Goal: Task Accomplishment & Management: Complete application form

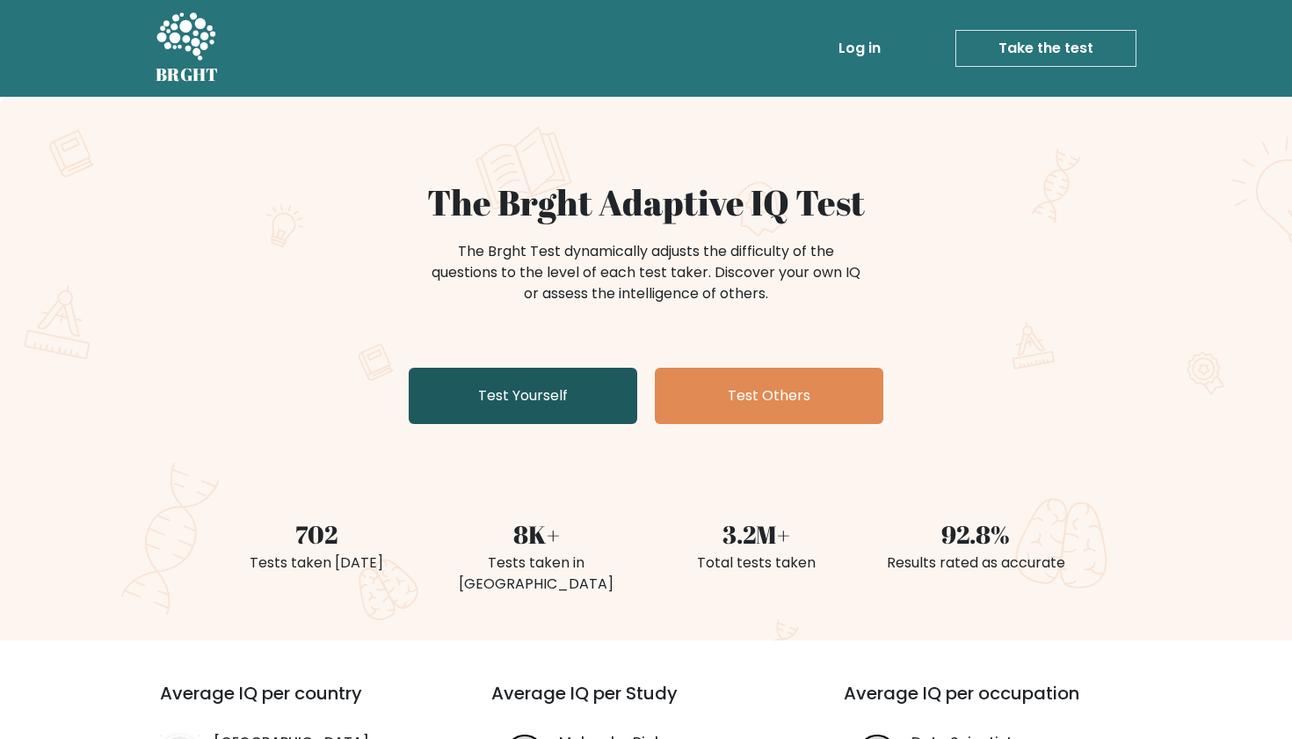
click at [506, 404] on link "Test Yourself" at bounding box center [523, 396] width 229 height 56
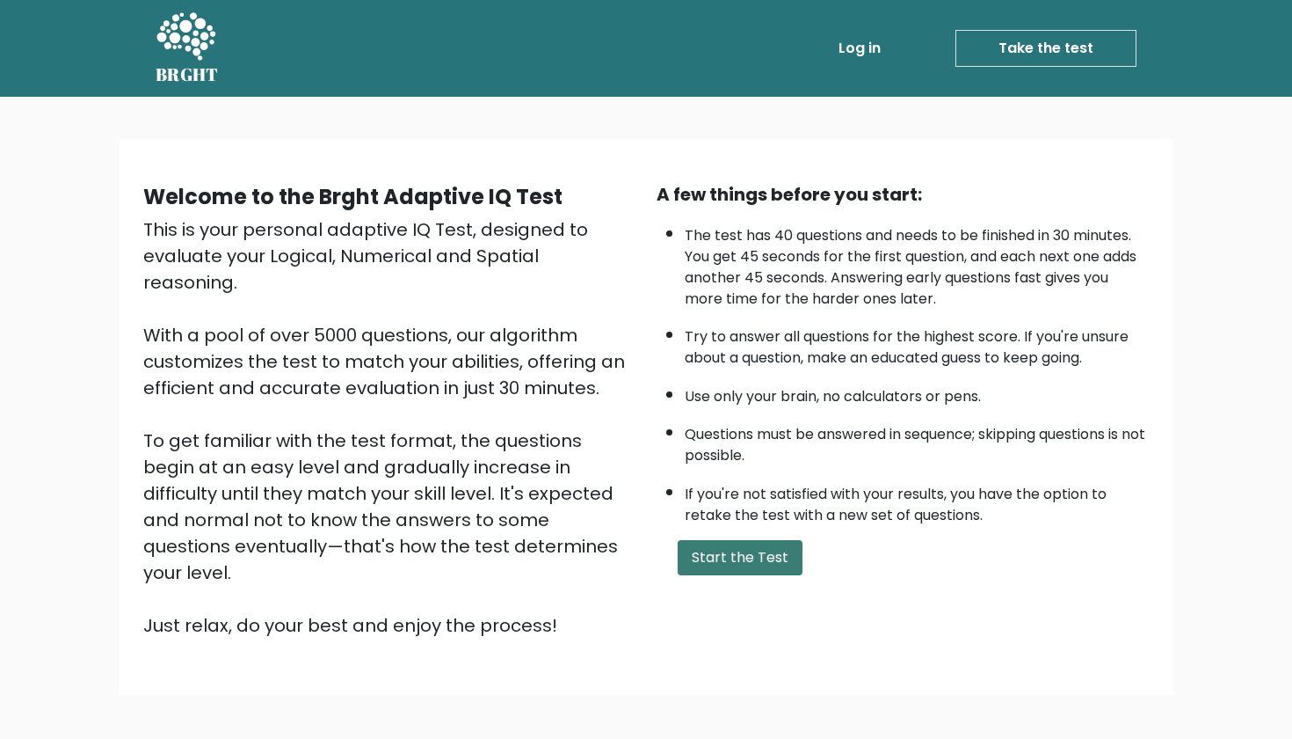
click at [705, 574] on button "Start the Test" at bounding box center [740, 557] width 125 height 35
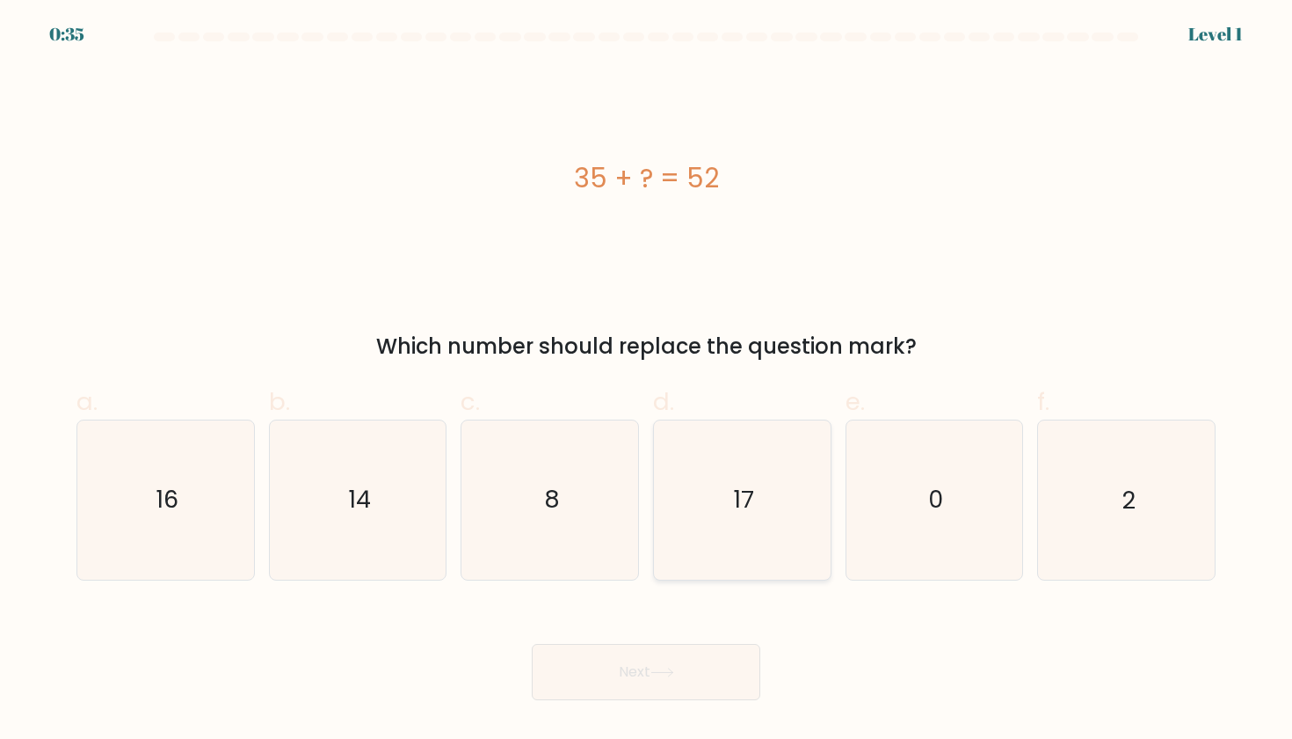
click at [702, 495] on icon "17" at bounding box center [742, 499] width 158 height 158
click at [647, 381] on input "d. 17" at bounding box center [646, 374] width 1 height 11
radio input "true"
click at [616, 674] on button "Next" at bounding box center [646, 672] width 229 height 56
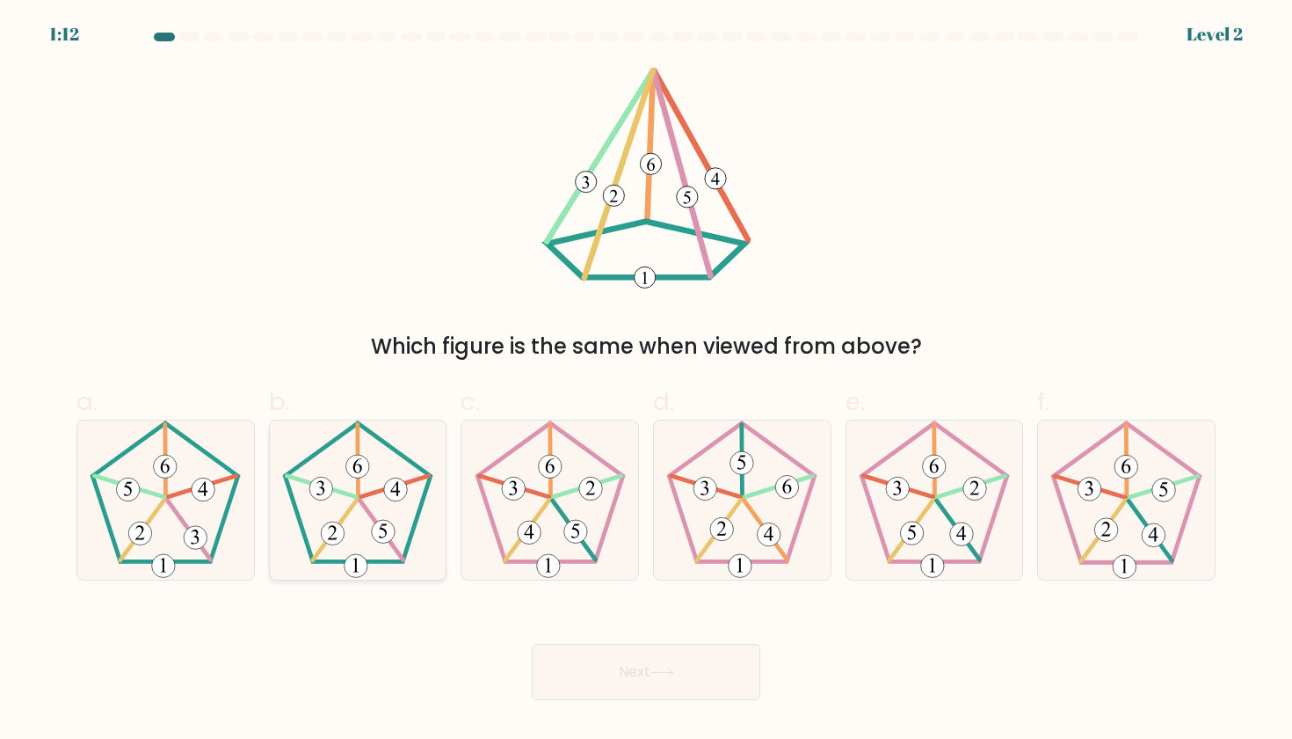
click at [382, 471] on icon at bounding box center [358, 499] width 158 height 158
click at [646, 381] on input "b." at bounding box center [646, 374] width 1 height 11
radio input "true"
click at [595, 679] on button "Next" at bounding box center [646, 672] width 229 height 56
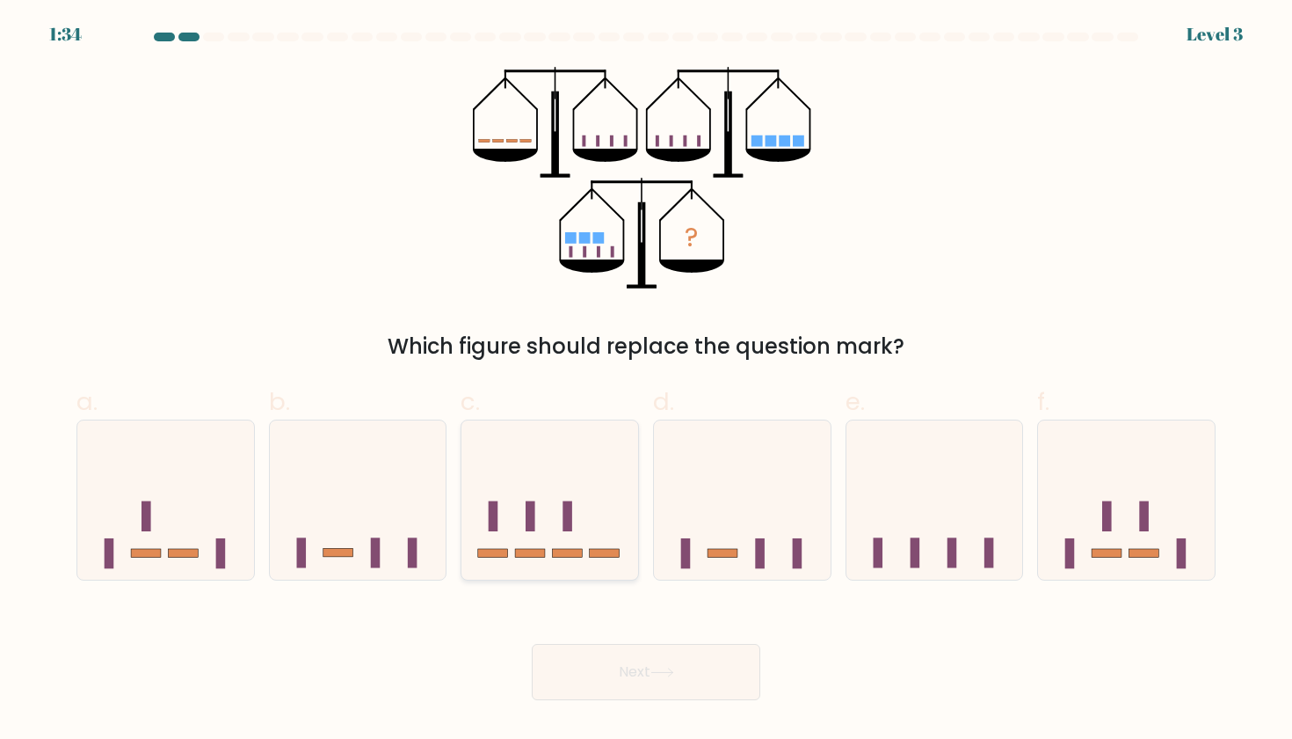
click at [565, 560] on icon at bounding box center [550, 499] width 177 height 146
click at [646, 381] on input "c." at bounding box center [646, 374] width 1 height 11
radio input "true"
click at [596, 648] on button "Next" at bounding box center [646, 672] width 229 height 56
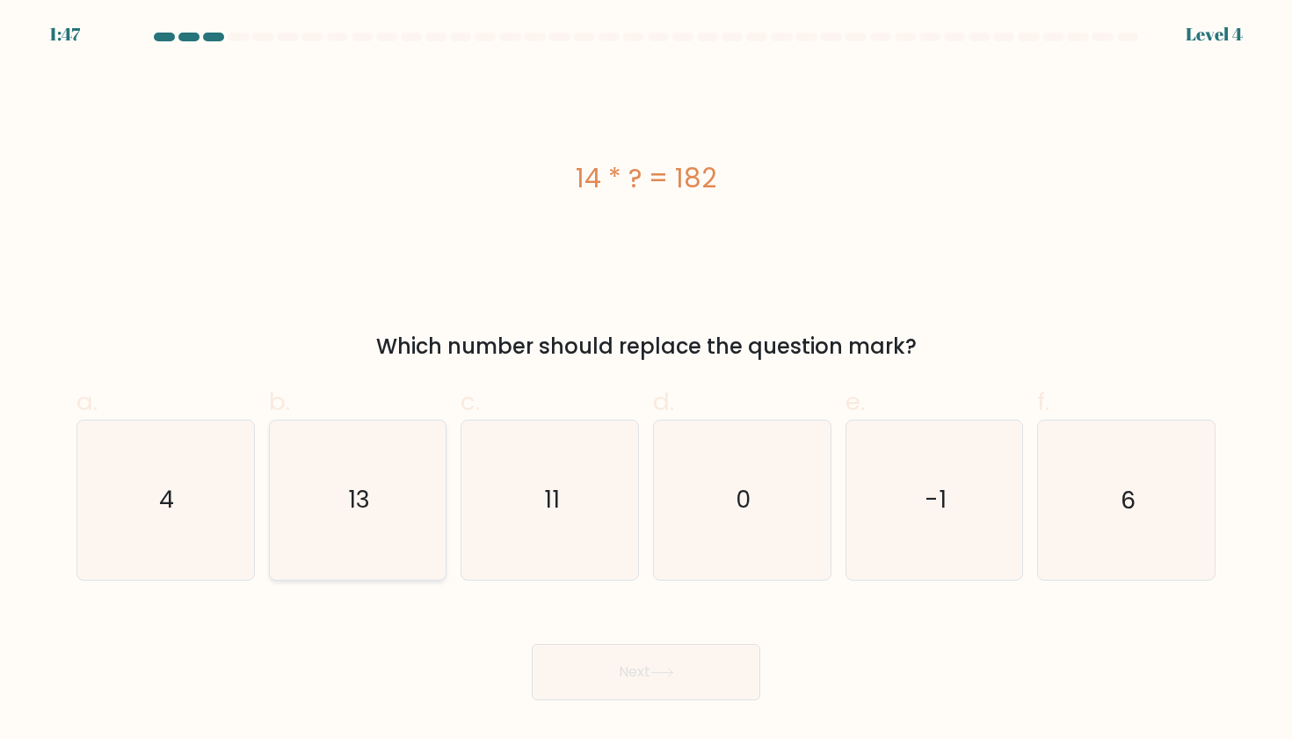
click at [414, 508] on icon "13" at bounding box center [358, 499] width 158 height 158
click at [646, 381] on input "b. 13" at bounding box center [646, 374] width 1 height 11
radio input "true"
click at [613, 666] on button "Next" at bounding box center [646, 672] width 229 height 56
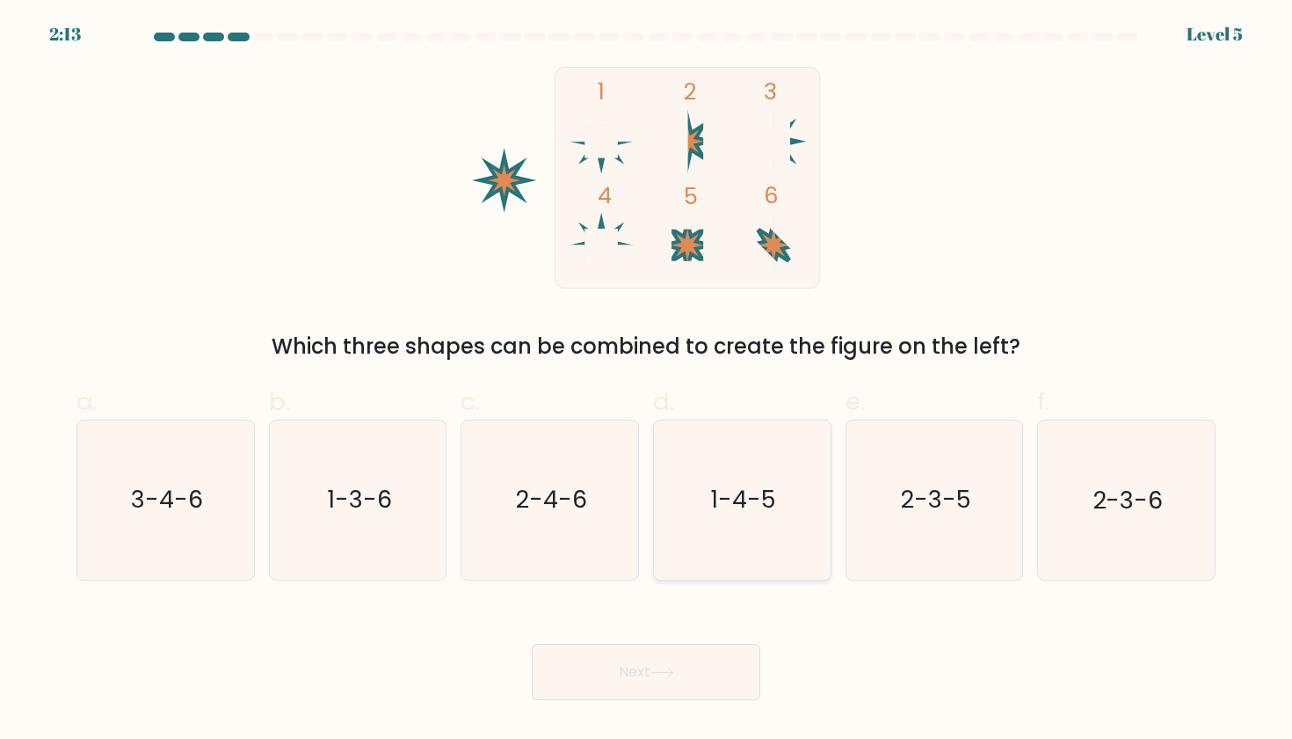
click at [746, 532] on icon "1-4-5" at bounding box center [742, 499] width 158 height 158
click at [647, 381] on input "d. 1-4-5" at bounding box center [646, 374] width 1 height 11
radio input "true"
click at [652, 691] on button "Next" at bounding box center [646, 672] width 229 height 56
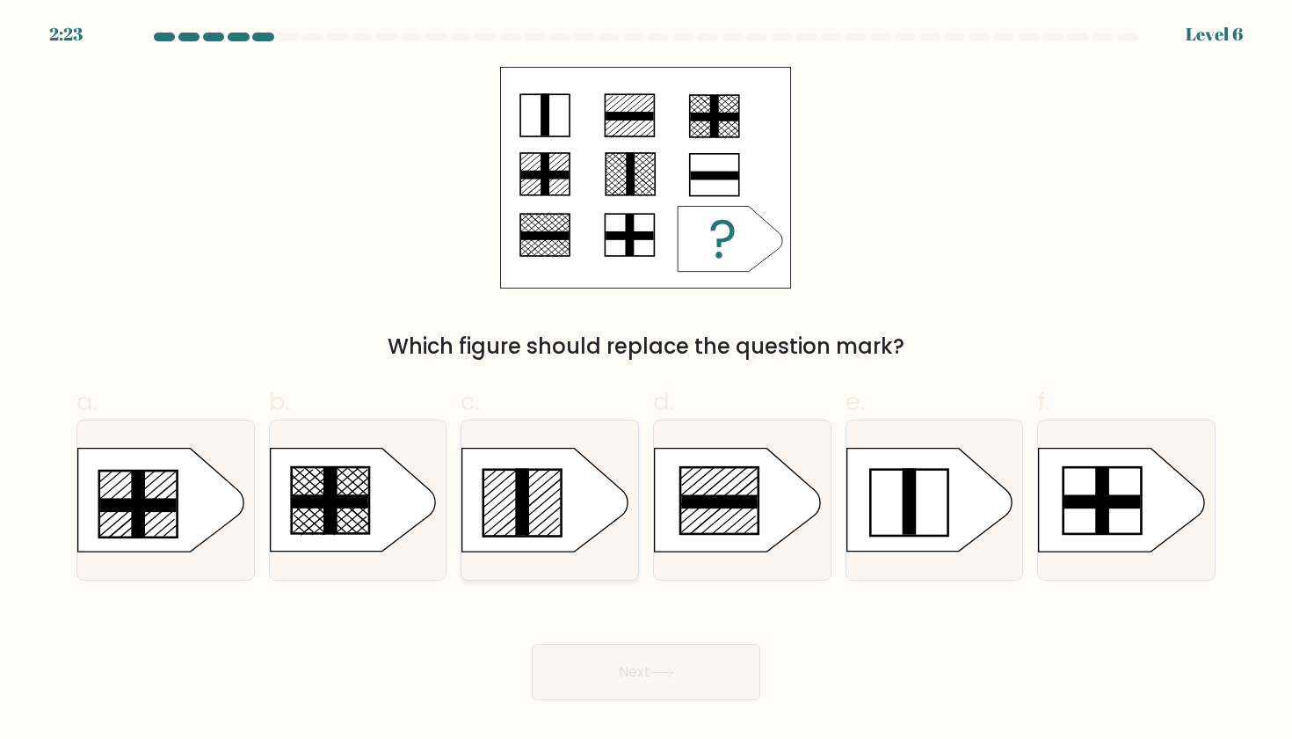
click at [542, 521] on icon at bounding box center [544, 499] width 165 height 103
click at [646, 381] on input "c." at bounding box center [646, 374] width 1 height 11
radio input "true"
click at [631, 683] on button "Next" at bounding box center [646, 672] width 229 height 56
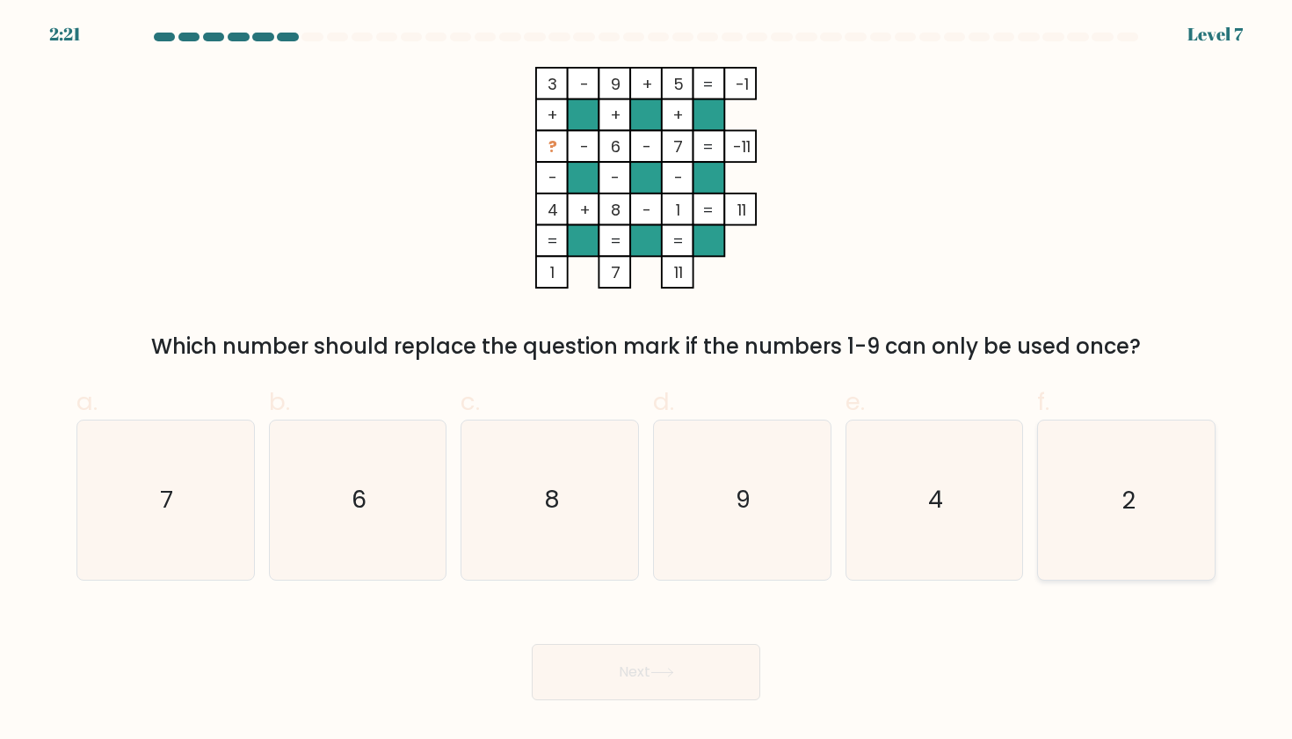
click at [1100, 518] on icon "2" at bounding box center [1126, 499] width 158 height 158
click at [647, 381] on input "f. 2" at bounding box center [646, 374] width 1 height 11
radio input "true"
click at [647, 660] on button "Next" at bounding box center [646, 672] width 229 height 56
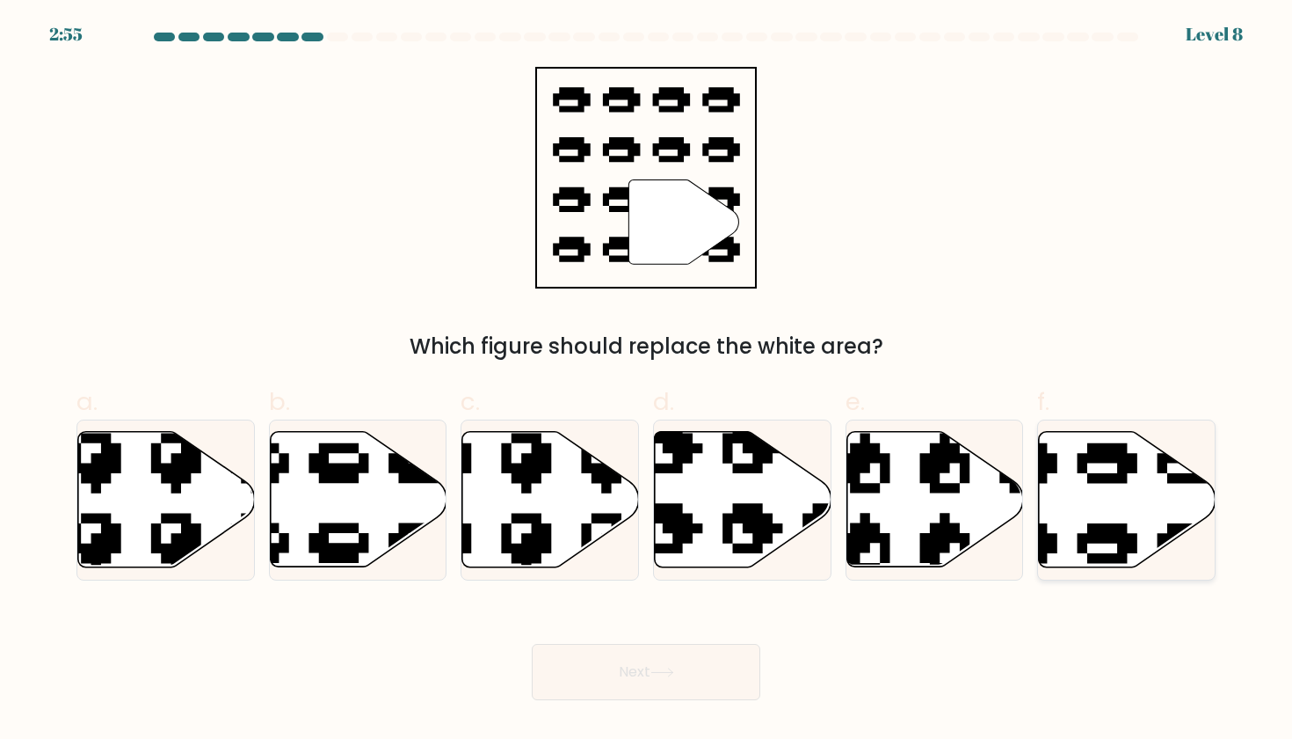
click at [1092, 498] on icon at bounding box center [1127, 499] width 177 height 135
click at [647, 381] on input "f." at bounding box center [646, 374] width 1 height 11
radio input "true"
click at [688, 669] on button "Next" at bounding box center [646, 672] width 229 height 56
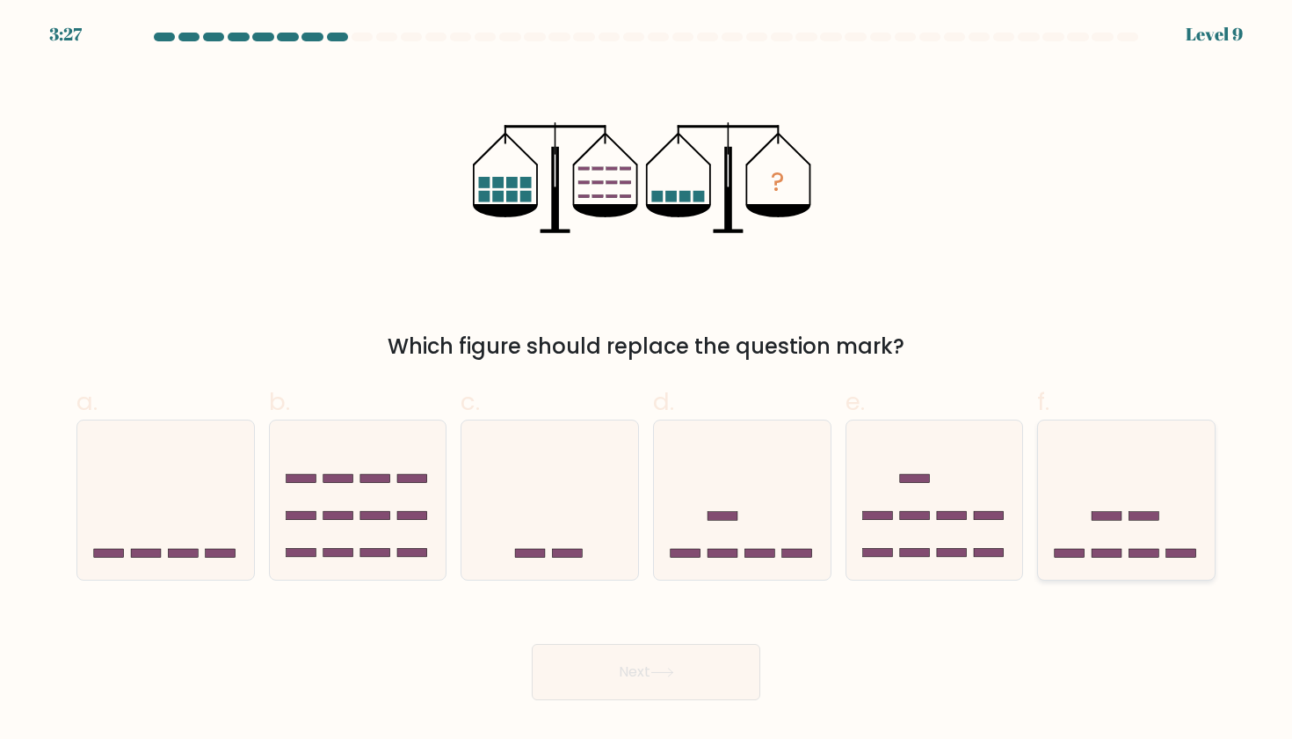
click at [1108, 506] on icon at bounding box center [1126, 499] width 177 height 146
click at [647, 381] on input "f." at bounding box center [646, 374] width 1 height 11
radio input "true"
click at [703, 666] on button "Next" at bounding box center [646, 672] width 229 height 56
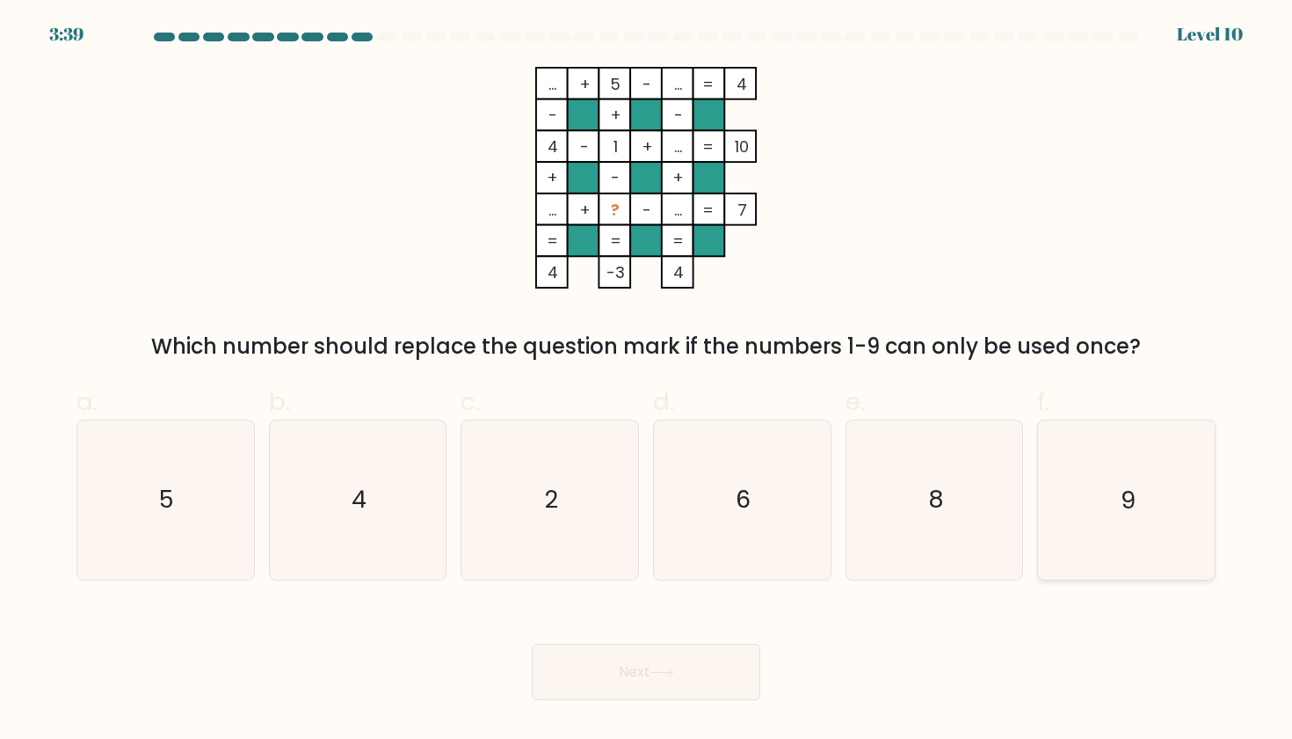
click at [1060, 484] on icon "9" at bounding box center [1126, 499] width 158 height 158
click at [647, 381] on input "f. 9" at bounding box center [646, 374] width 1 height 11
radio input "true"
click at [694, 674] on button "Next" at bounding box center [646, 672] width 229 height 56
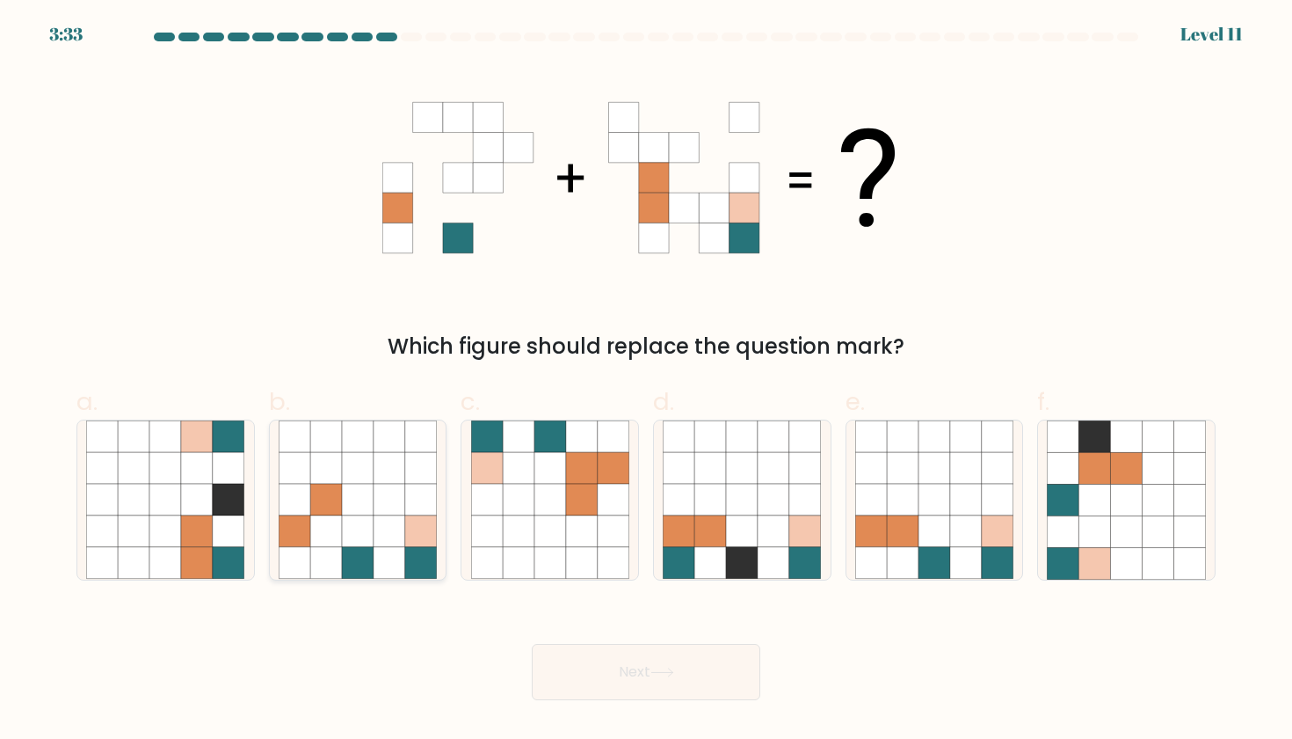
click at [332, 531] on icon at bounding box center [326, 531] width 32 height 32
click at [646, 381] on input "b." at bounding box center [646, 374] width 1 height 11
radio input "true"
click at [556, 660] on button "Next" at bounding box center [646, 672] width 229 height 56
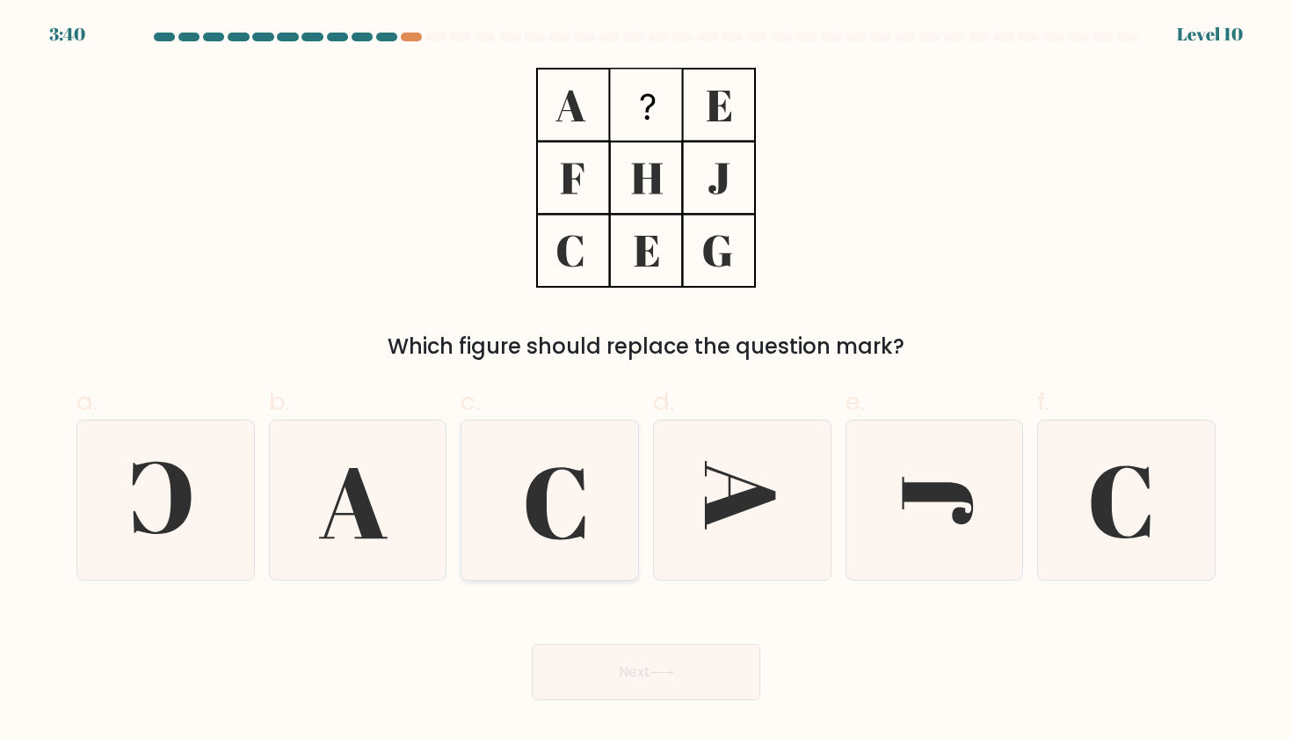
click at [519, 484] on icon at bounding box center [550, 499] width 158 height 158
click at [646, 381] on input "c." at bounding box center [646, 374] width 1 height 11
radio input "true"
click at [1047, 521] on icon at bounding box center [1126, 499] width 158 height 158
click at [647, 381] on input "f." at bounding box center [646, 374] width 1 height 11
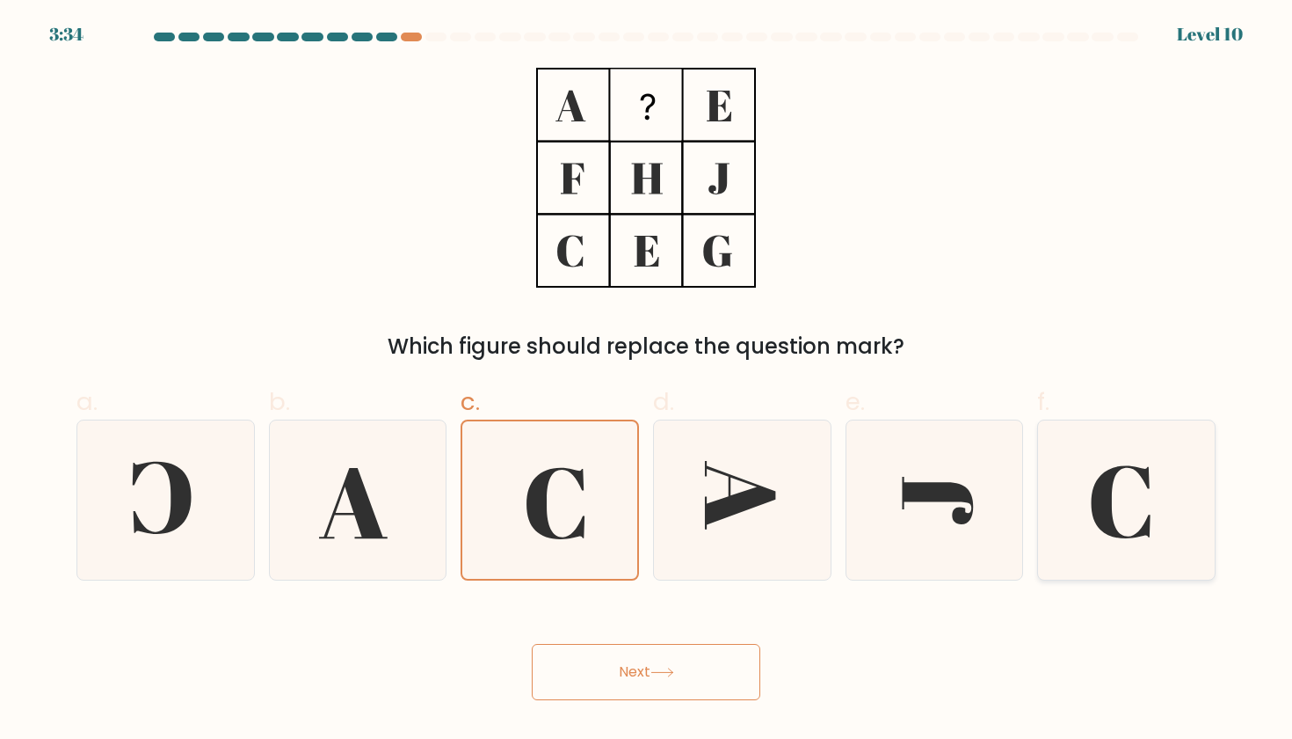
radio input "true"
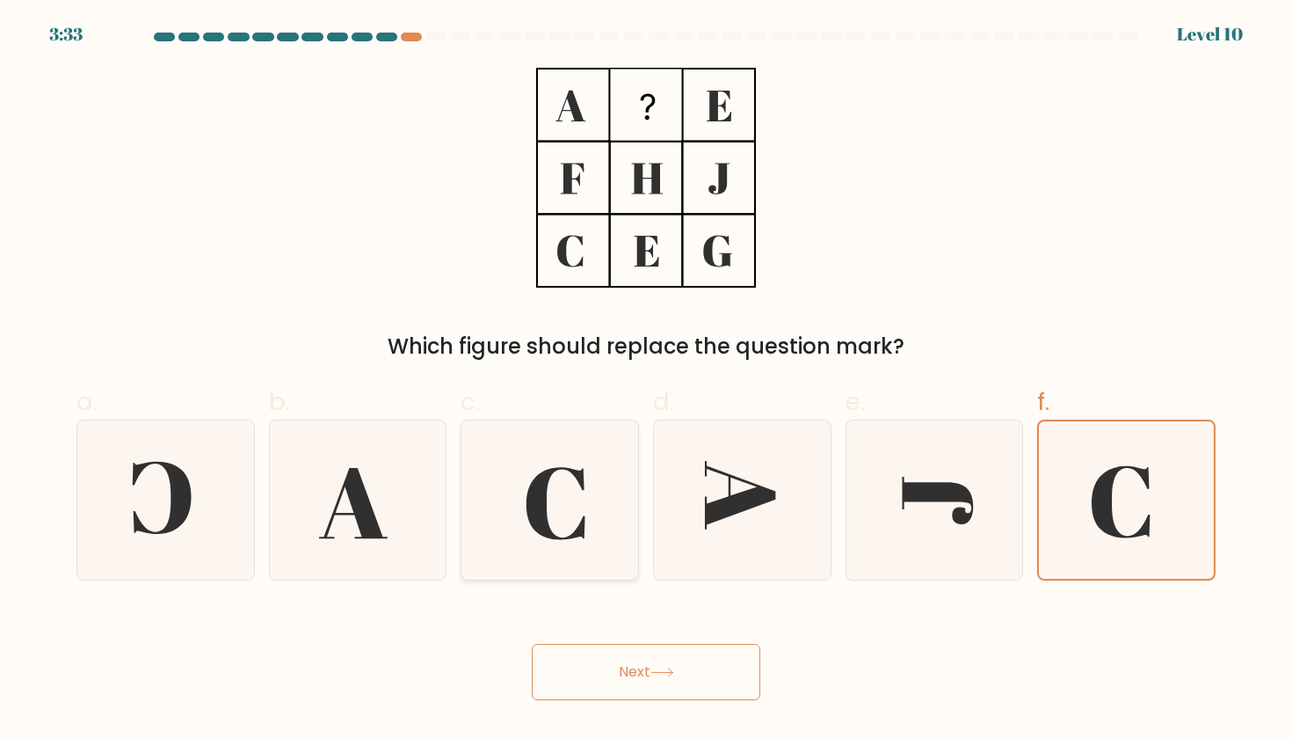
click at [545, 526] on icon at bounding box center [555, 504] width 59 height 72
click at [646, 381] on input "c." at bounding box center [646, 374] width 1 height 11
radio input "true"
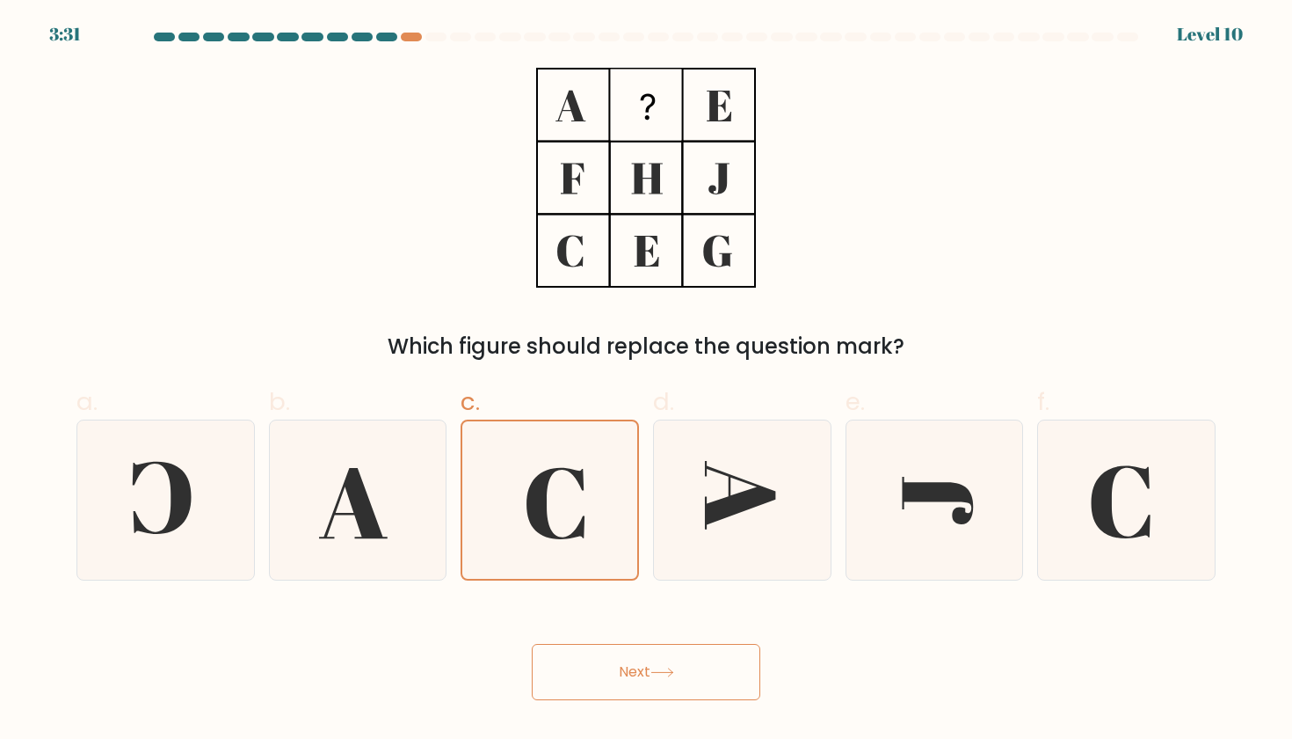
click at [621, 679] on button "Next" at bounding box center [646, 672] width 229 height 56
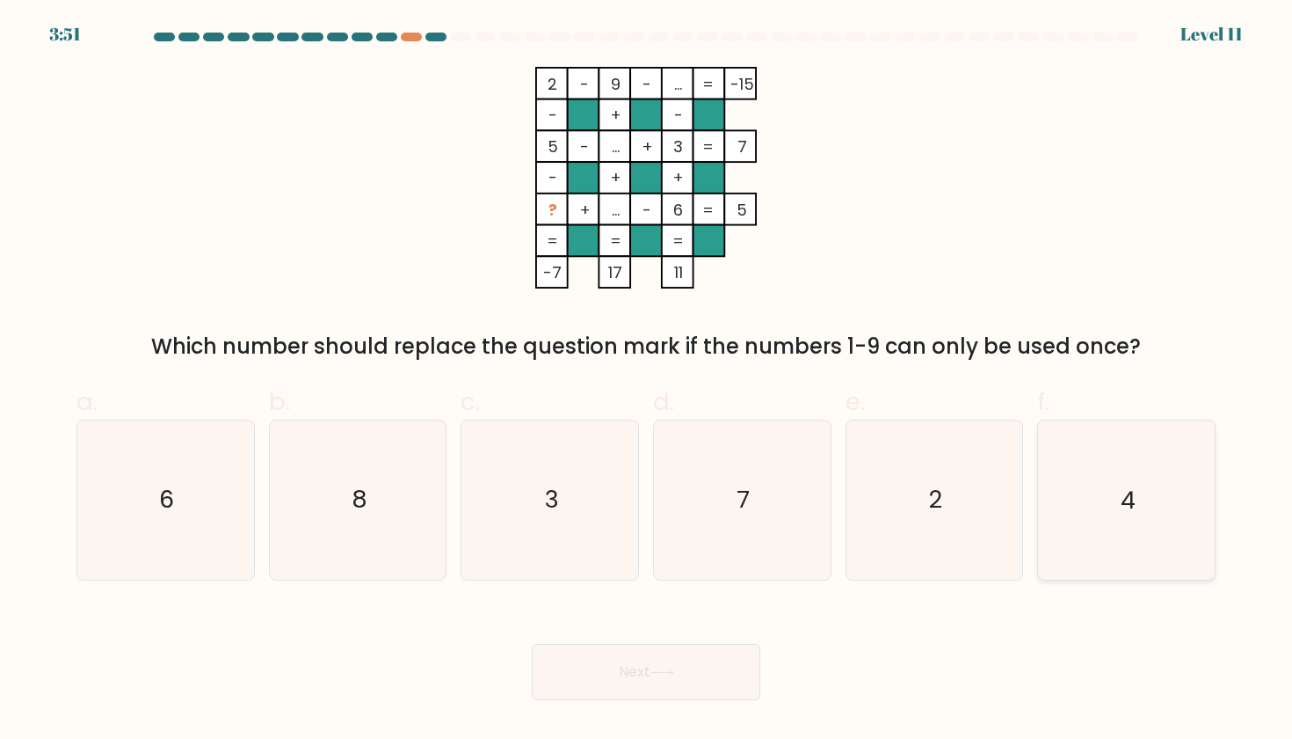
click at [1077, 487] on icon "4" at bounding box center [1126, 499] width 158 height 158
click at [647, 381] on input "f. 4" at bounding box center [646, 374] width 1 height 11
radio input "true"
click at [626, 659] on button "Next" at bounding box center [646, 672] width 229 height 56
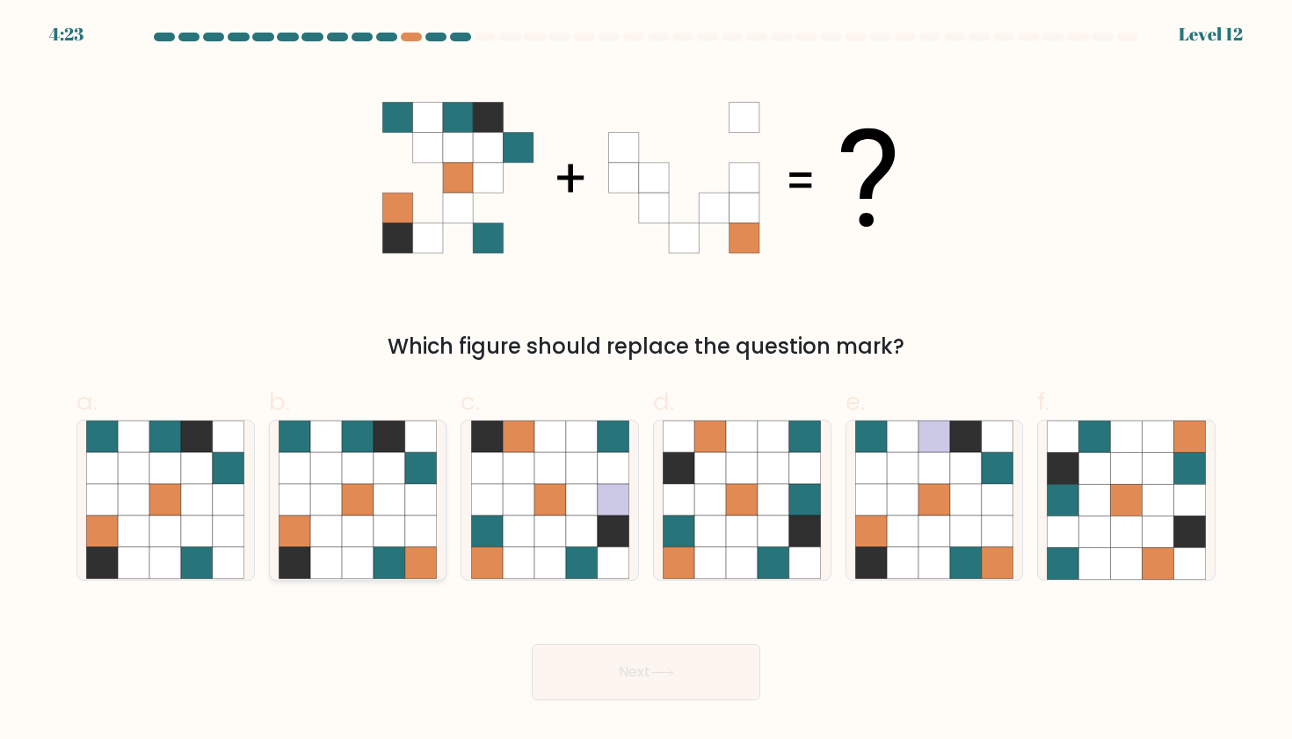
click at [338, 539] on icon at bounding box center [326, 531] width 32 height 32
click at [646, 381] on input "b." at bounding box center [646, 374] width 1 height 11
radio input "true"
click at [627, 688] on button "Next" at bounding box center [646, 672] width 229 height 56
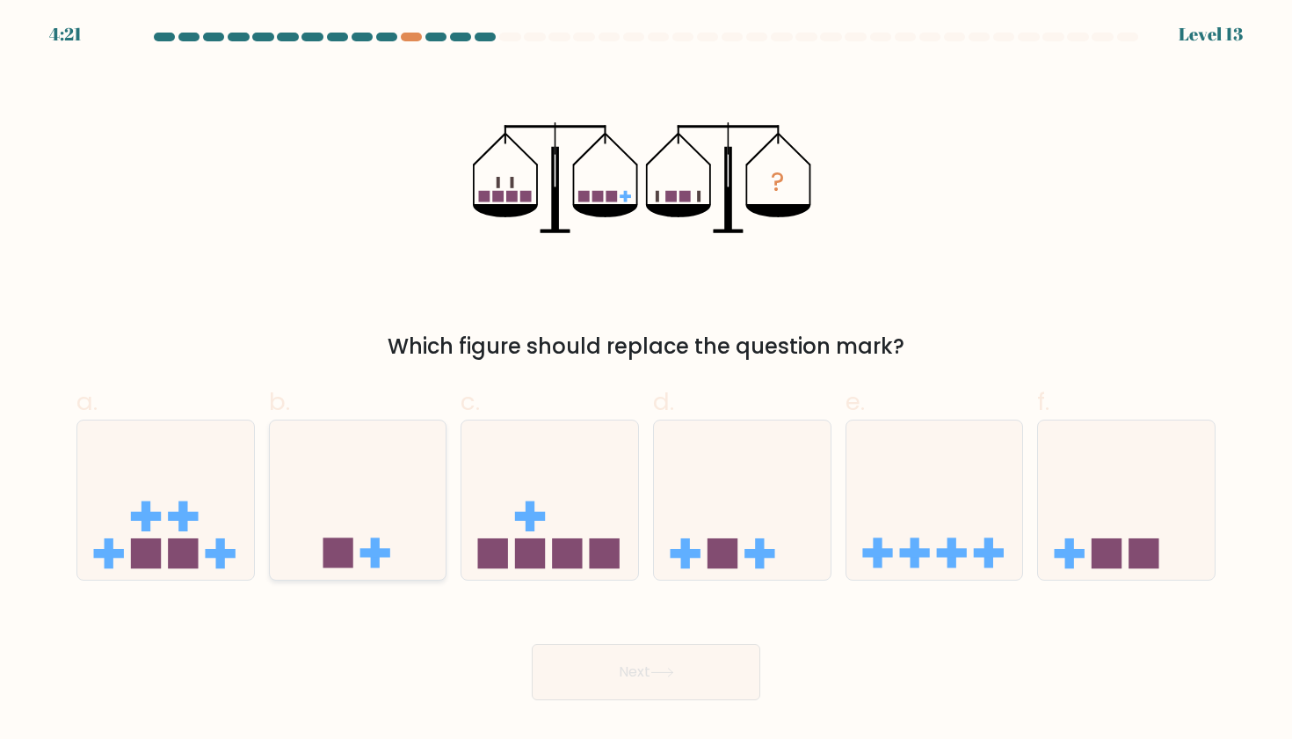
click at [374, 513] on icon at bounding box center [358, 499] width 177 height 146
click at [646, 381] on input "b." at bounding box center [646, 374] width 1 height 11
radio input "true"
click at [664, 674] on icon at bounding box center [663, 672] width 24 height 10
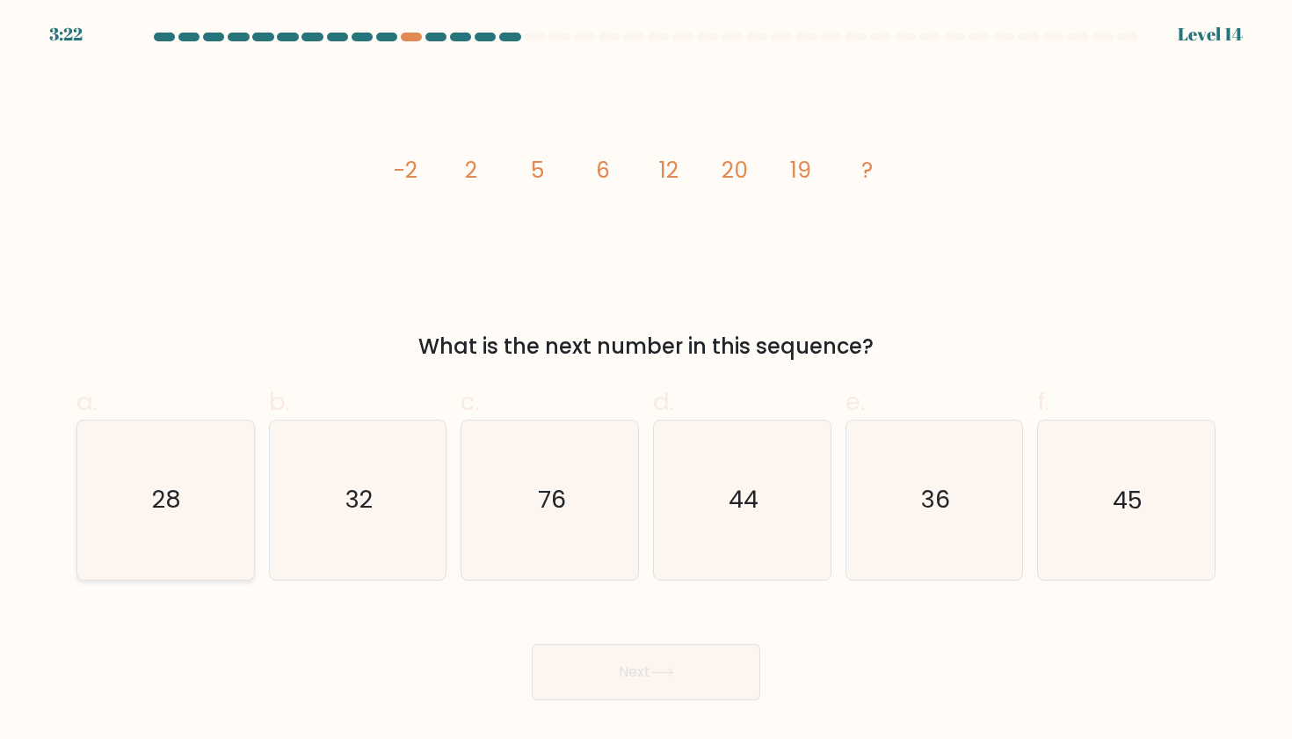
click at [213, 543] on icon "28" at bounding box center [165, 499] width 158 height 158
click at [646, 381] on input "a. 28" at bounding box center [646, 374] width 1 height 11
radio input "true"
click at [635, 666] on button "Next" at bounding box center [646, 672] width 229 height 56
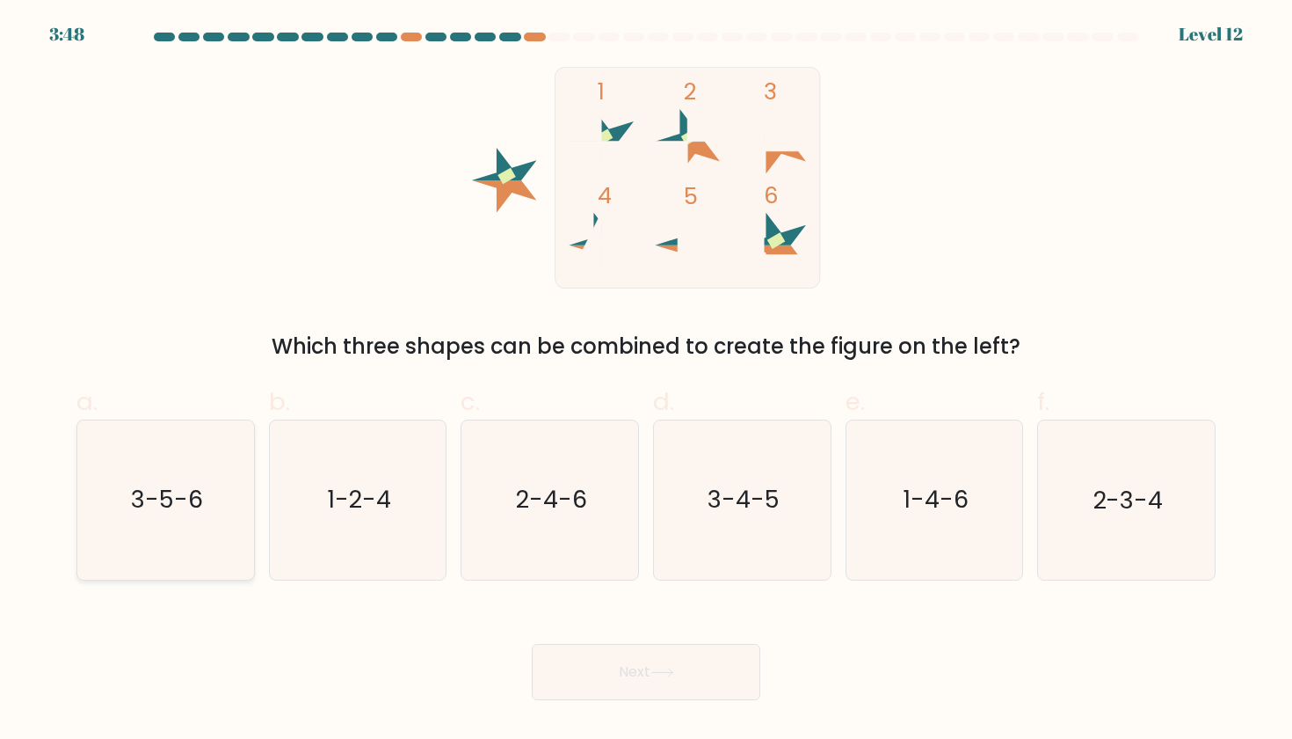
click at [222, 529] on icon "3-5-6" at bounding box center [165, 499] width 158 height 158
click at [646, 381] on input "a. 3-5-6" at bounding box center [646, 374] width 1 height 11
radio input "true"
click at [651, 662] on button "Next" at bounding box center [646, 672] width 229 height 56
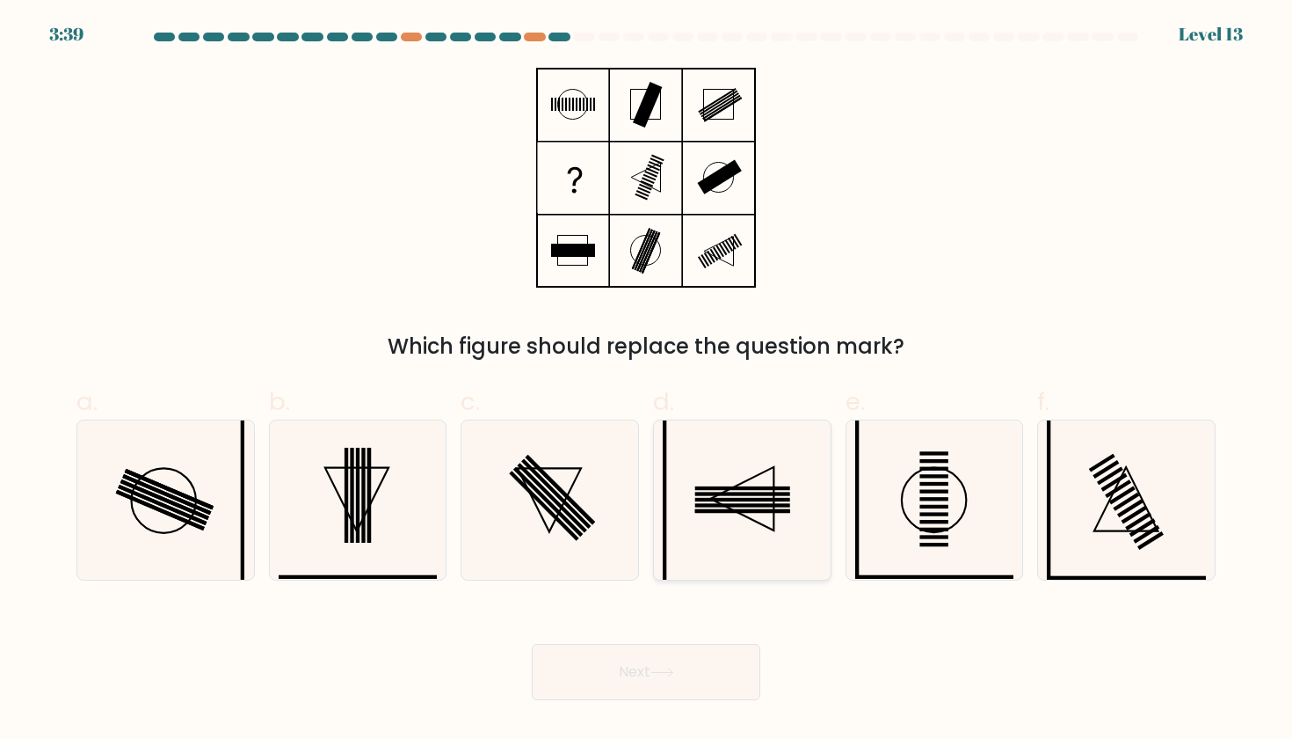
click at [734, 513] on icon at bounding box center [742, 499] width 158 height 158
click at [647, 381] on input "d." at bounding box center [646, 374] width 1 height 11
radio input "true"
click at [668, 674] on icon at bounding box center [663, 672] width 24 height 10
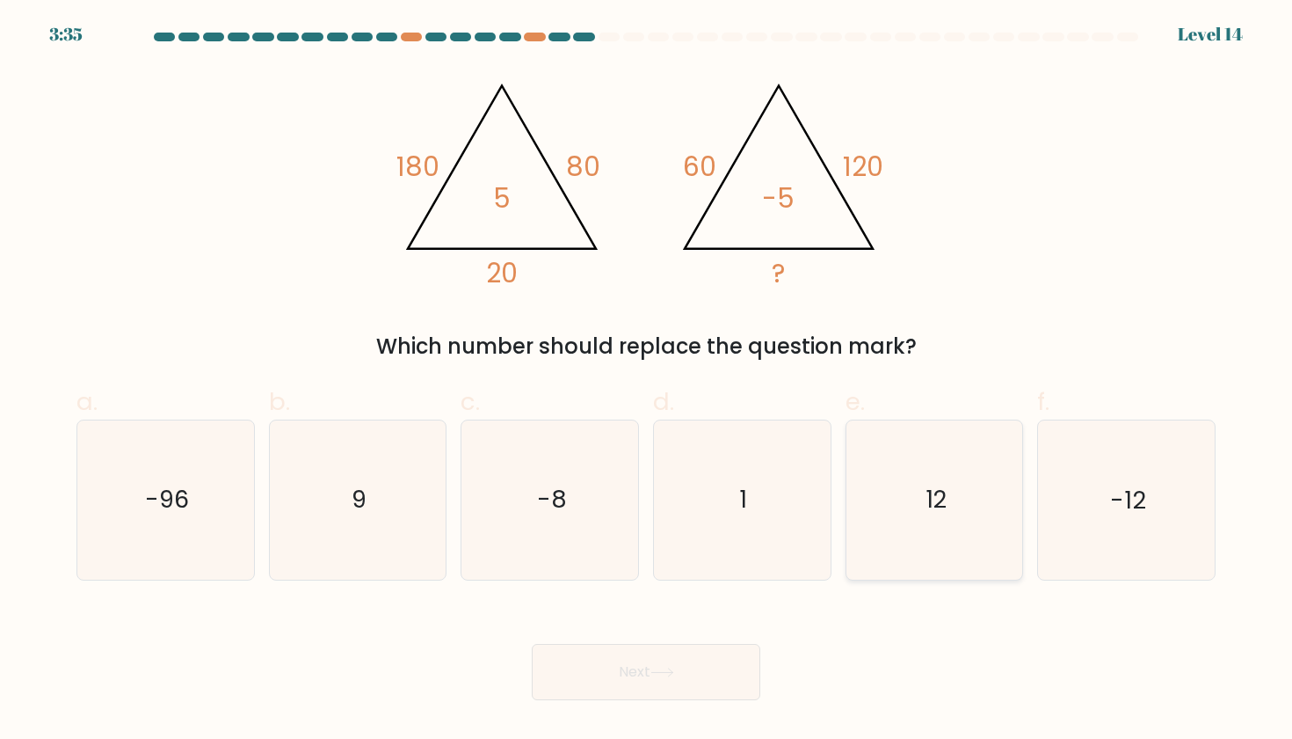
click at [1001, 464] on icon "12" at bounding box center [935, 499] width 158 height 158
click at [647, 381] on input "e. 12" at bounding box center [646, 374] width 1 height 11
radio input "true"
click at [688, 654] on button "Next" at bounding box center [646, 672] width 229 height 56
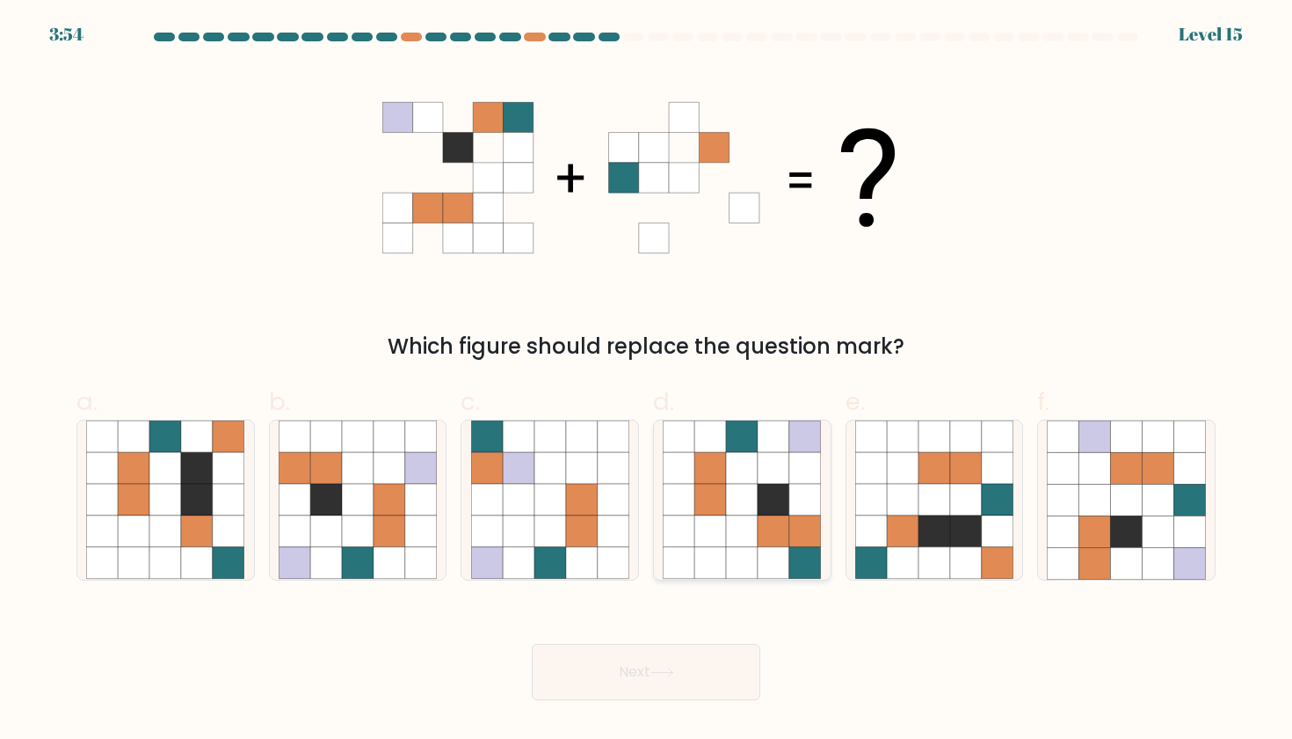
click at [798, 491] on icon at bounding box center [806, 500] width 32 height 32
click at [647, 381] on input "d." at bounding box center [646, 374] width 1 height 11
radio input "true"
click at [663, 677] on button "Next" at bounding box center [646, 672] width 229 height 56
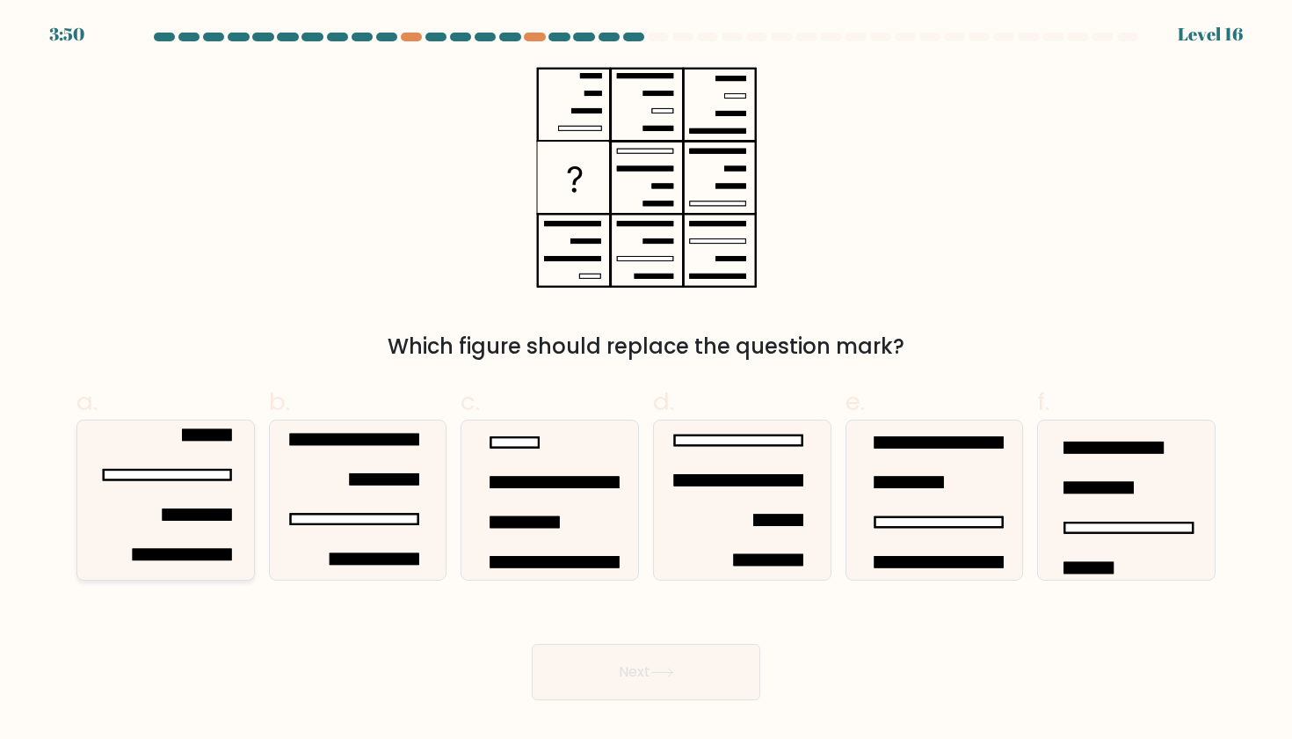
click at [167, 465] on icon at bounding box center [165, 499] width 158 height 158
click at [646, 381] on input "a." at bounding box center [646, 374] width 1 height 11
radio input "true"
click at [568, 670] on button "Next" at bounding box center [646, 672] width 229 height 56
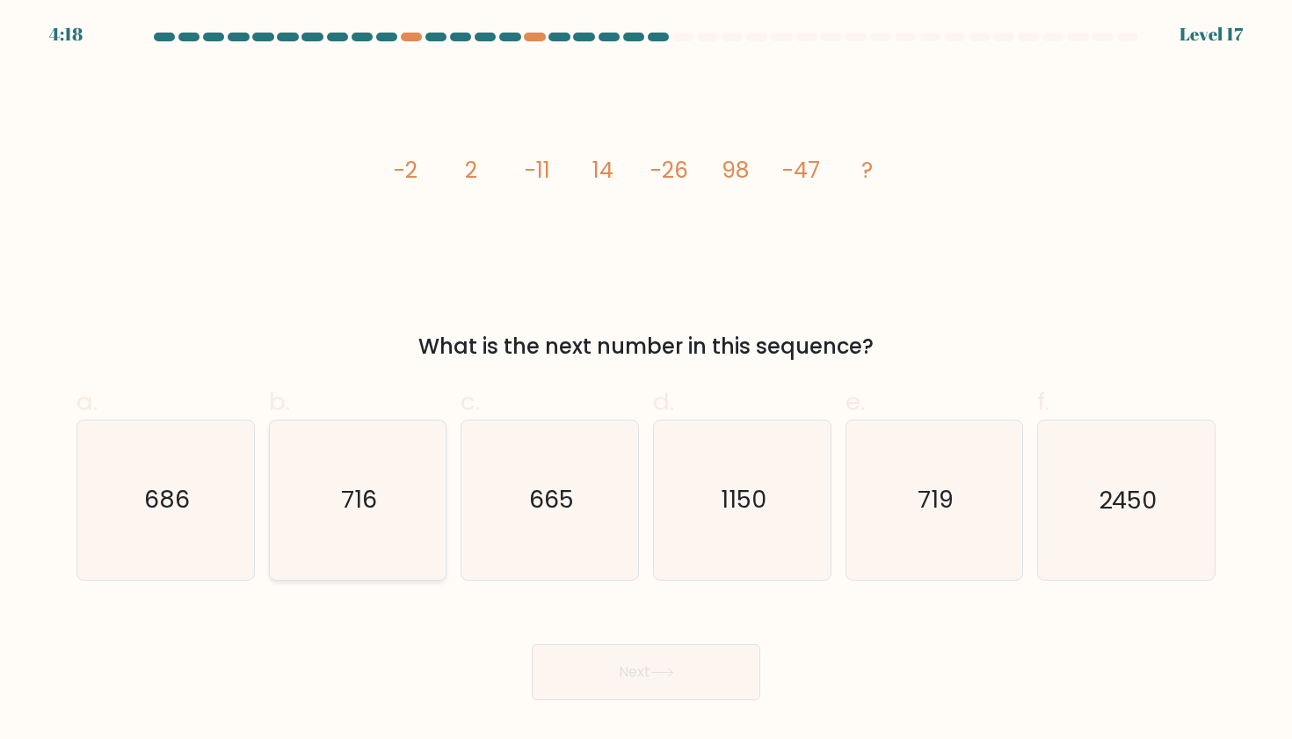
click at [330, 432] on icon "716" at bounding box center [358, 499] width 158 height 158
click at [646, 381] on input "b. 716" at bounding box center [646, 374] width 1 height 11
radio input "true"
click at [622, 681] on button "Next" at bounding box center [646, 672] width 229 height 56
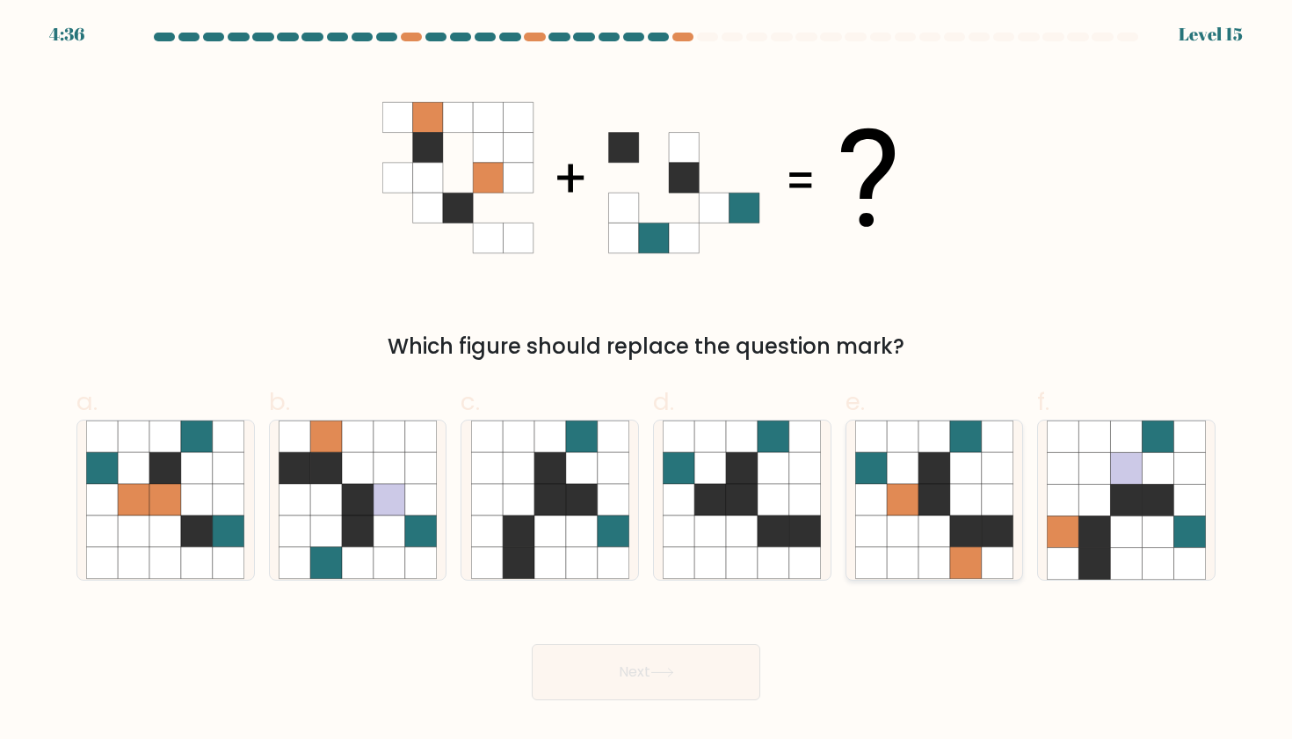
click at [943, 528] on icon at bounding box center [935, 531] width 32 height 32
click at [647, 381] on input "e." at bounding box center [646, 374] width 1 height 11
radio input "true"
click at [674, 670] on icon at bounding box center [663, 672] width 24 height 10
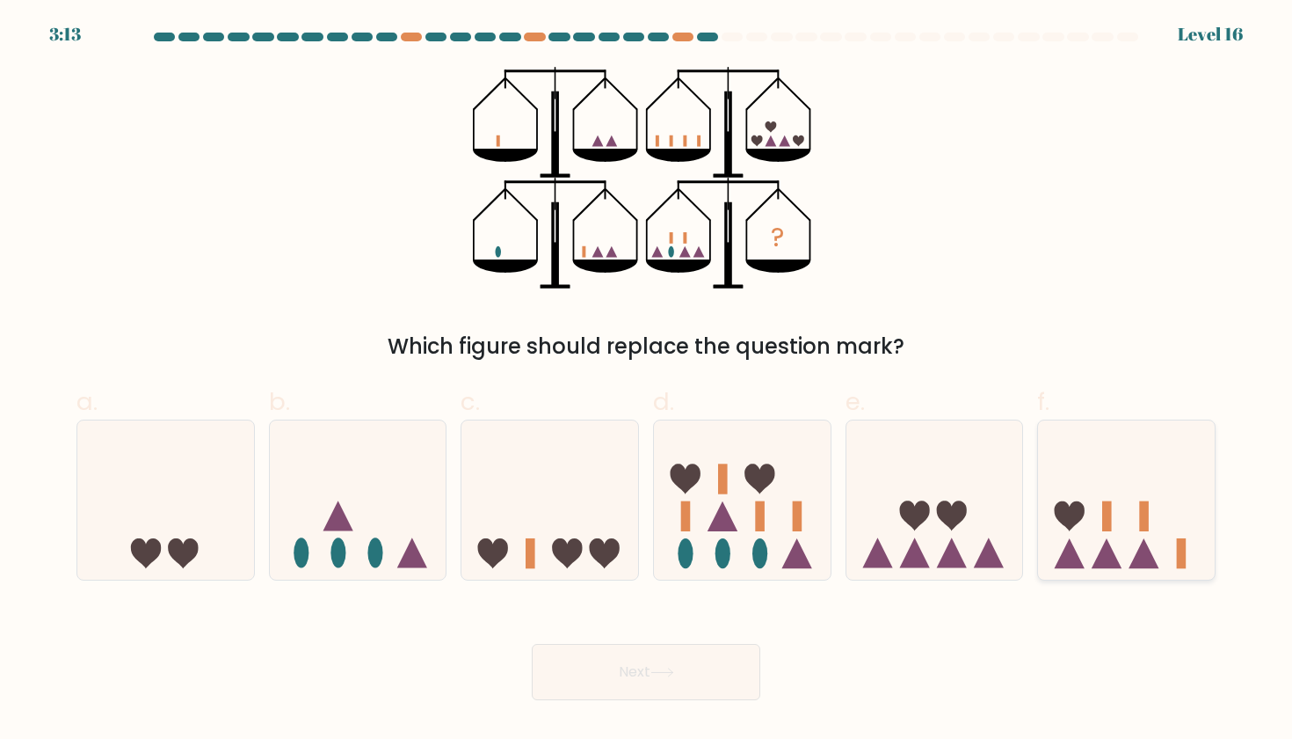
click at [1082, 513] on icon at bounding box center [1070, 516] width 30 height 30
click at [647, 381] on input "f." at bounding box center [646, 374] width 1 height 11
radio input "true"
click at [703, 663] on button "Next" at bounding box center [646, 672] width 229 height 56
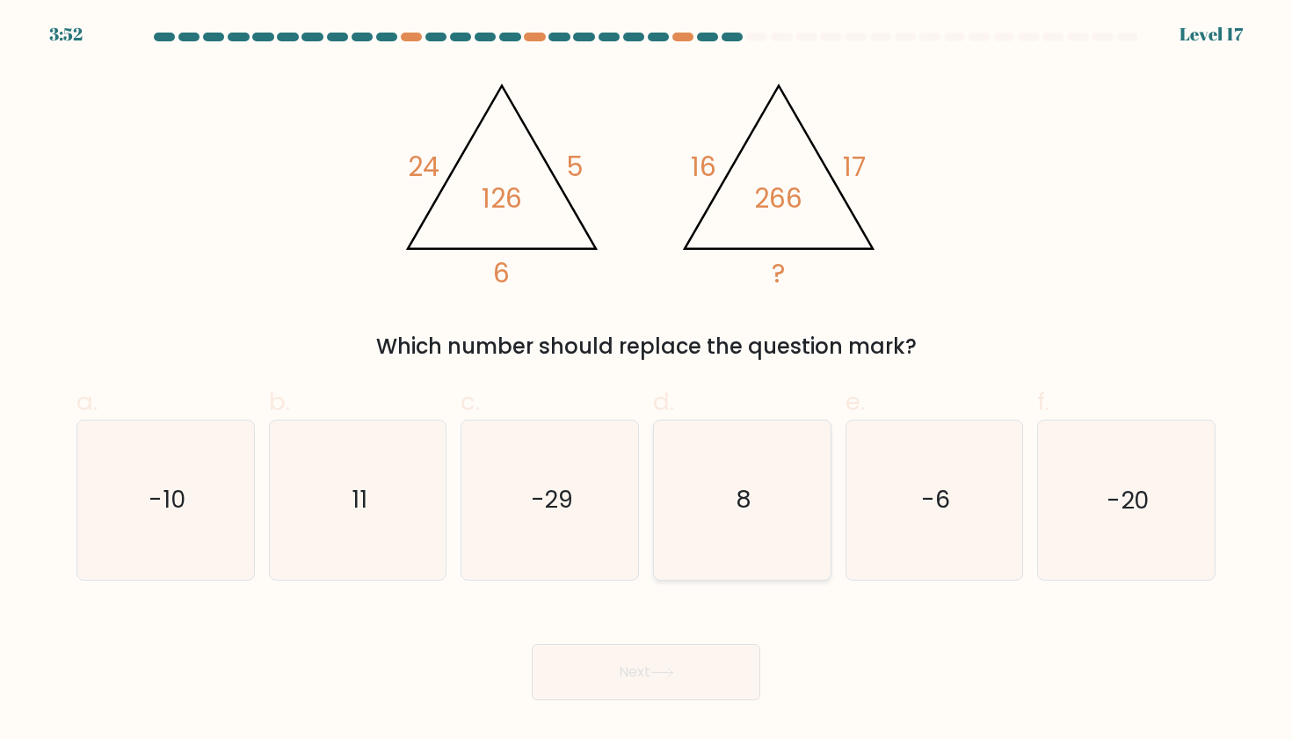
click at [705, 520] on icon "8" at bounding box center [742, 499] width 158 height 158
click at [647, 381] on input "d. 8" at bounding box center [646, 374] width 1 height 11
radio input "true"
click at [628, 666] on button "Next" at bounding box center [646, 672] width 229 height 56
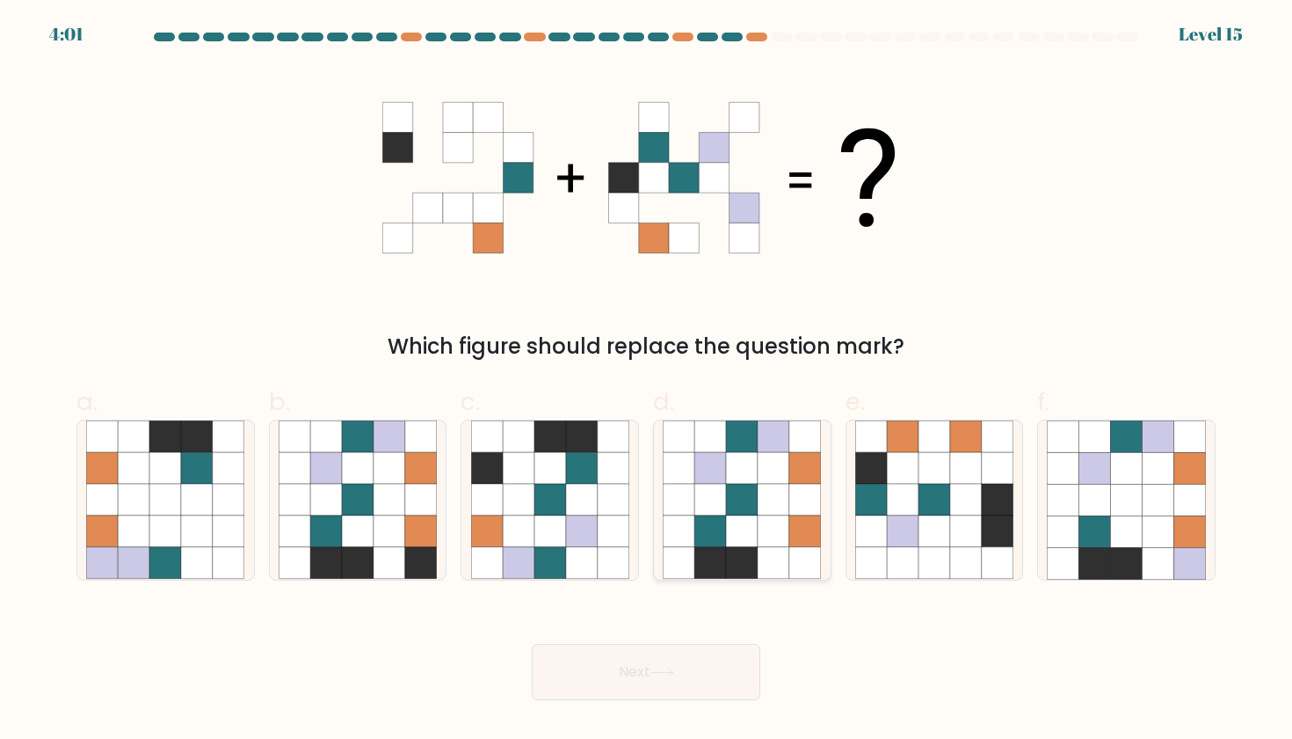
click at [717, 514] on icon at bounding box center [711, 500] width 32 height 32
click at [647, 381] on input "d." at bounding box center [646, 374] width 1 height 11
radio input "true"
click at [654, 666] on button "Next" at bounding box center [646, 672] width 229 height 56
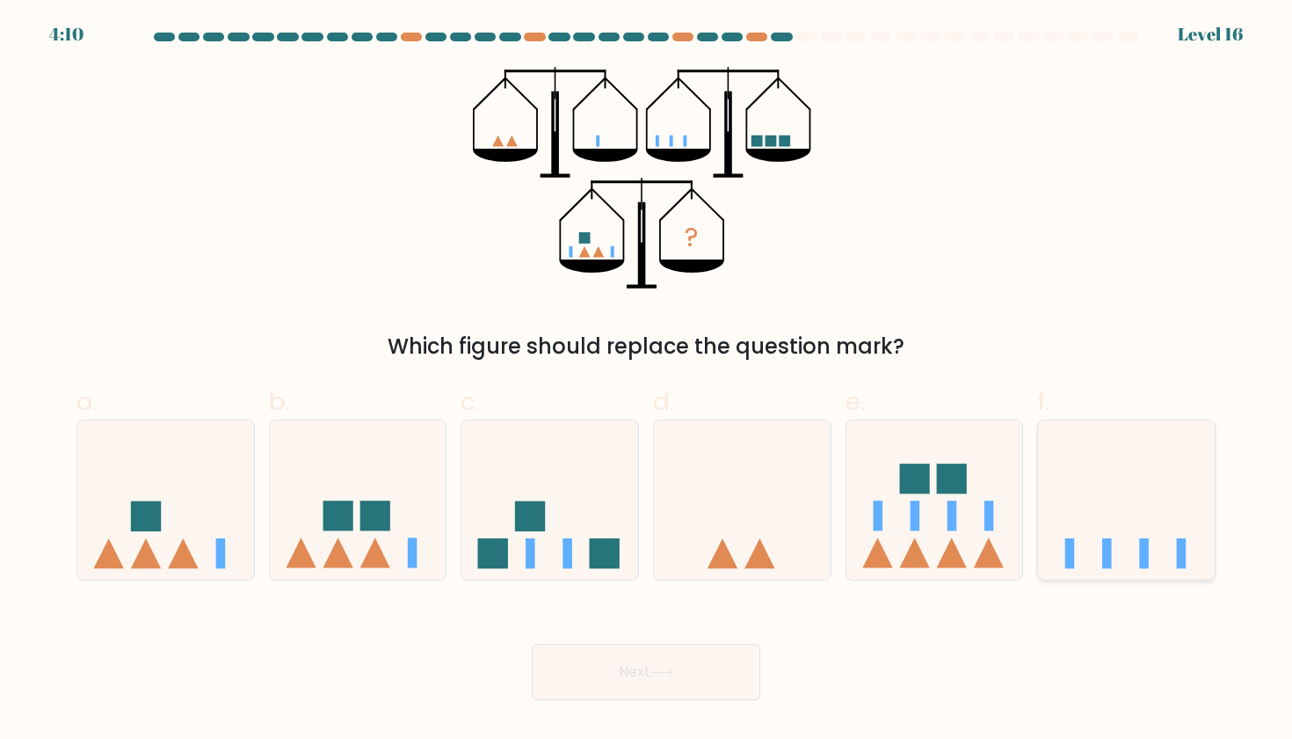
click at [1179, 540] on rect at bounding box center [1182, 553] width 10 height 30
click at [647, 381] on input "f." at bounding box center [646, 374] width 1 height 11
radio input "true"
click at [711, 664] on button "Next" at bounding box center [646, 672] width 229 height 56
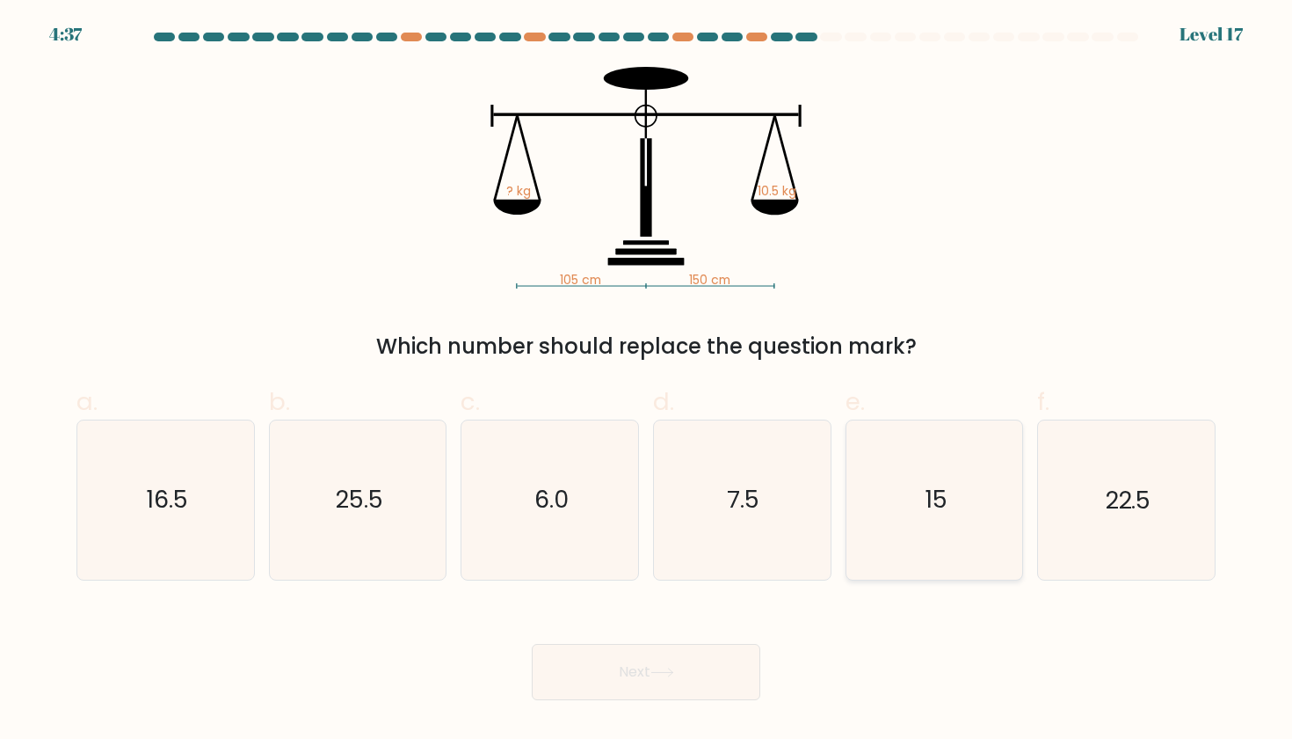
click at [896, 511] on icon "15" at bounding box center [935, 499] width 158 height 158
click at [647, 381] on input "e. 15" at bounding box center [646, 374] width 1 height 11
radio input "true"
click at [626, 674] on button "Next" at bounding box center [646, 672] width 229 height 56
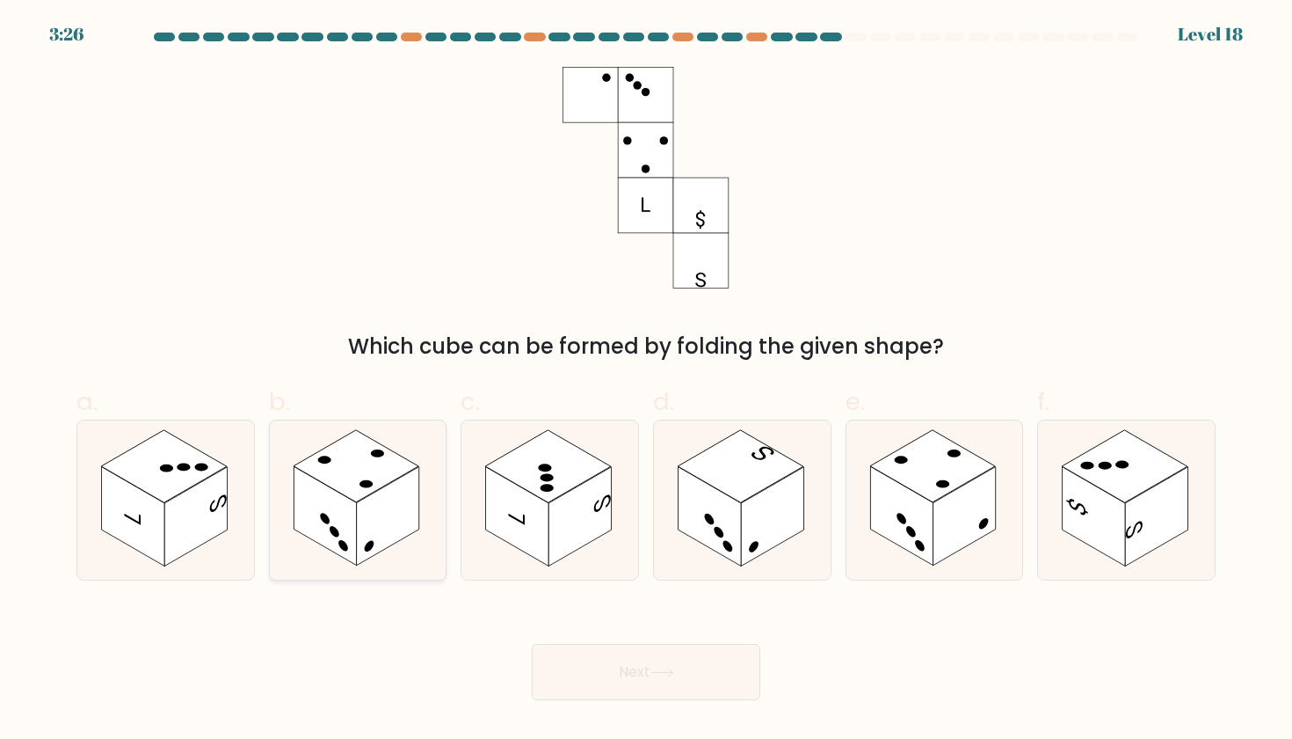
click at [357, 511] on rect at bounding box center [388, 516] width 62 height 99
click at [646, 381] on input "b." at bounding box center [646, 374] width 1 height 11
radio input "true"
click at [608, 677] on button "Next" at bounding box center [646, 672] width 229 height 56
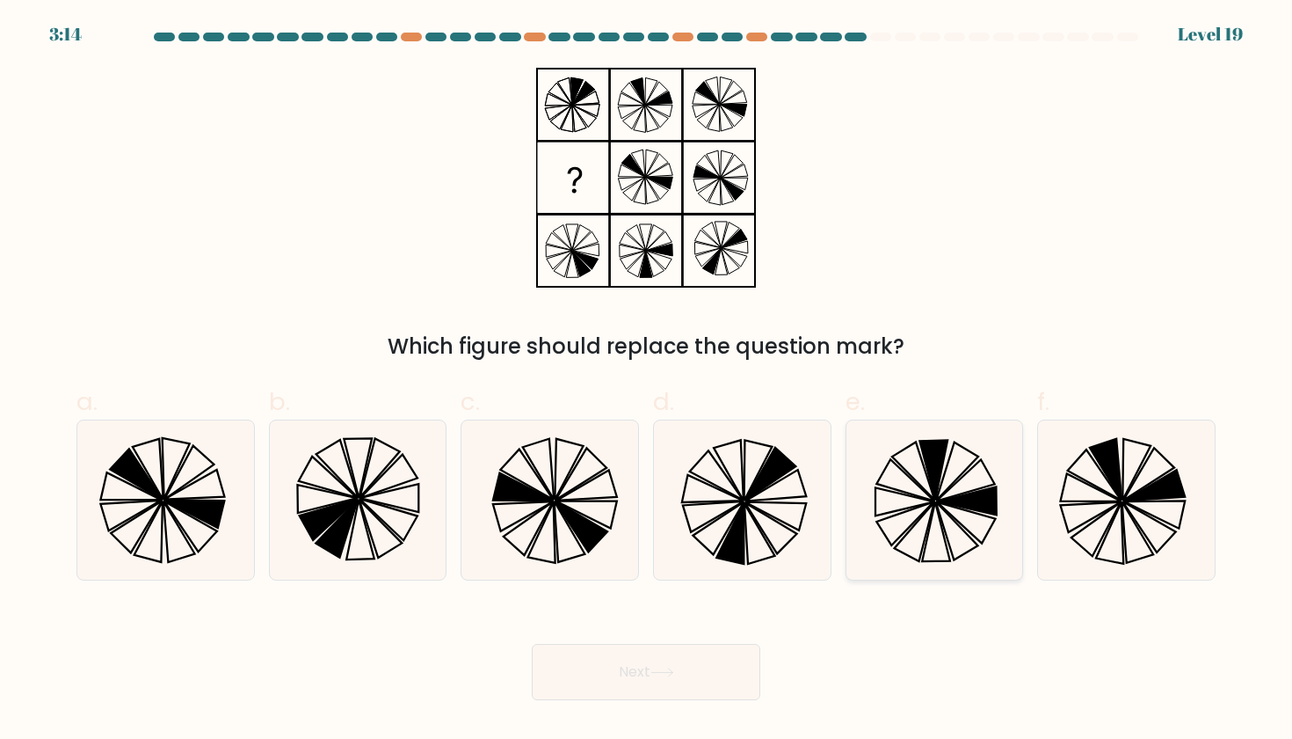
click at [935, 486] on icon at bounding box center [934, 471] width 28 height 60
click at [647, 381] on input "e." at bounding box center [646, 374] width 1 height 11
radio input "true"
click at [620, 688] on button "Next" at bounding box center [646, 672] width 229 height 56
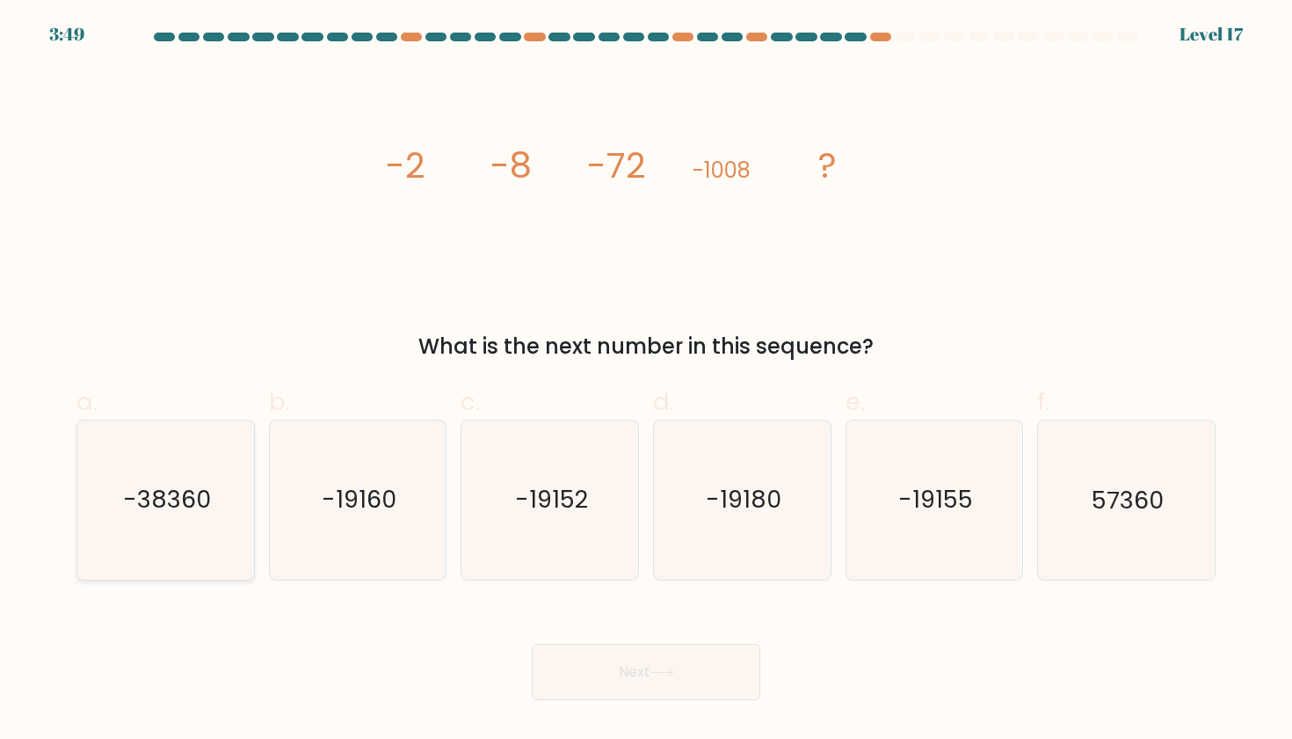
click at [215, 500] on icon "-38360" at bounding box center [165, 499] width 158 height 158
click at [646, 381] on input "a. -38360" at bounding box center [646, 374] width 1 height 11
radio input "true"
click at [673, 672] on icon at bounding box center [662, 672] width 21 height 8
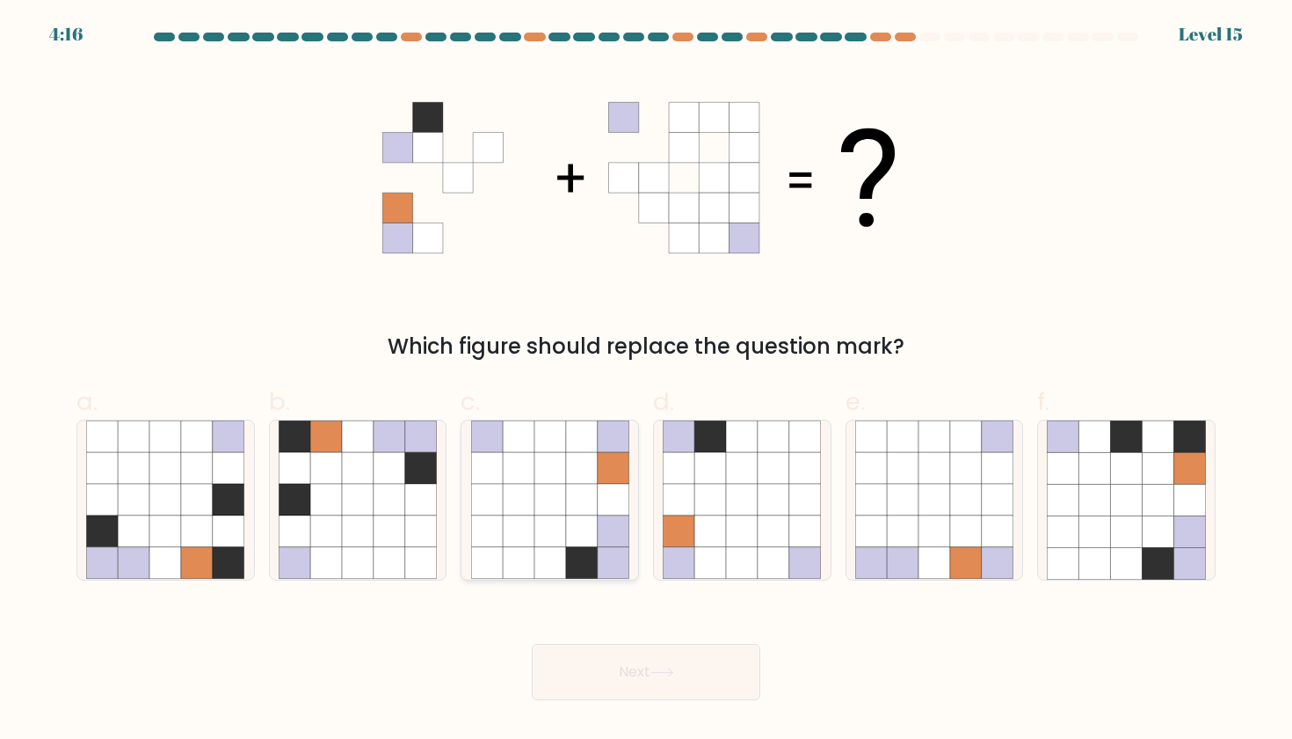
click at [570, 499] on icon at bounding box center [582, 500] width 32 height 32
click at [646, 381] on input "c." at bounding box center [646, 374] width 1 height 11
radio input "true"
click at [622, 666] on button "Next" at bounding box center [646, 672] width 229 height 56
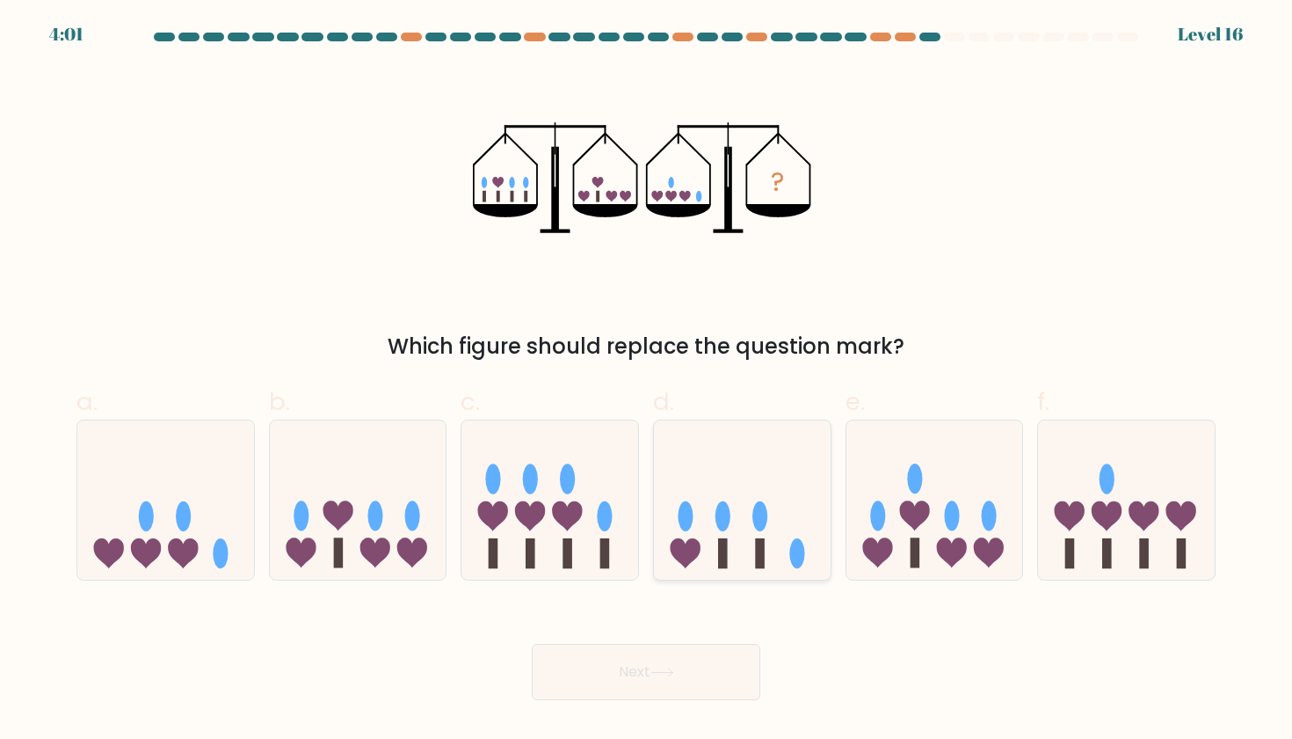
click at [790, 519] on icon at bounding box center [742, 499] width 177 height 146
click at [647, 381] on input "d." at bounding box center [646, 374] width 1 height 11
radio input "true"
click at [616, 667] on button "Next" at bounding box center [646, 672] width 229 height 56
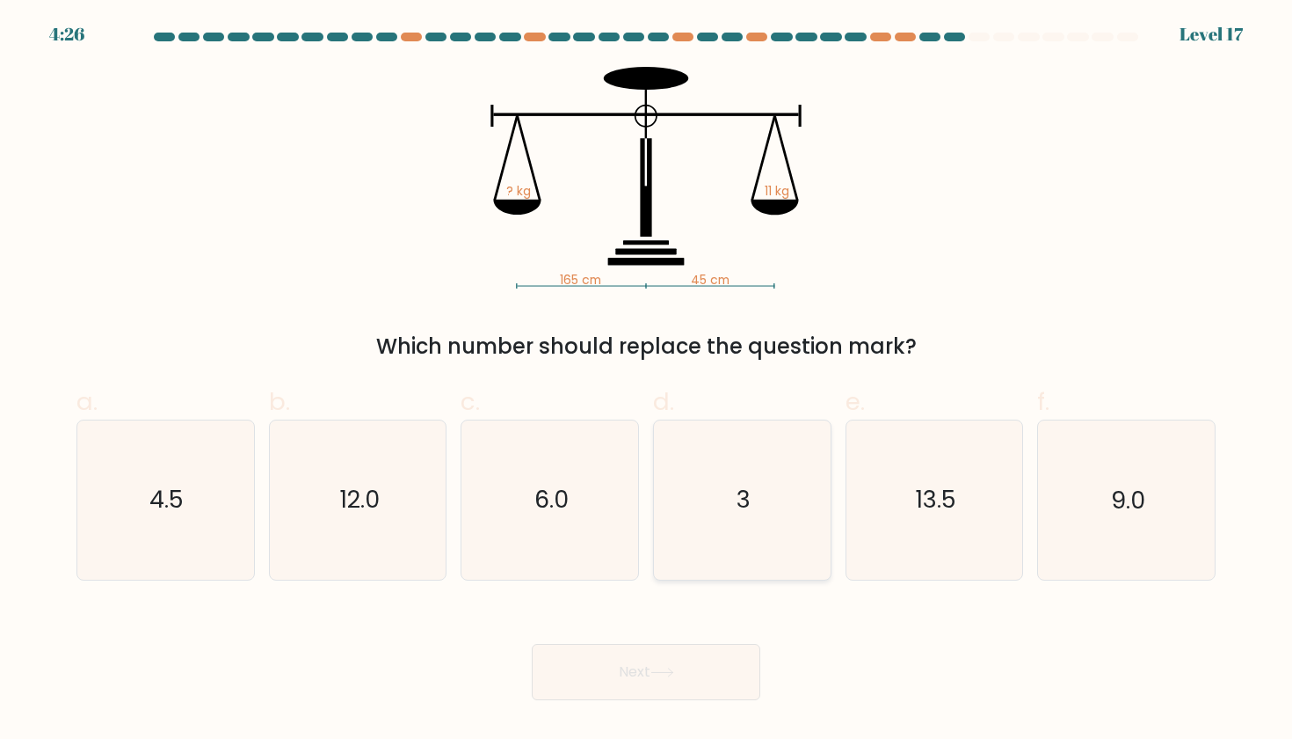
click at [696, 528] on icon "3" at bounding box center [742, 499] width 158 height 158
click at [647, 381] on input "d. 3" at bounding box center [646, 374] width 1 height 11
radio input "true"
click at [634, 663] on button "Next" at bounding box center [646, 672] width 229 height 56
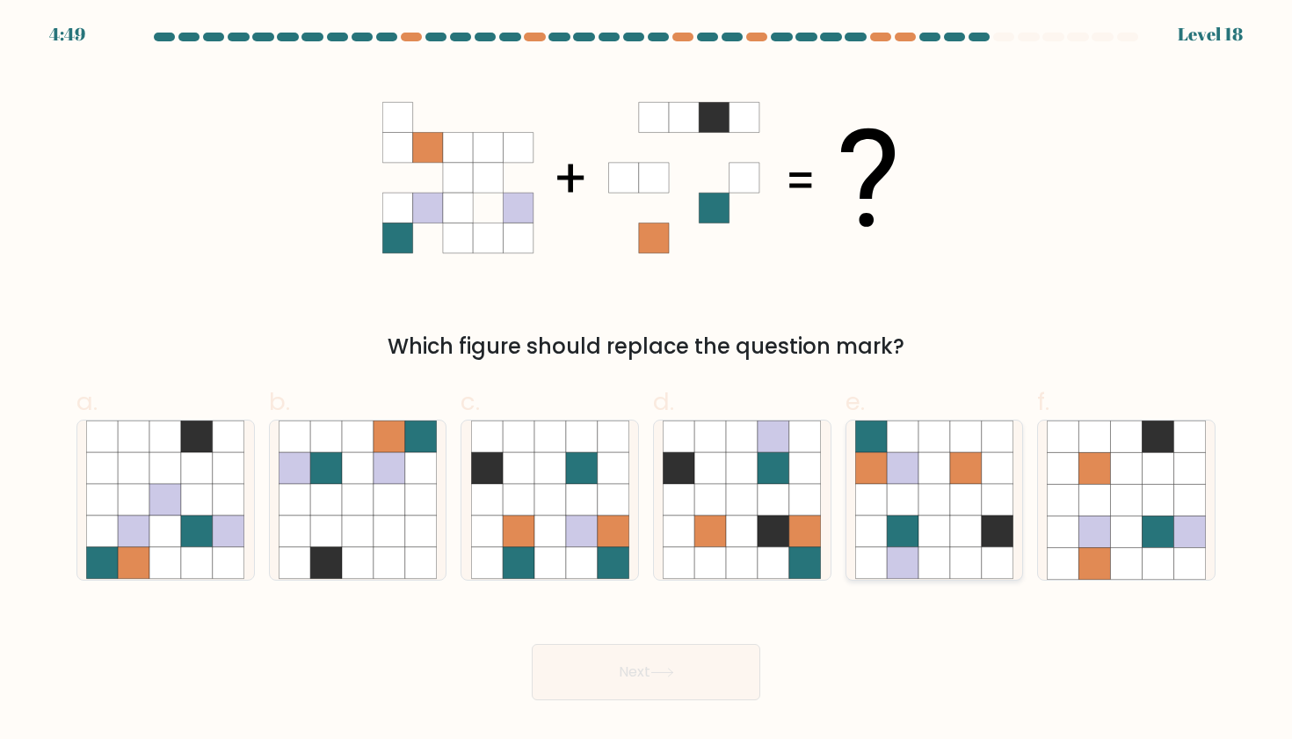
click at [950, 481] on icon at bounding box center [935, 469] width 32 height 32
click at [647, 381] on input "e." at bounding box center [646, 374] width 1 height 11
radio input "true"
click at [657, 666] on button "Next" at bounding box center [646, 672] width 229 height 56
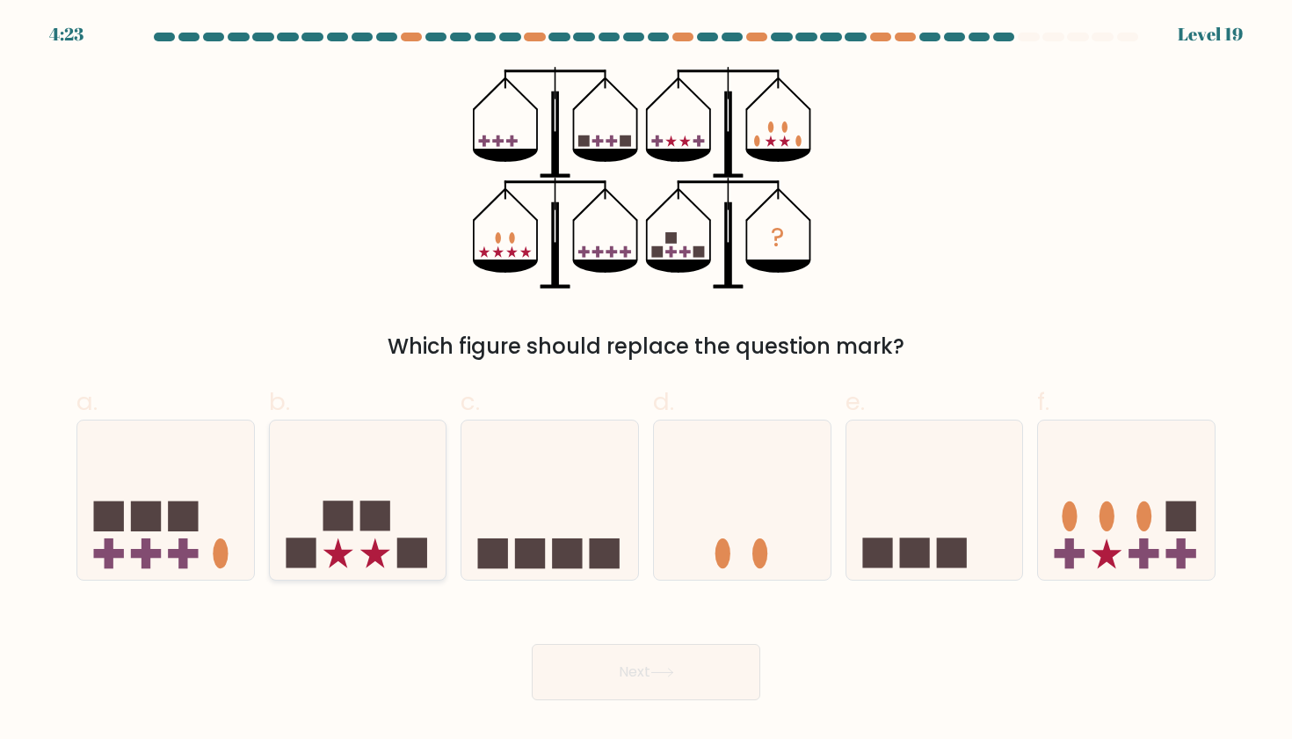
click at [369, 522] on rect at bounding box center [375, 516] width 30 height 30
click at [646, 381] on input "b." at bounding box center [646, 374] width 1 height 11
radio input "true"
click at [630, 677] on button "Next" at bounding box center [646, 672] width 229 height 56
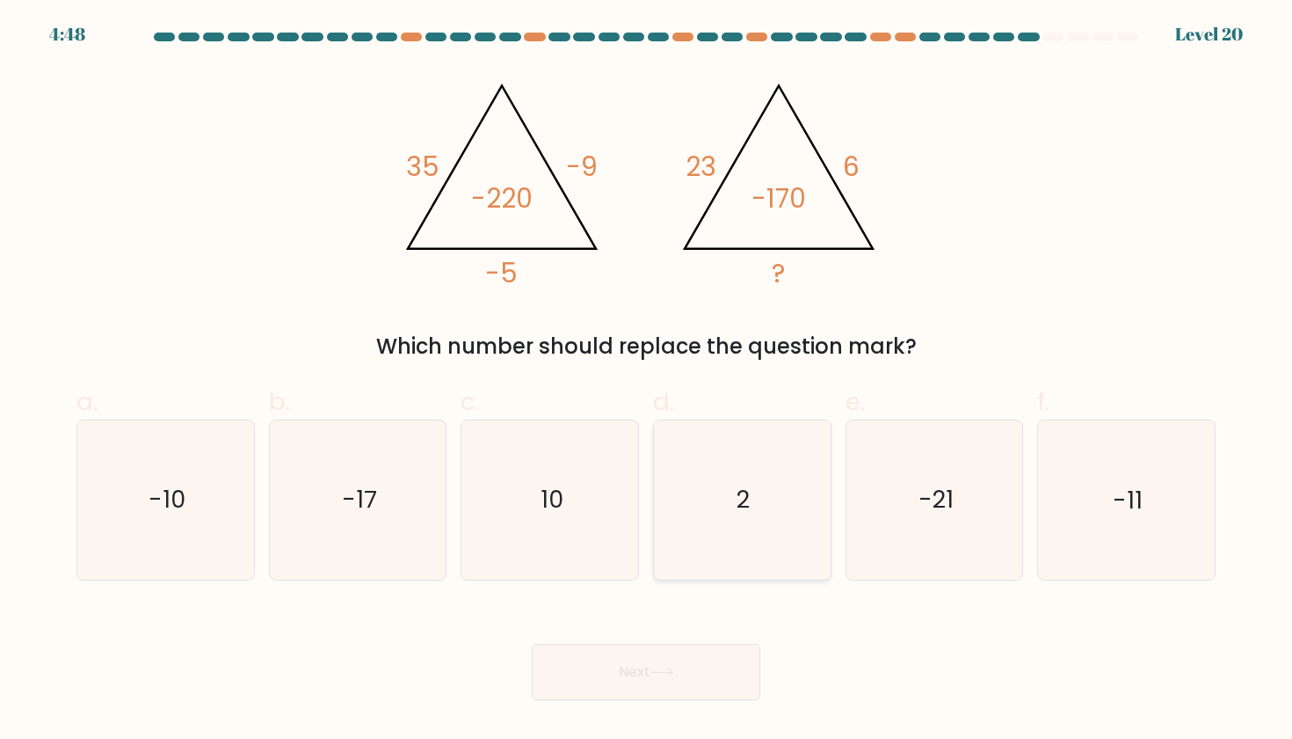
click at [799, 489] on icon "2" at bounding box center [742, 499] width 158 height 158
click at [647, 381] on input "d. 2" at bounding box center [646, 374] width 1 height 11
radio input "true"
click at [649, 666] on button "Next" at bounding box center [646, 672] width 229 height 56
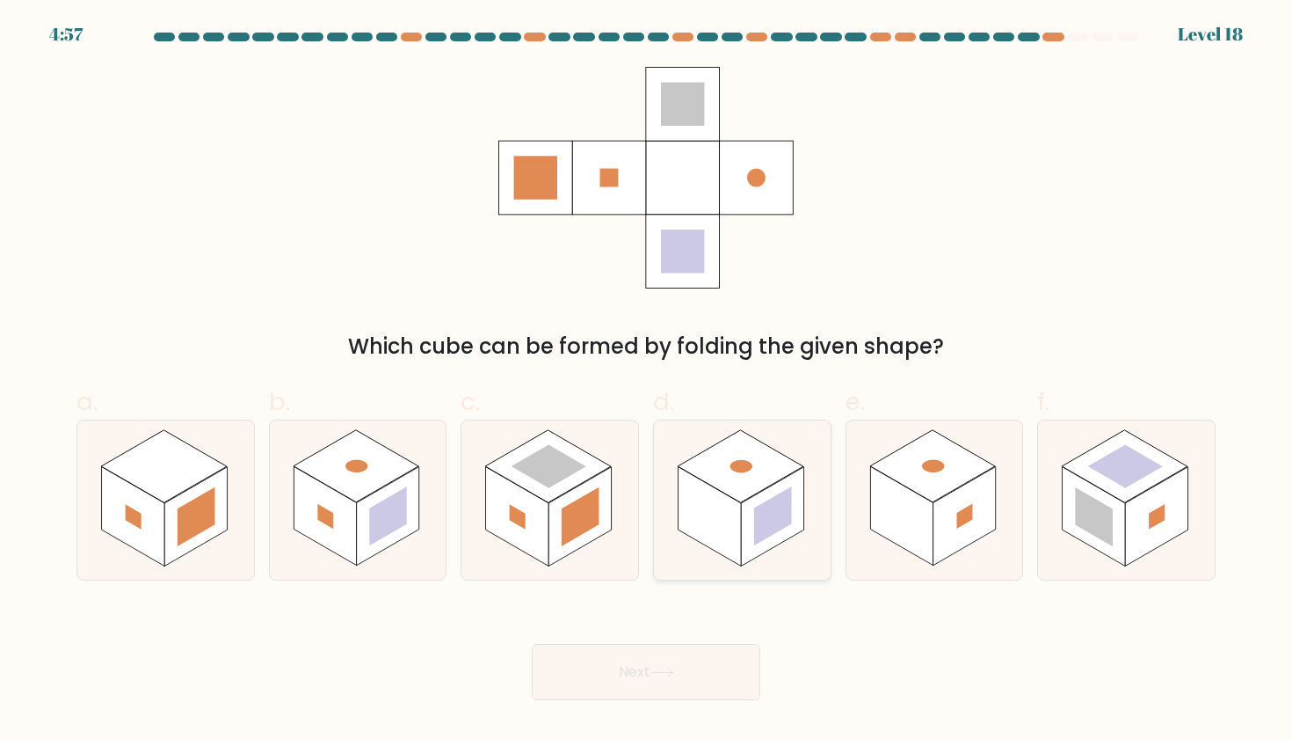
click at [693, 475] on rect at bounding box center [740, 466] width 125 height 72
click at [647, 381] on input "d." at bounding box center [646, 374] width 1 height 11
radio input "true"
click at [644, 680] on button "Next" at bounding box center [646, 672] width 229 height 56
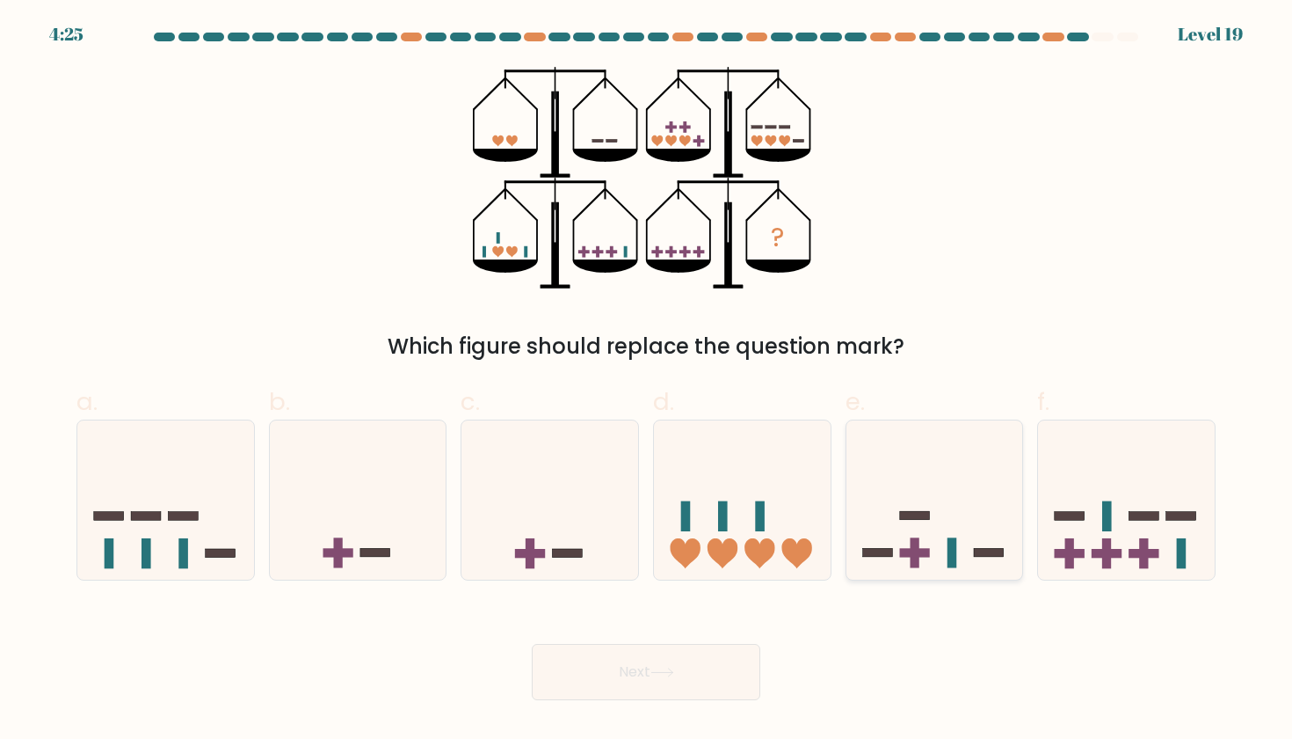
click at [958, 521] on icon at bounding box center [935, 499] width 177 height 146
click at [647, 381] on input "e." at bounding box center [646, 374] width 1 height 11
radio input "true"
click at [648, 691] on button "Next" at bounding box center [646, 672] width 229 height 56
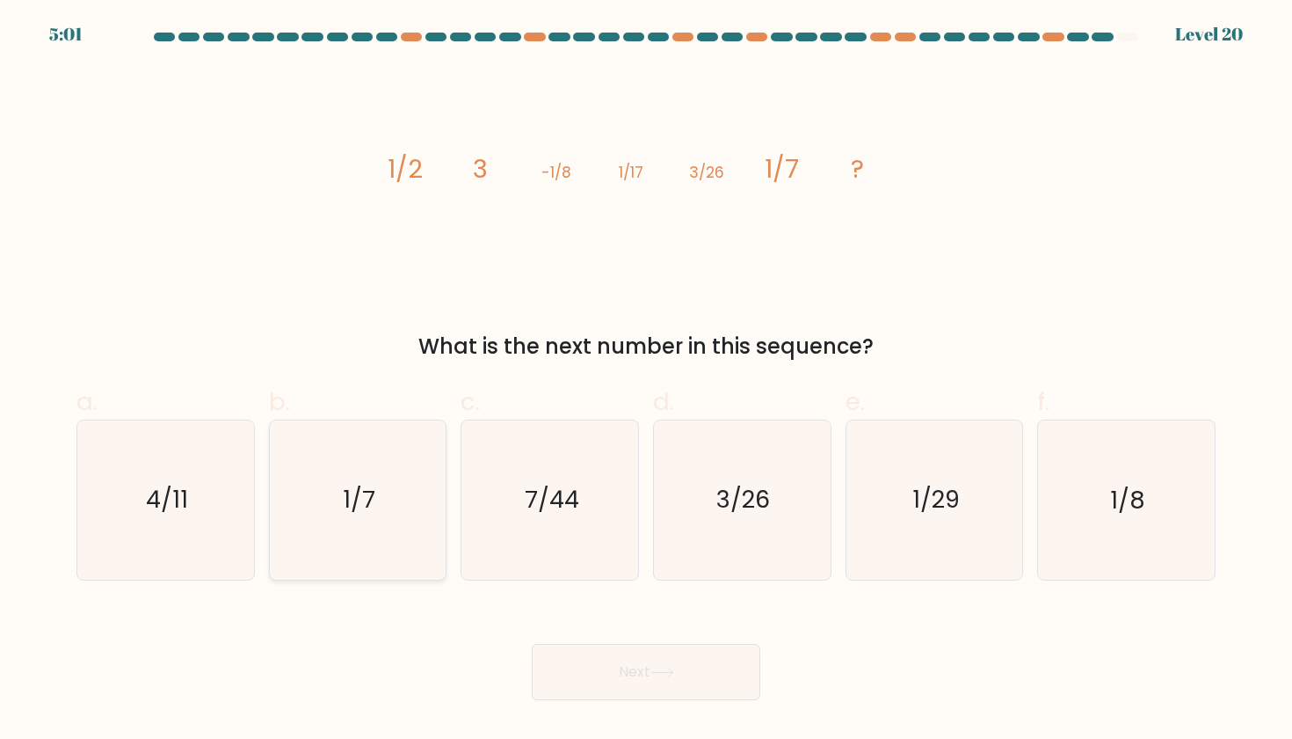
click at [313, 519] on icon "1/7" at bounding box center [358, 499] width 158 height 158
click at [646, 381] on input "b. 1/7" at bounding box center [646, 374] width 1 height 11
radio input "true"
click at [711, 547] on icon "3/26" at bounding box center [742, 499] width 158 height 158
click at [647, 381] on input "d. 3/26" at bounding box center [646, 374] width 1 height 11
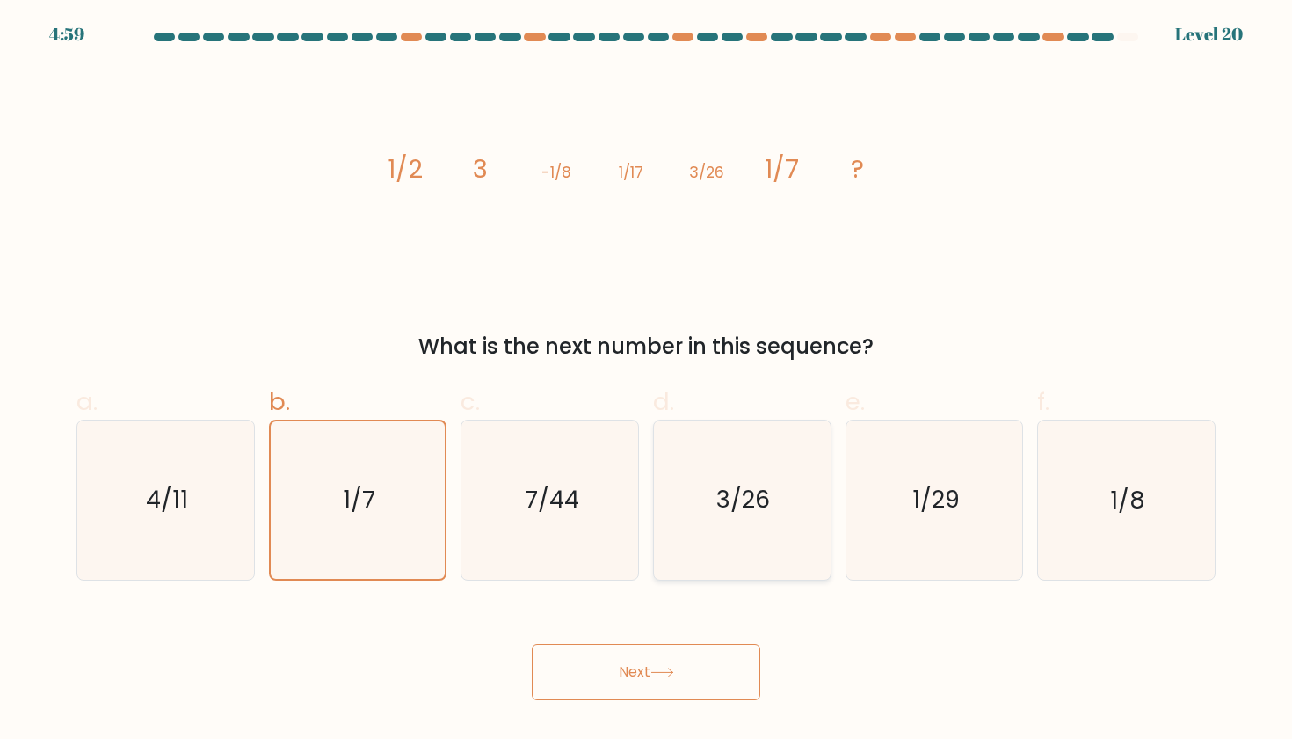
radio input "true"
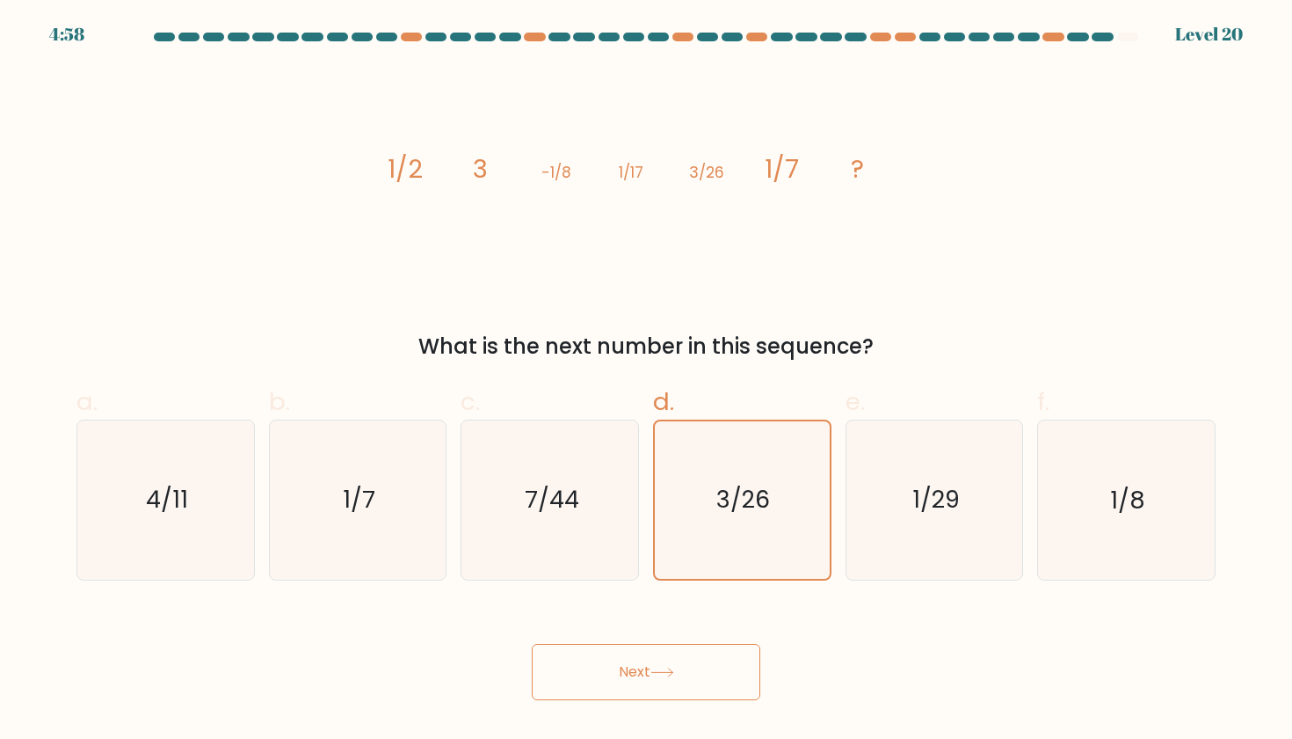
click at [680, 686] on button "Next" at bounding box center [646, 672] width 229 height 56
click at [655, 674] on icon at bounding box center [663, 672] width 24 height 10
click at [642, 663] on button "Next" at bounding box center [646, 672] width 229 height 56
click at [583, 536] on icon "7/44" at bounding box center [550, 499] width 158 height 158
click at [646, 381] on input "c. 7/44" at bounding box center [646, 374] width 1 height 11
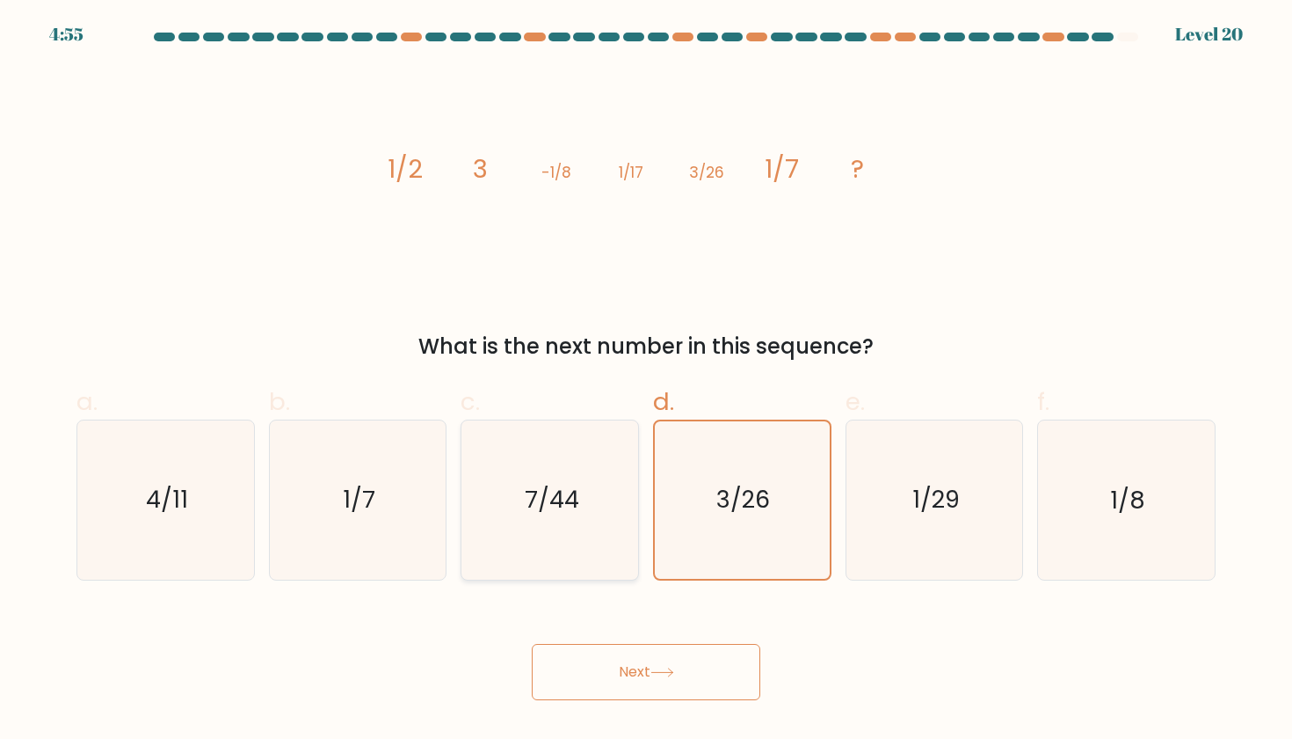
radio input "true"
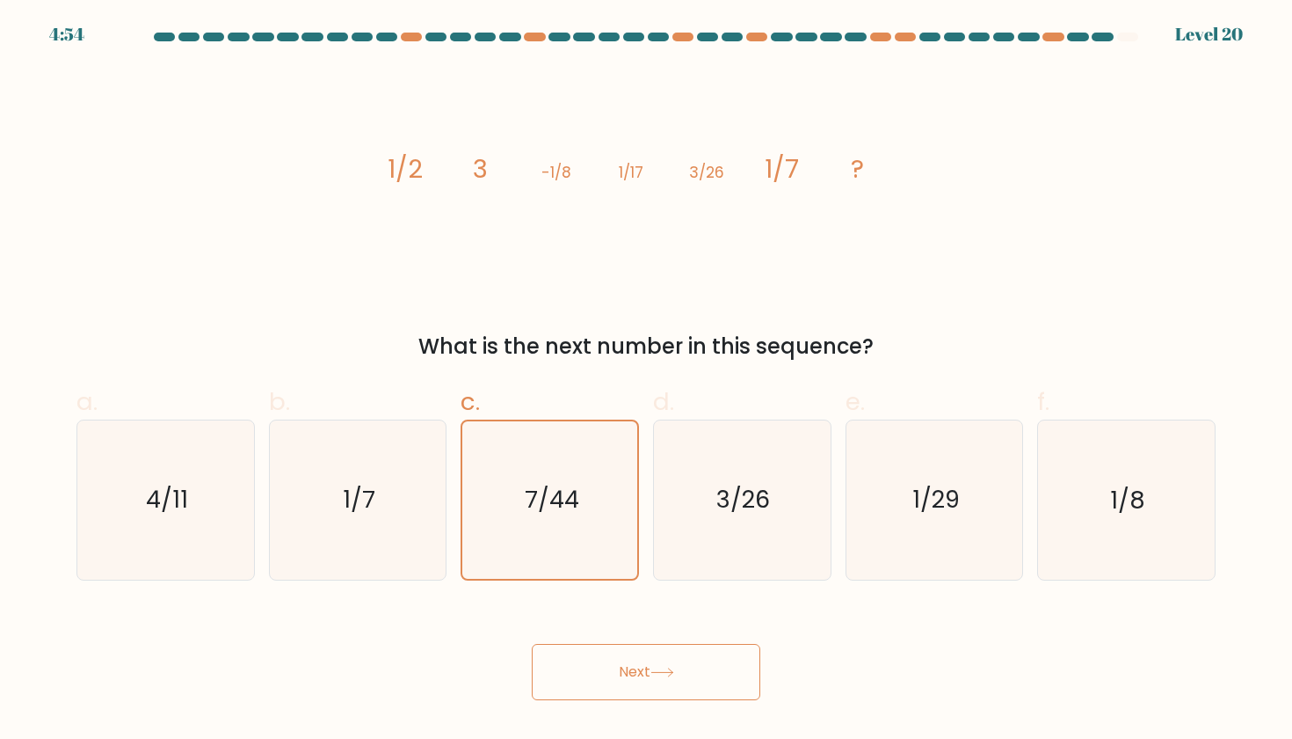
click at [600, 660] on button "Next" at bounding box center [646, 672] width 229 height 56
click at [637, 670] on button "Next" at bounding box center [646, 672] width 229 height 56
click at [704, 677] on button "Next" at bounding box center [646, 672] width 229 height 56
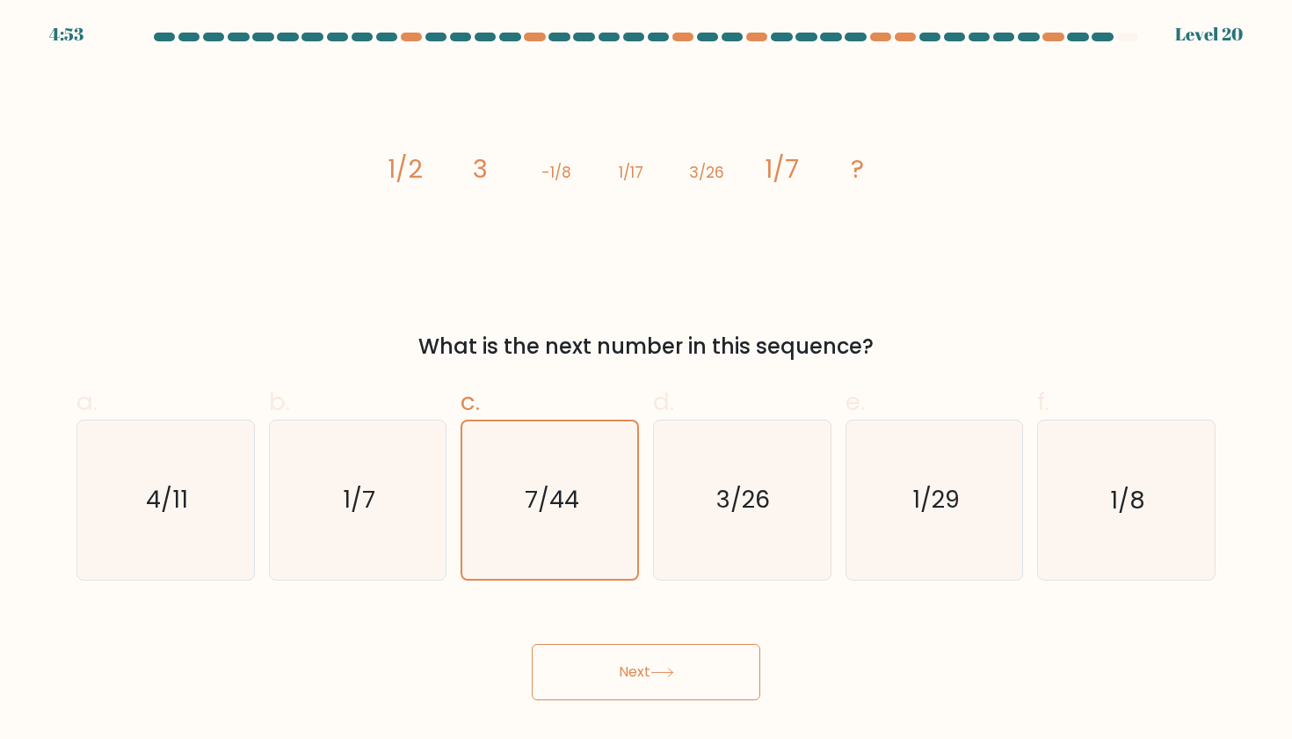
click at [704, 677] on button "Next" at bounding box center [646, 672] width 229 height 56
click at [943, 448] on icon "1/29" at bounding box center [935, 499] width 158 height 158
click at [647, 381] on input "e. 1/29" at bounding box center [646, 374] width 1 height 11
radio input "true"
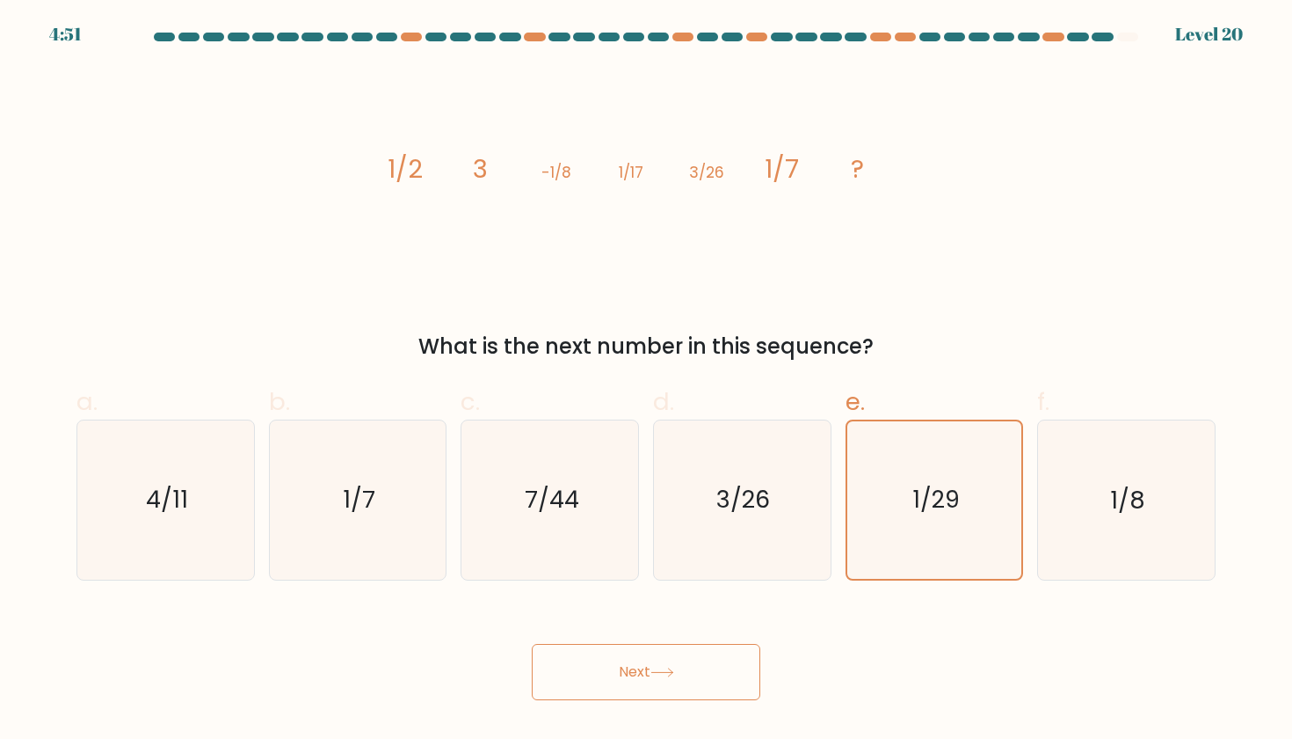
click at [717, 683] on button "Next" at bounding box center [646, 672] width 229 height 56
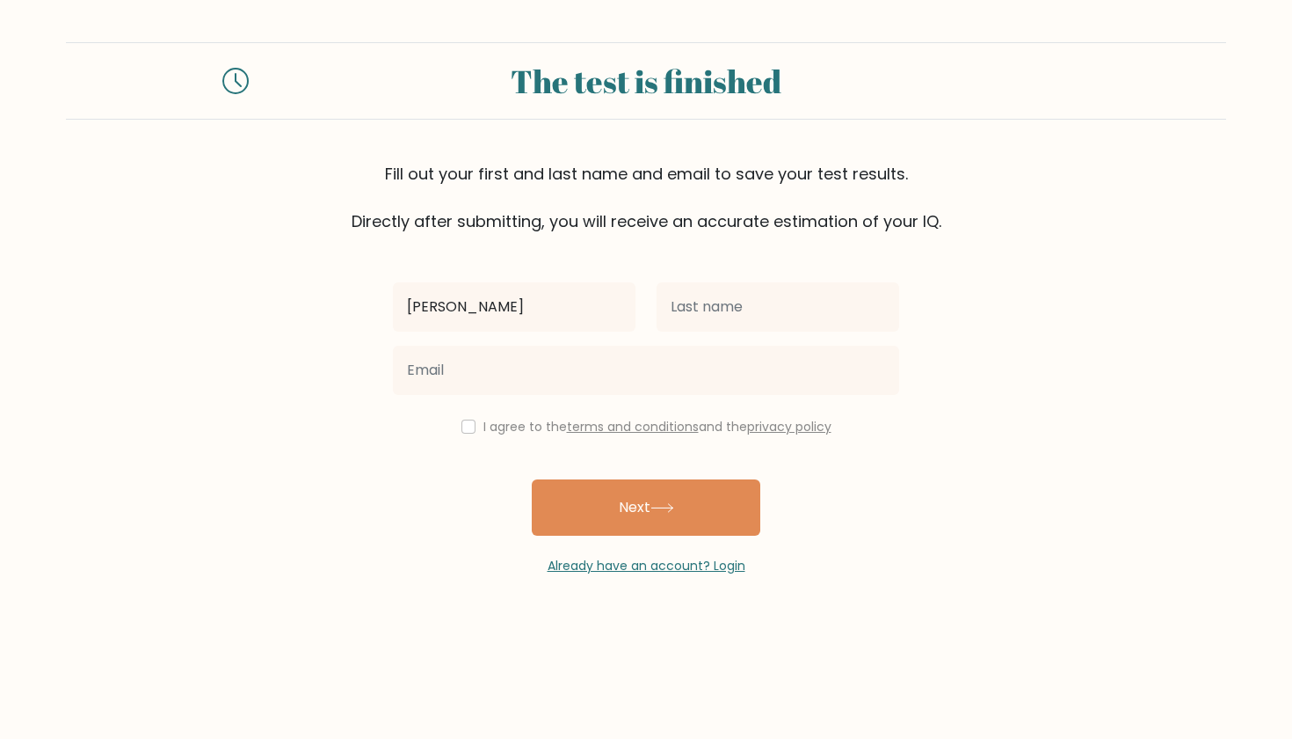
type input "[PERSON_NAME]"
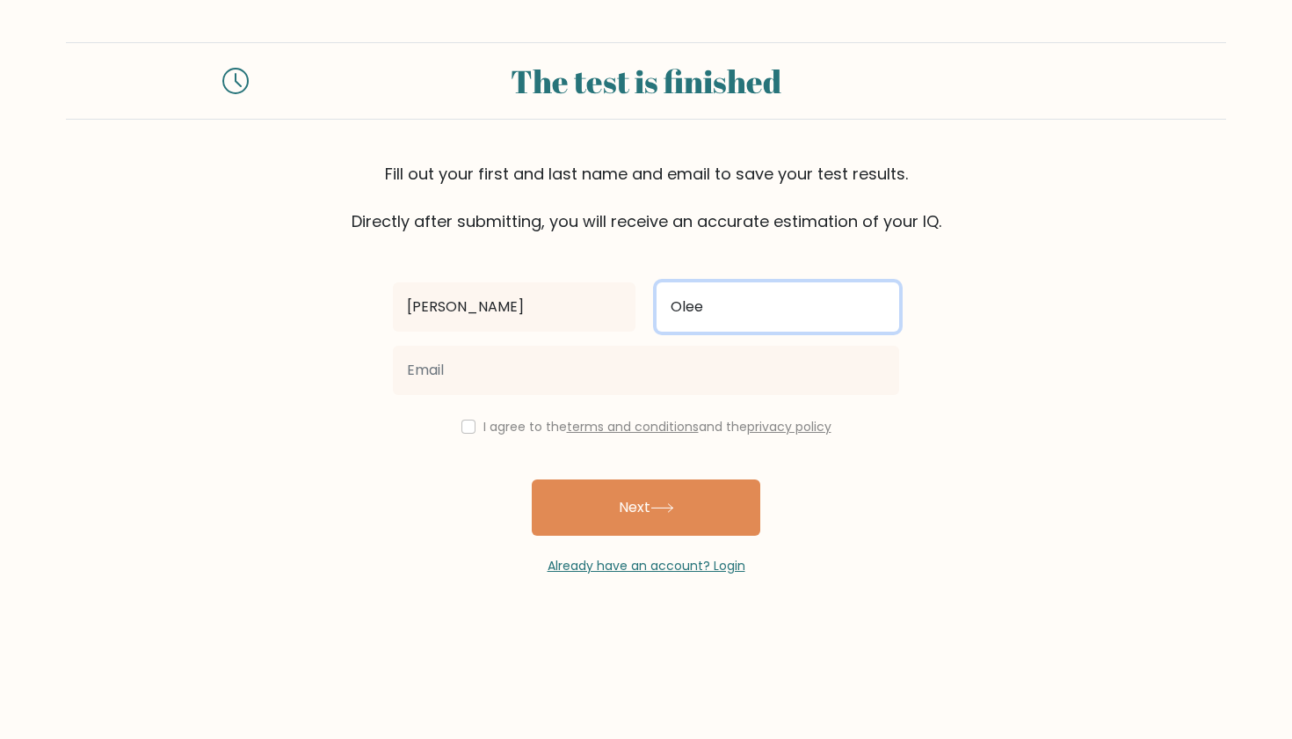
type input "Olee"
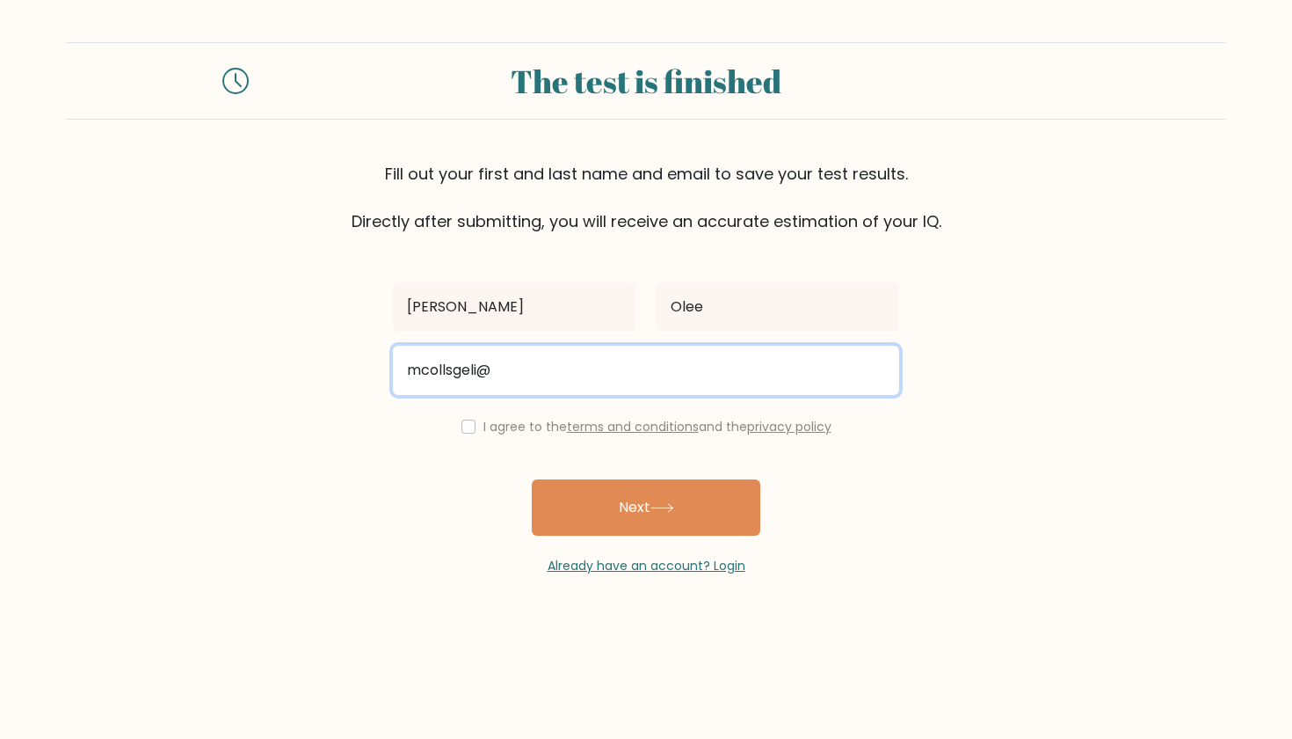
type input "mcollsgeli@"
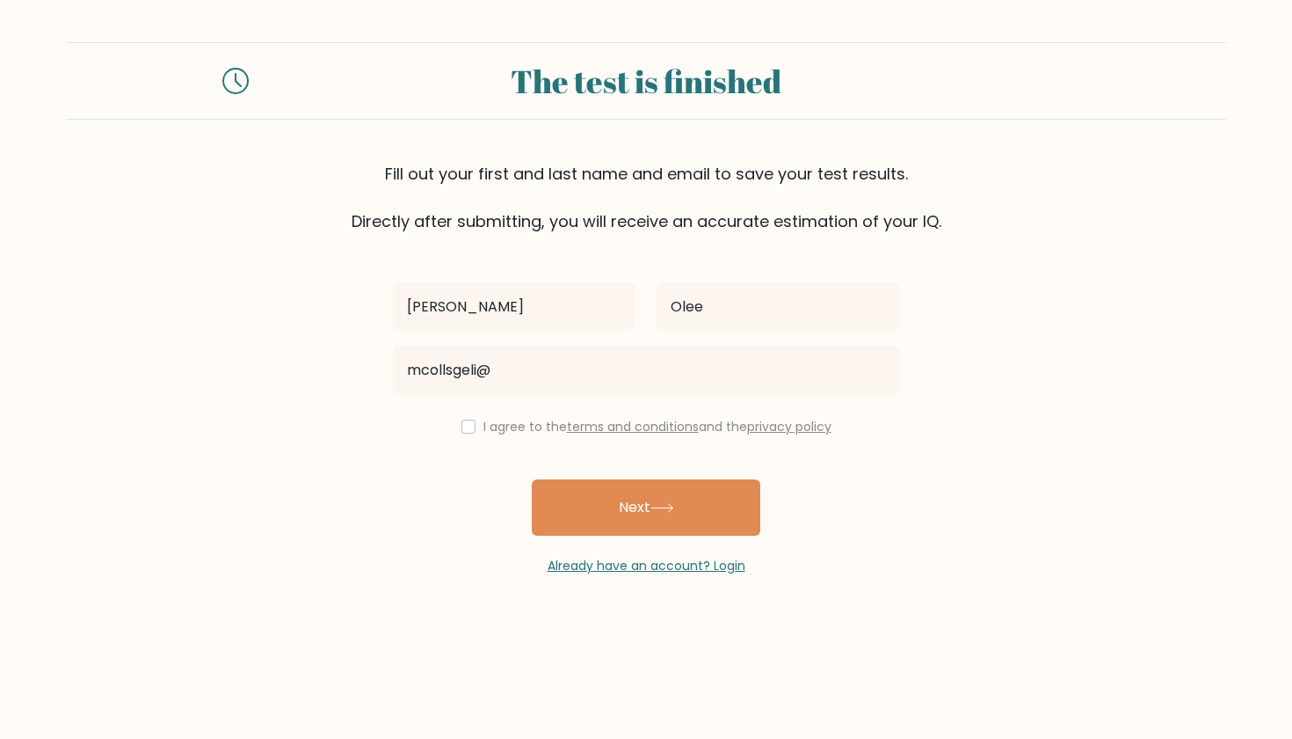
click at [462, 433] on input "checkbox" at bounding box center [469, 426] width 14 height 14
checkbox input "true"
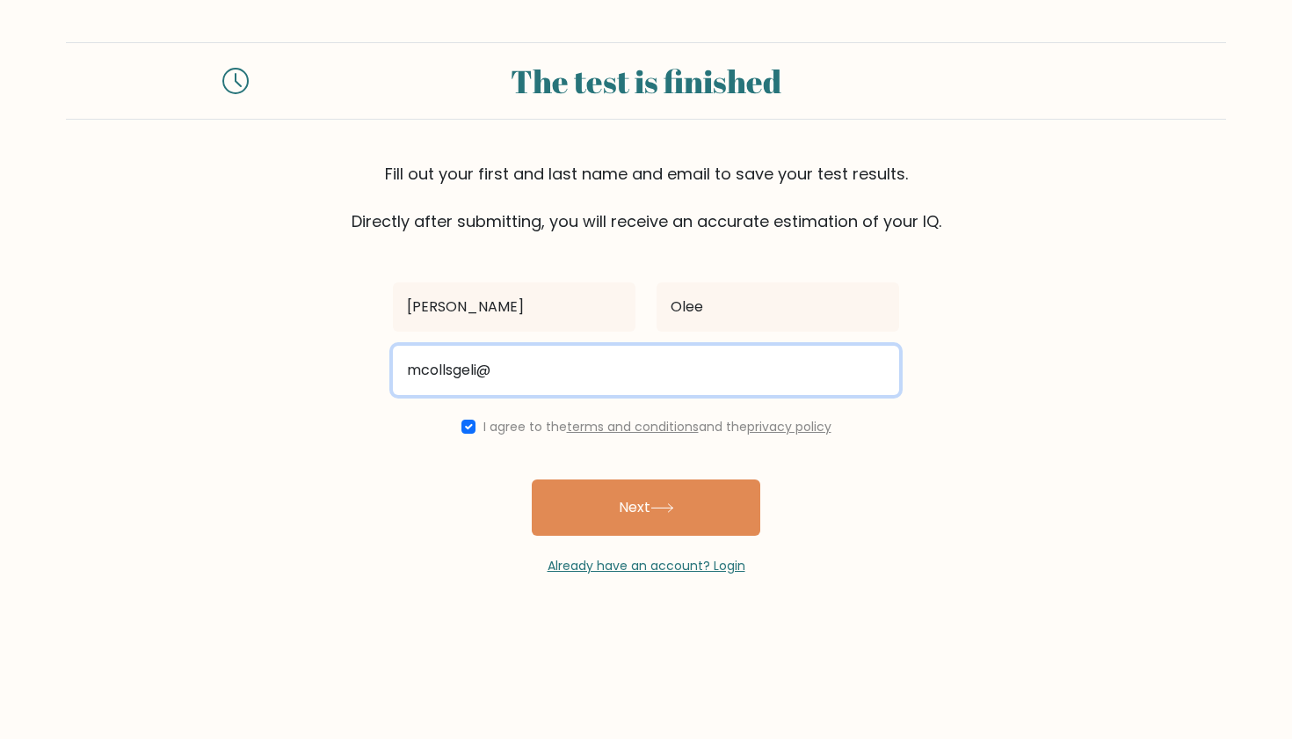
click at [499, 382] on input "mcollsgeli@" at bounding box center [646, 370] width 506 height 49
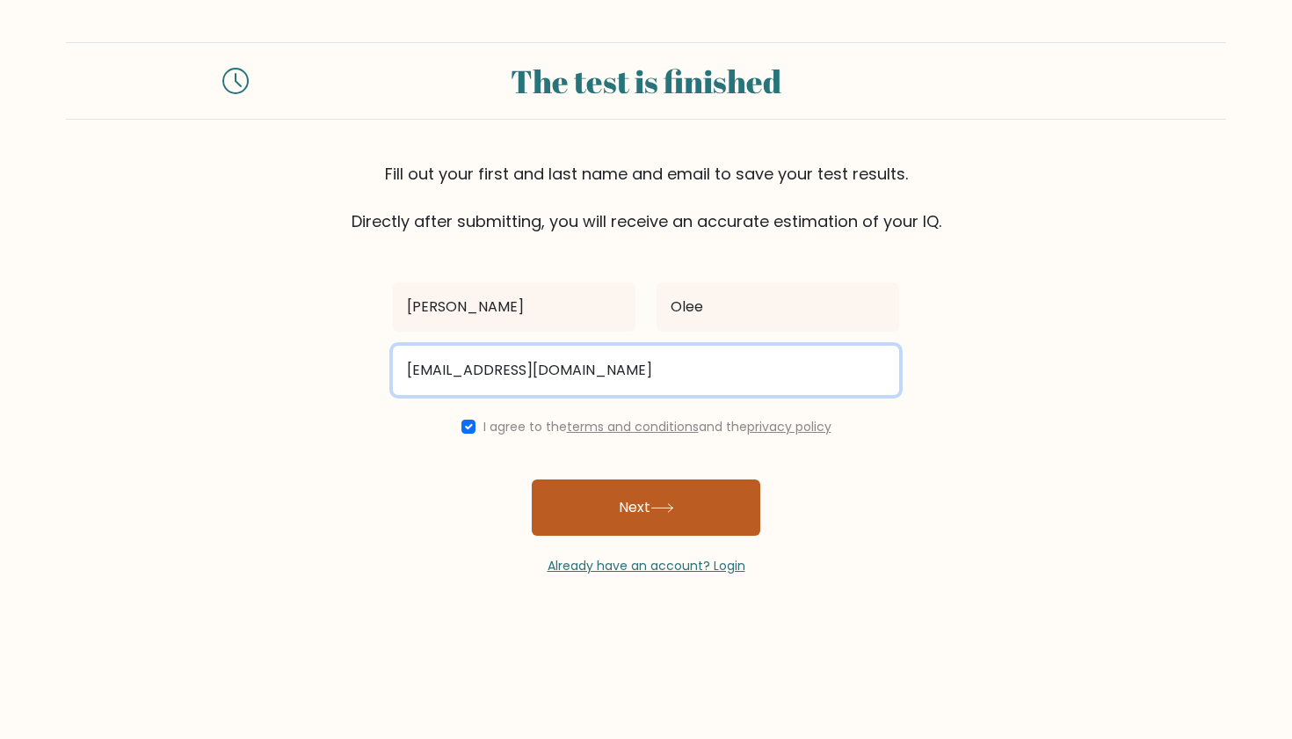
type input "mcollsgeli@gmail.com"
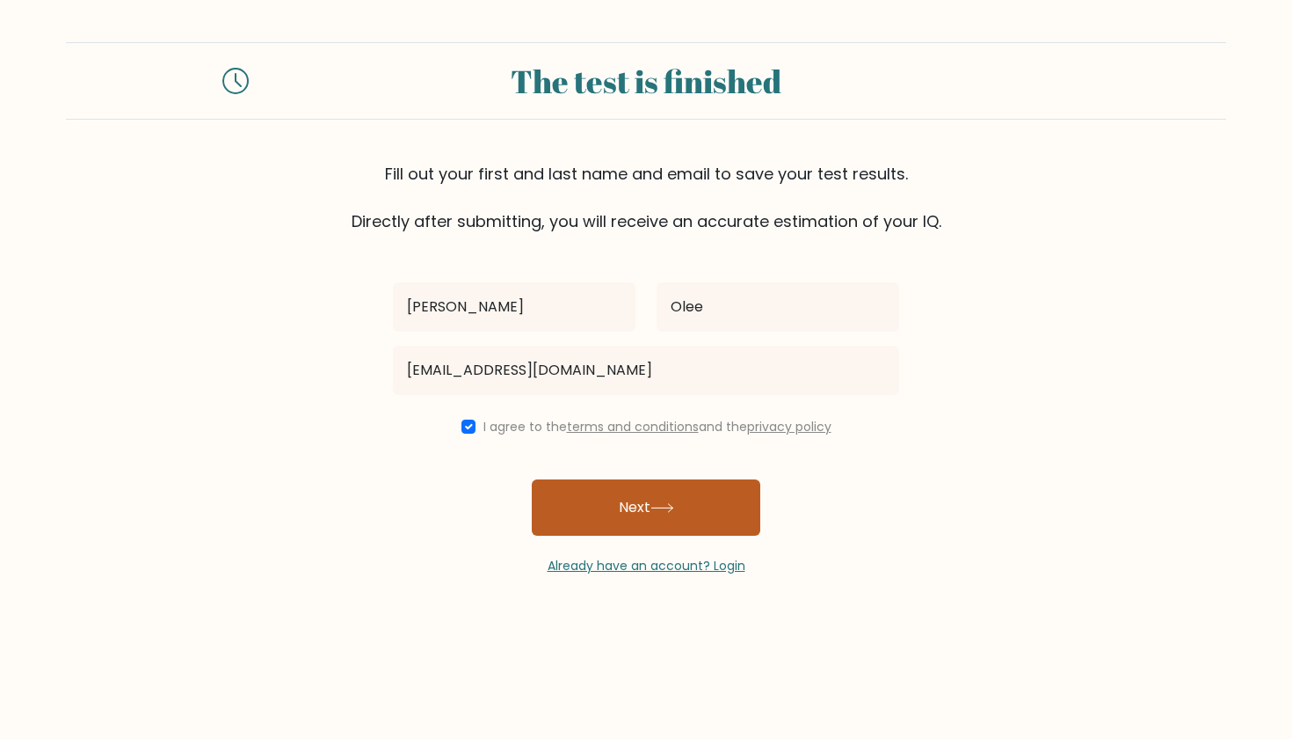
click at [577, 504] on button "Next" at bounding box center [646, 507] width 229 height 56
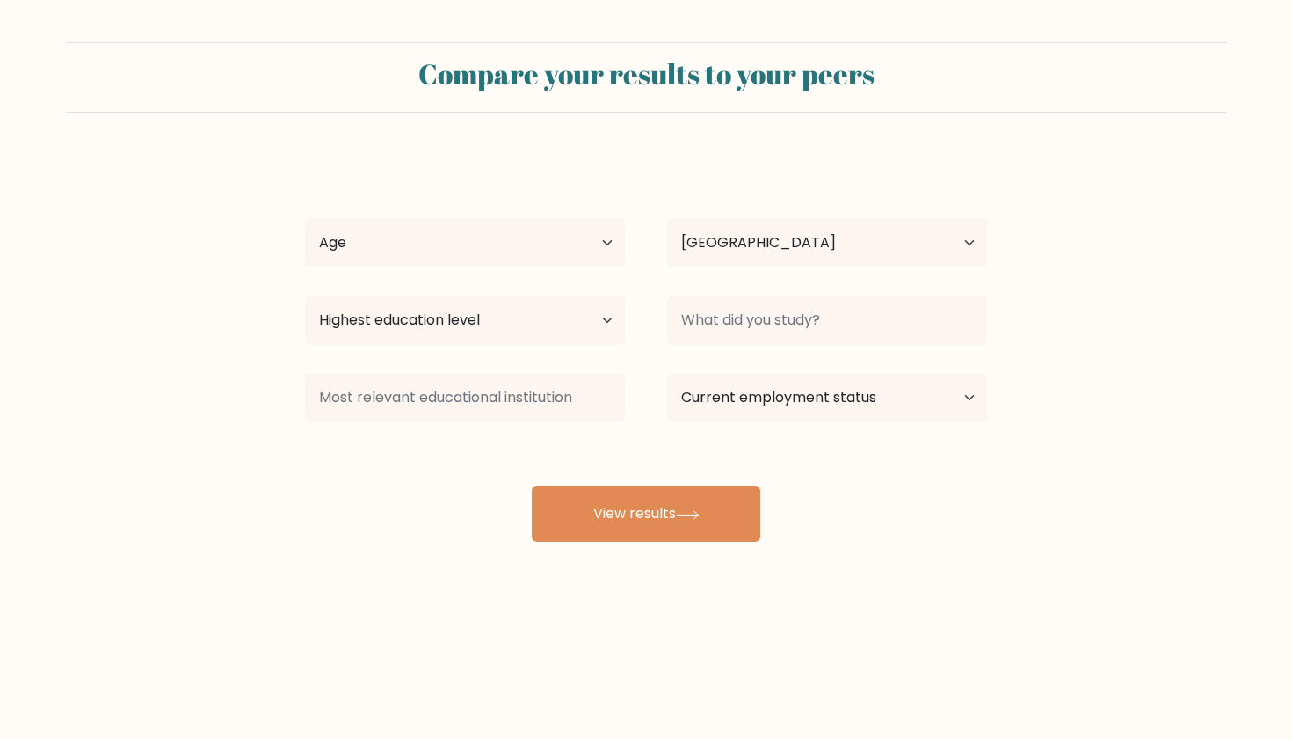
select select "ES"
select select "25_34"
select select "LK"
select select "masters_degree"
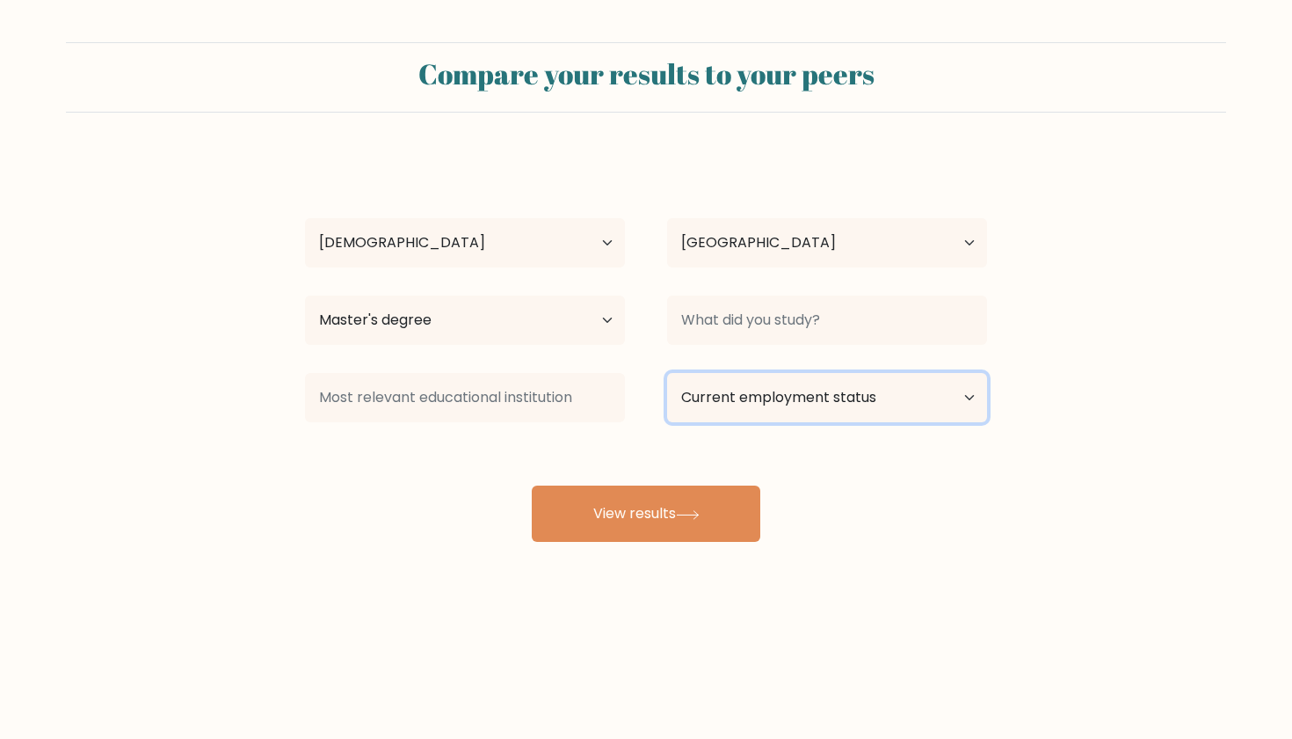
select select "employed"
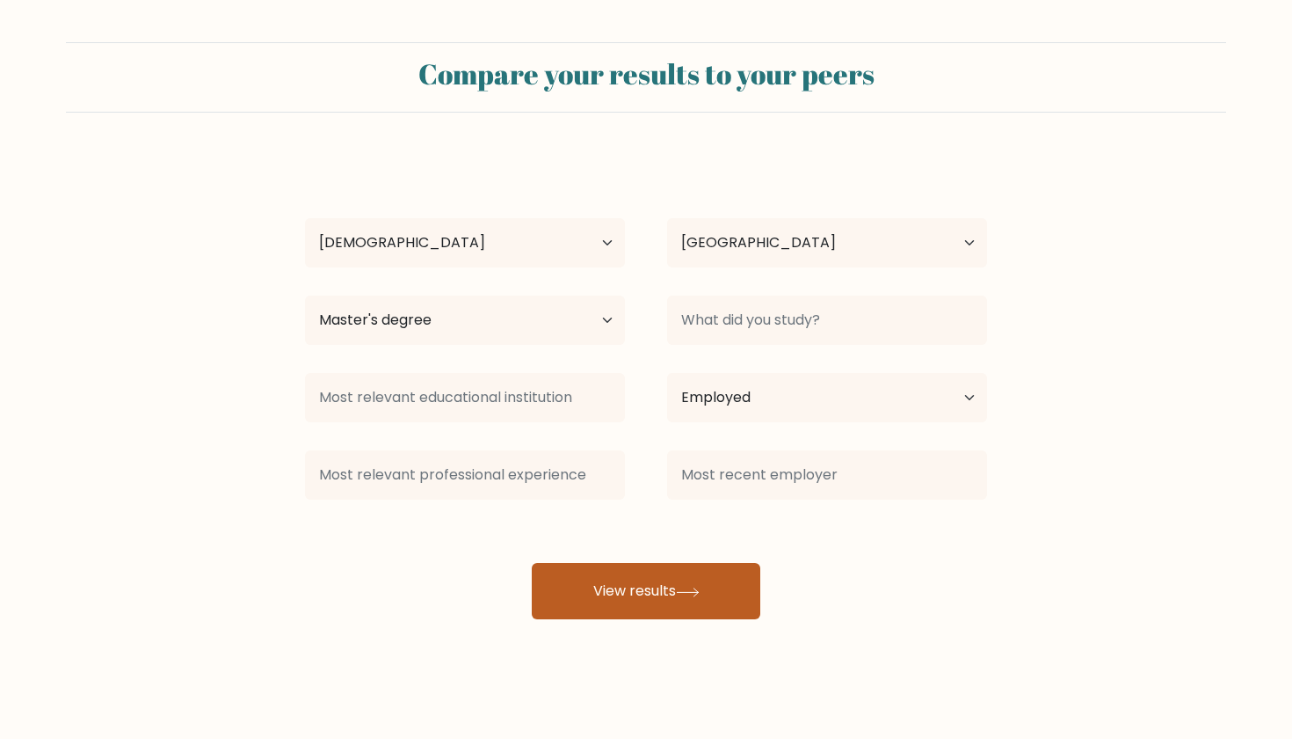
click at [693, 589] on icon at bounding box center [688, 592] width 24 height 10
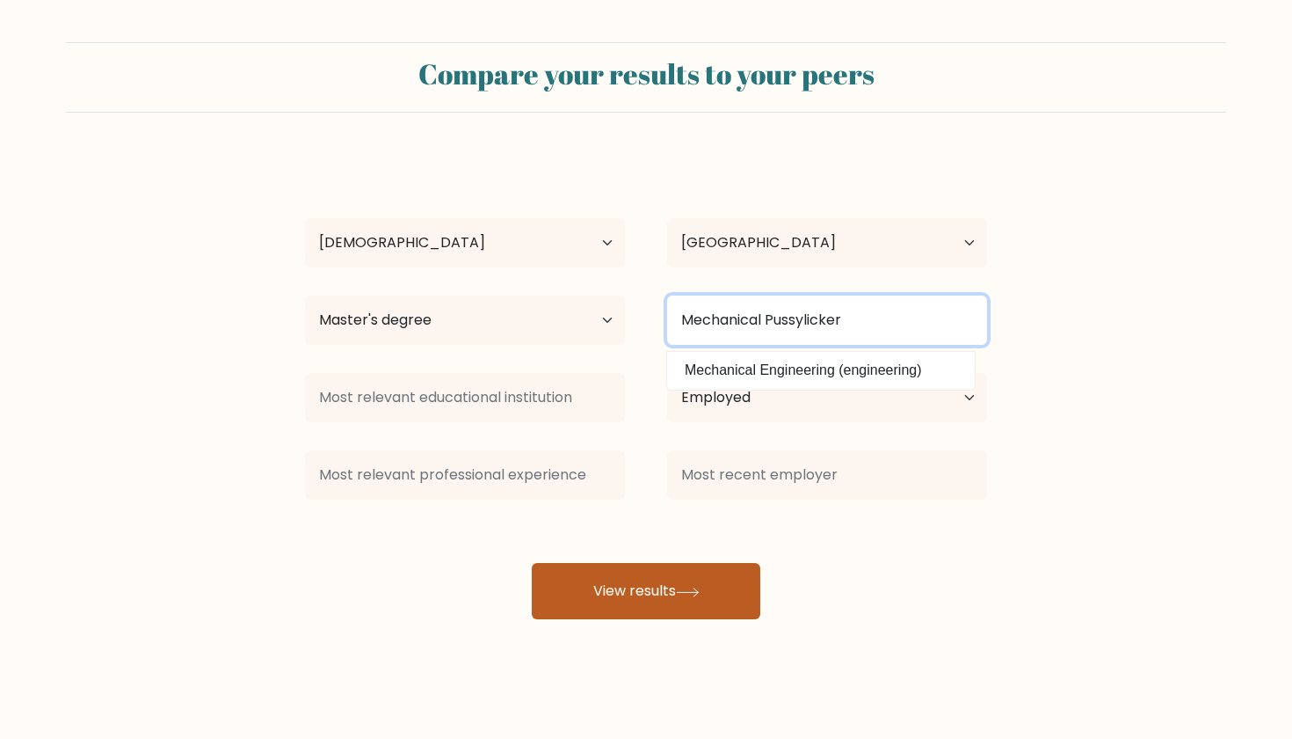
type input "Mechanical Pussylicker"
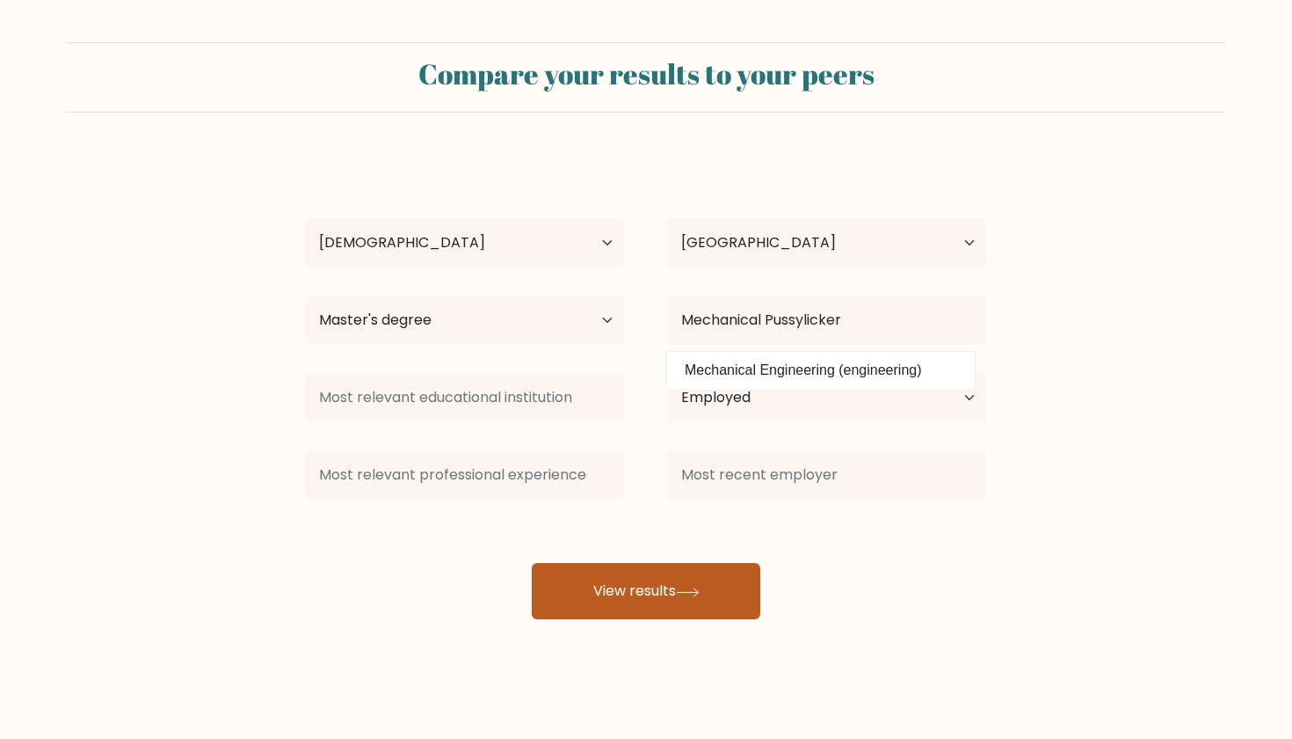
click at [619, 595] on button "View results" at bounding box center [646, 591] width 229 height 56
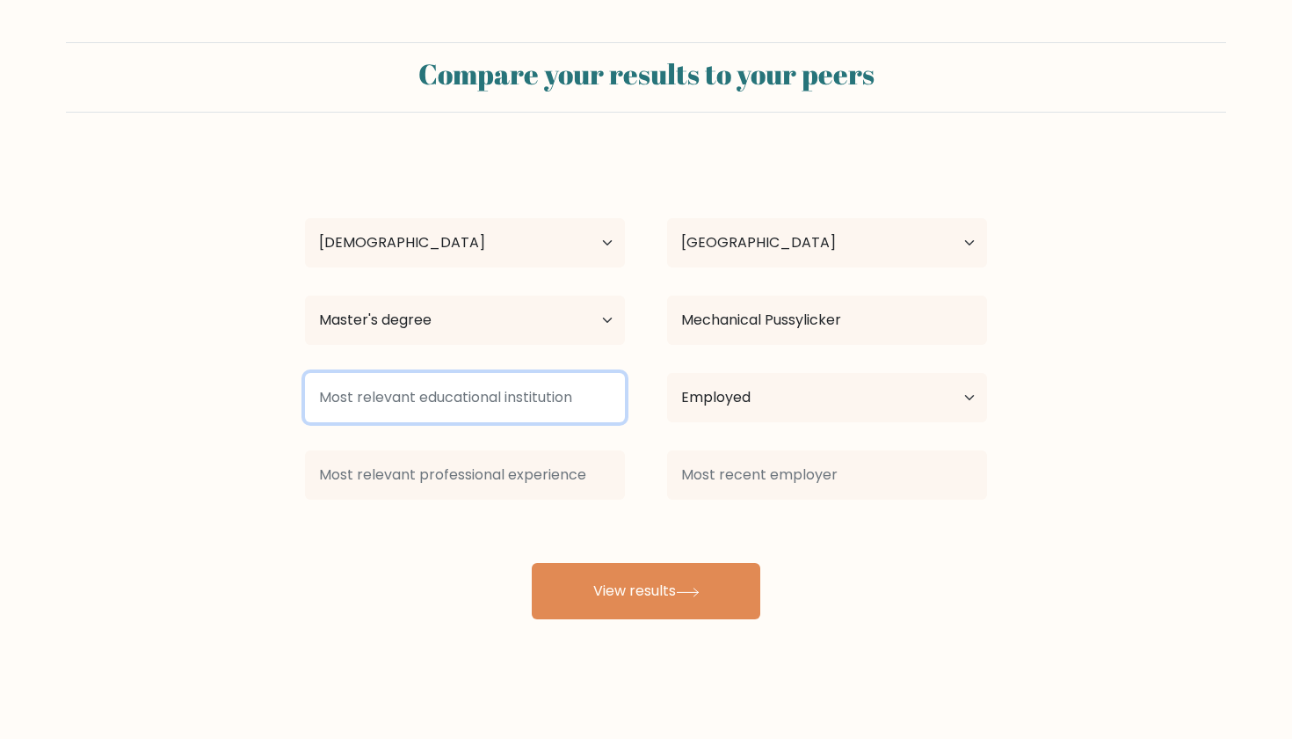
type input "H"
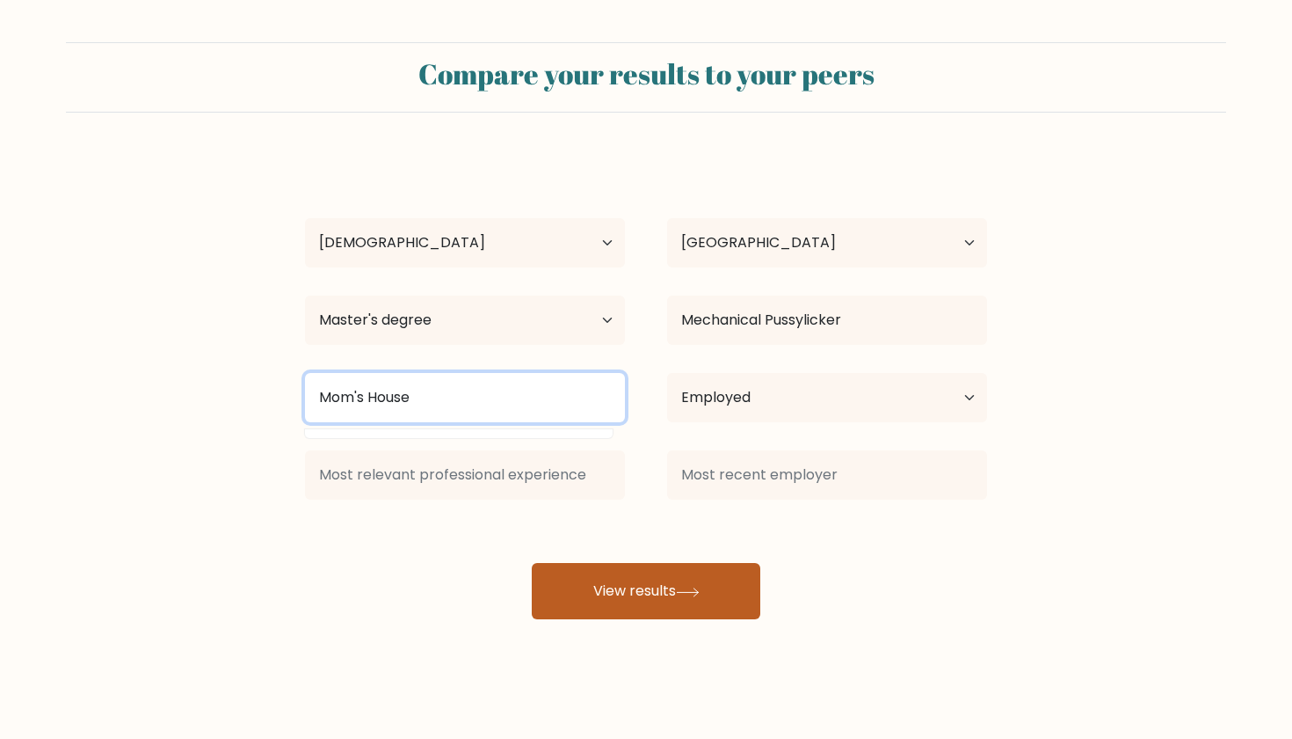
type input "Mom's House"
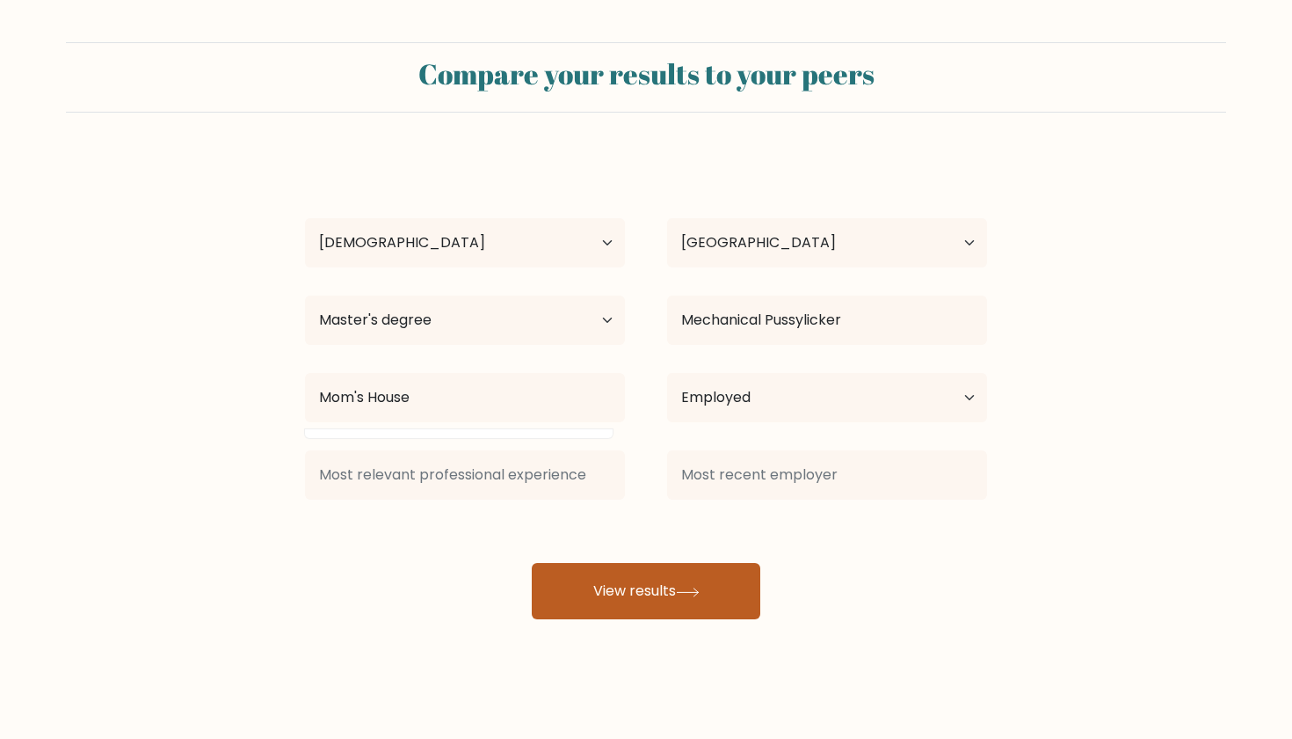
click at [567, 577] on button "View results" at bounding box center [646, 591] width 229 height 56
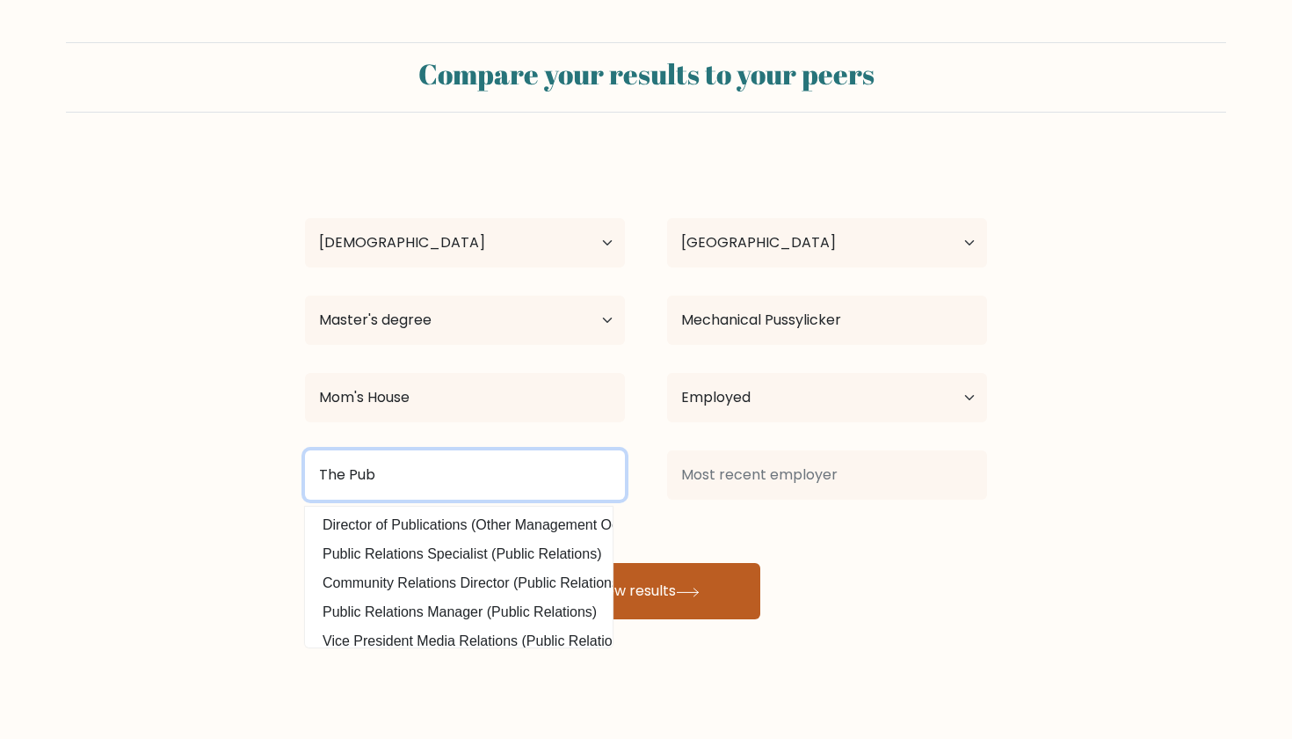
type input "The Pub"
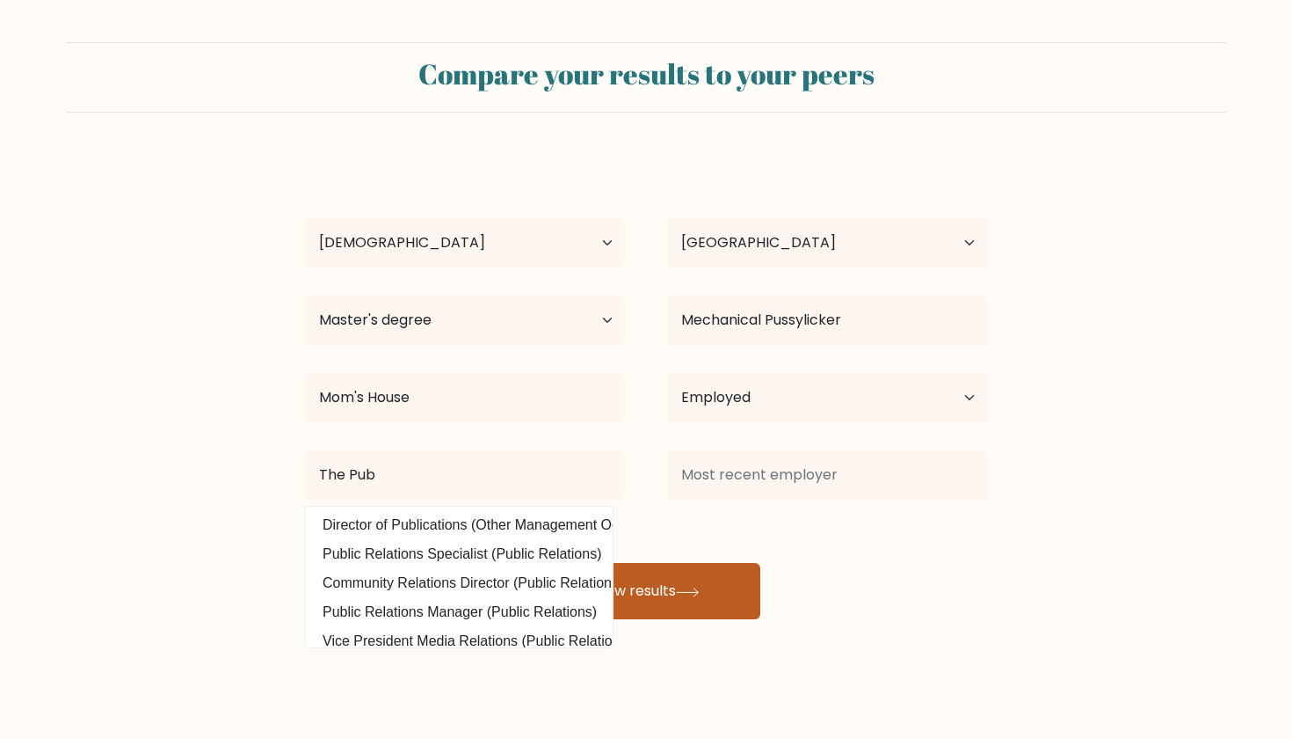
click at [659, 582] on button "View results" at bounding box center [646, 591] width 229 height 56
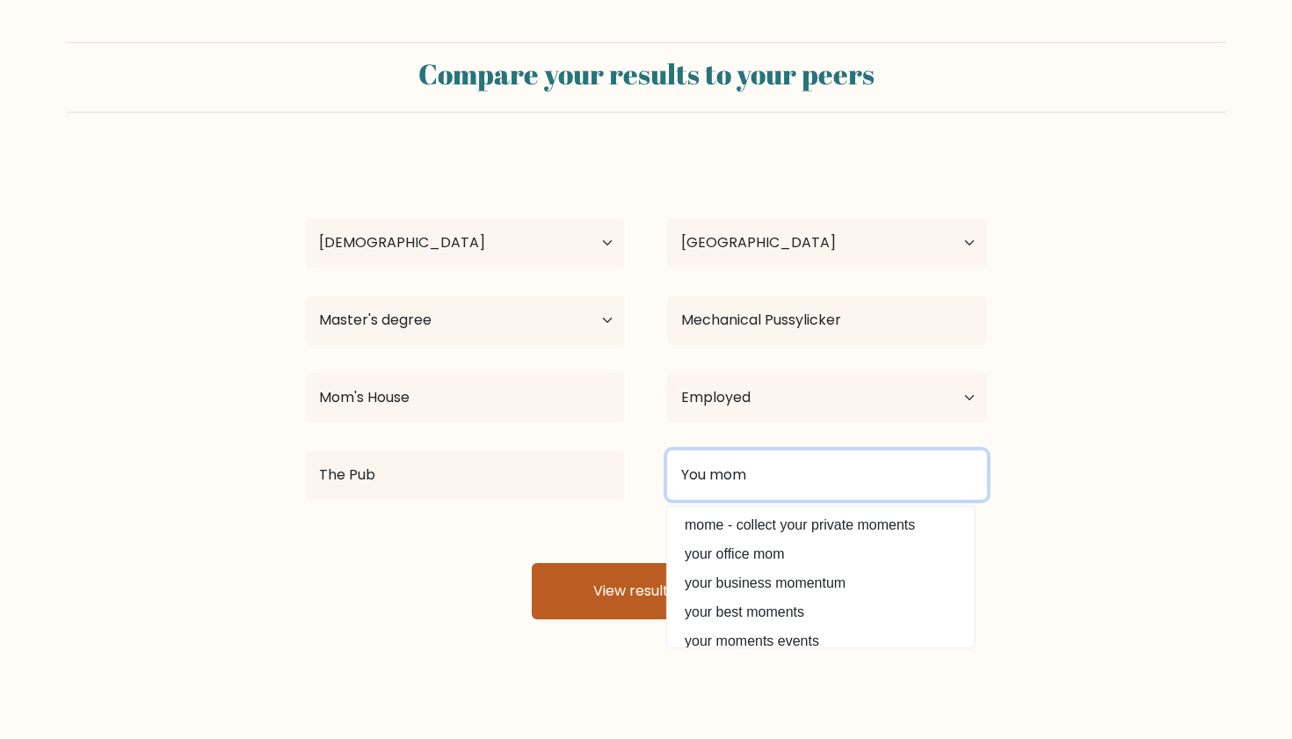
type input "You mom"
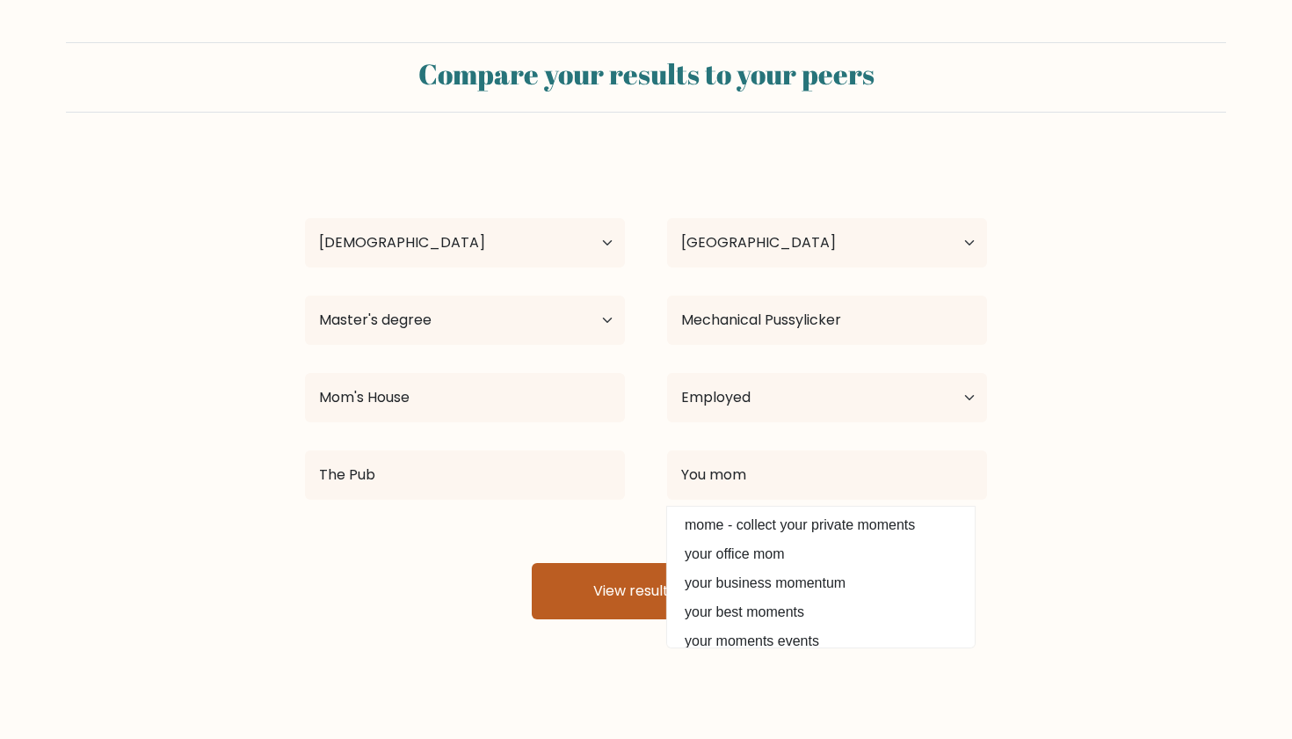
click at [715, 606] on button "View results" at bounding box center [646, 591] width 229 height 56
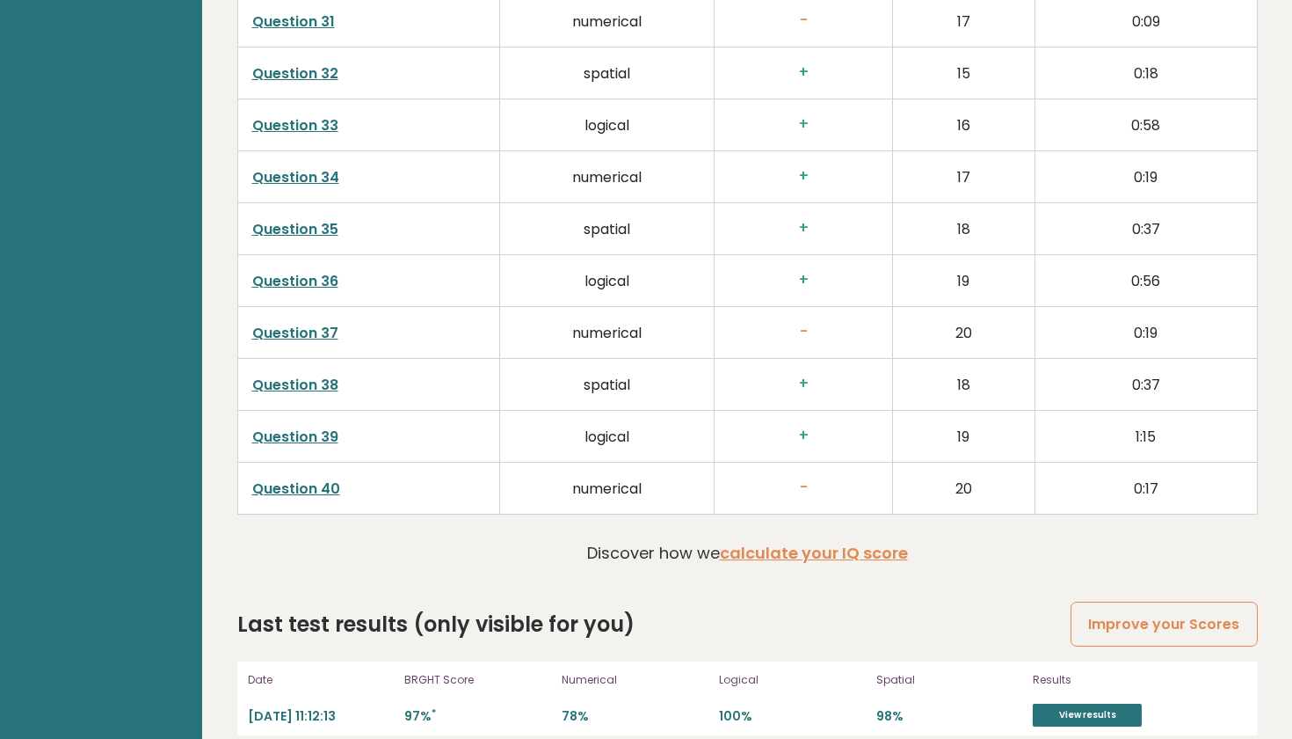
scroll to position [4370, 0]
click at [1096, 704] on link "View results" at bounding box center [1087, 715] width 109 height 23
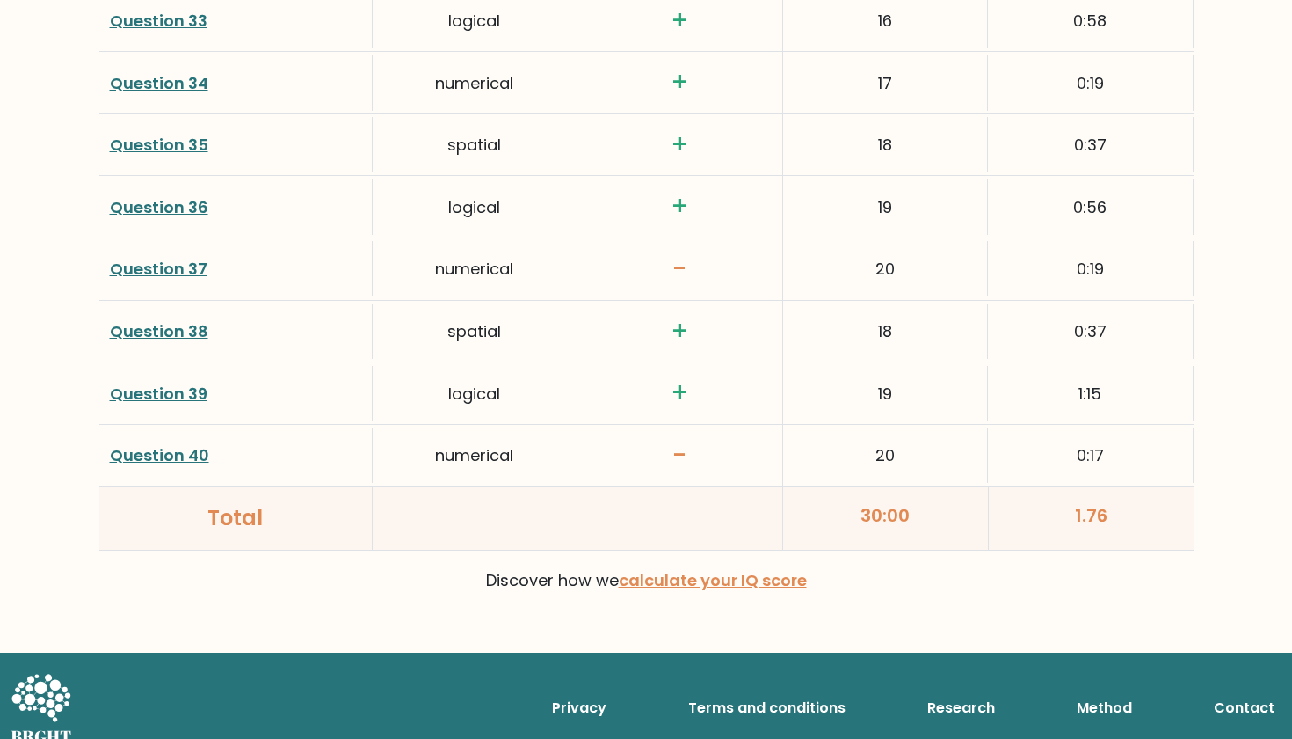
scroll to position [4541, 0]
